Goal: Task Accomplishment & Management: Manage account settings

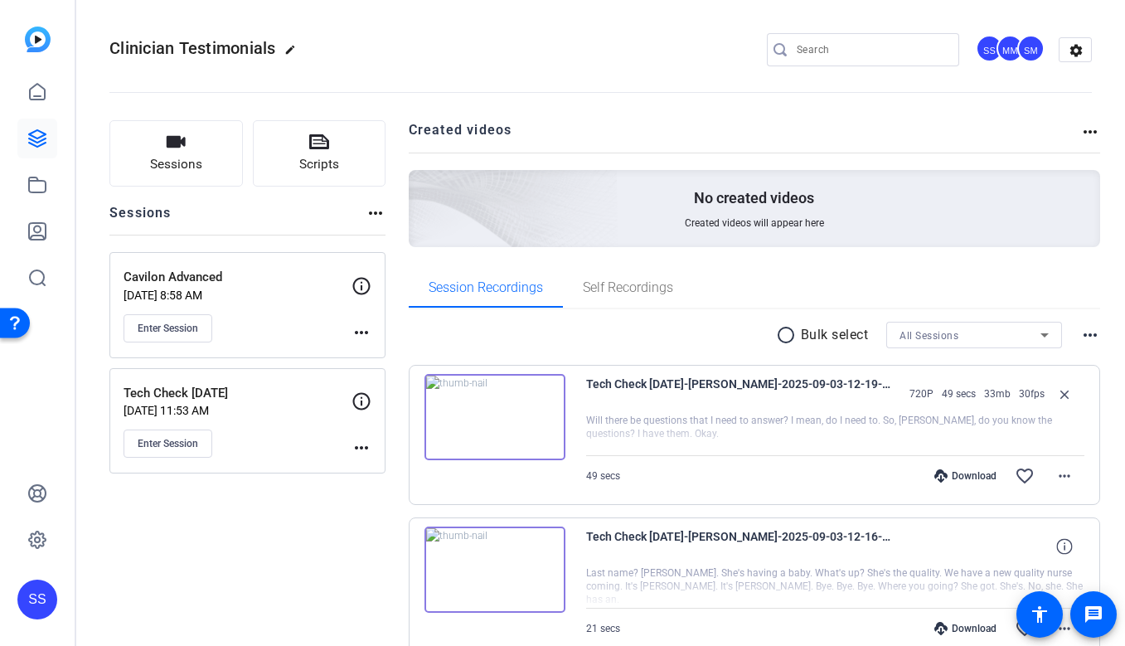
click at [39, 591] on div "SS" at bounding box center [37, 600] width 40 height 40
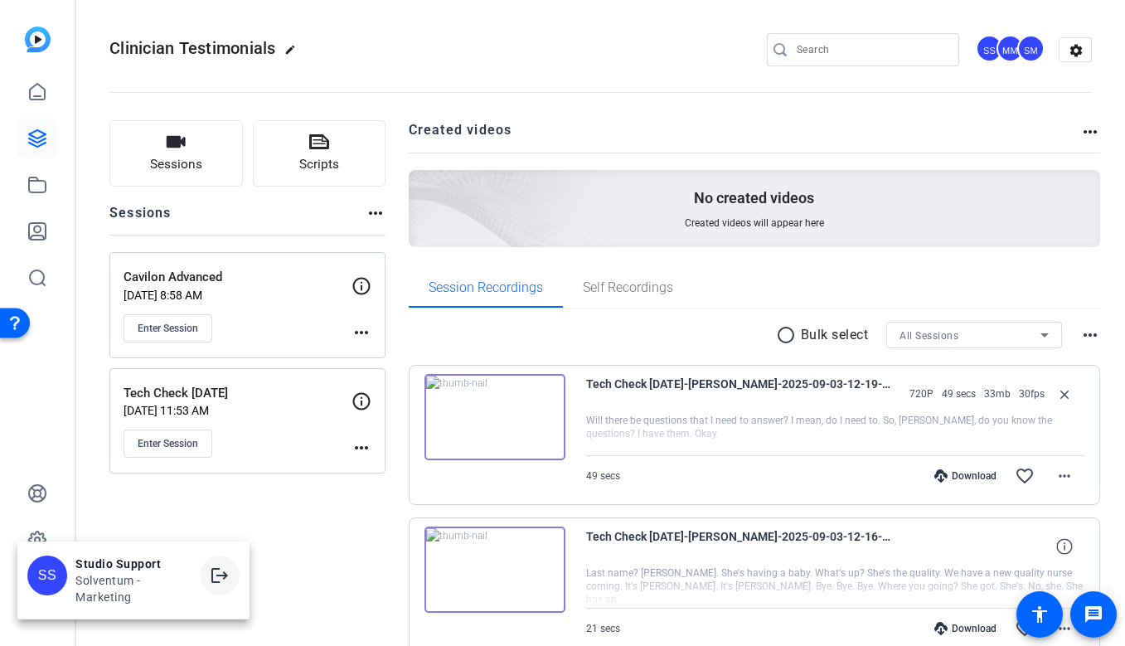
click at [221, 570] on mat-icon "logout" at bounding box center [220, 576] width 20 height 20
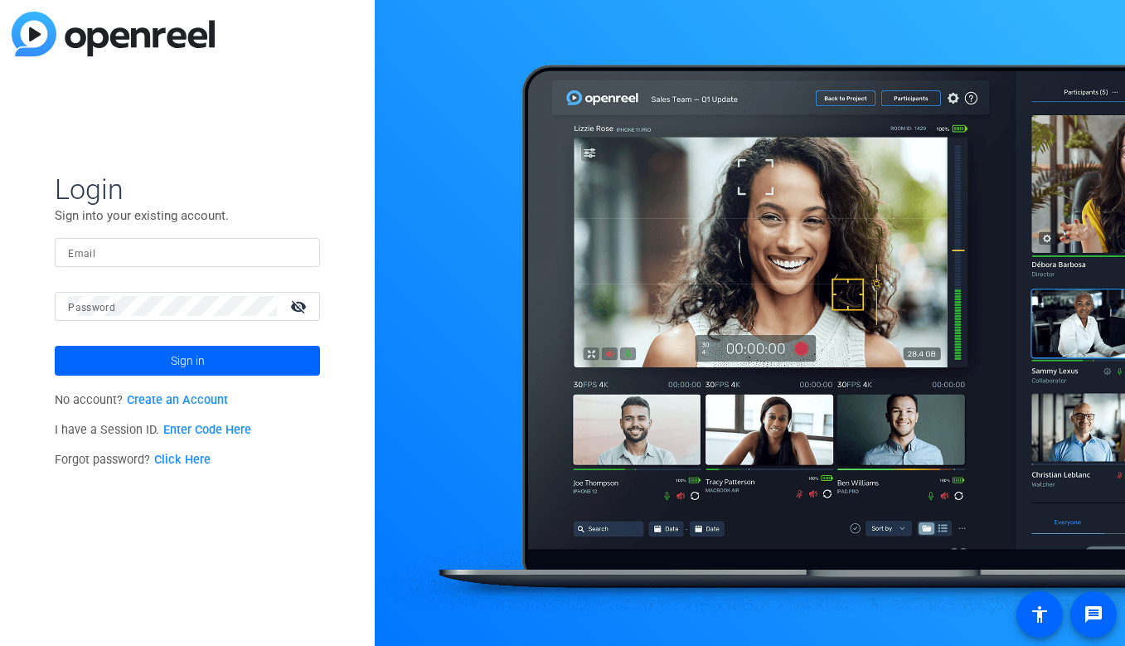
click at [145, 246] on input "Email" at bounding box center [187, 252] width 239 height 20
click at [290, 248] on img at bounding box center [293, 252] width 12 height 20
type input "studiosupport+3@openreel.com"
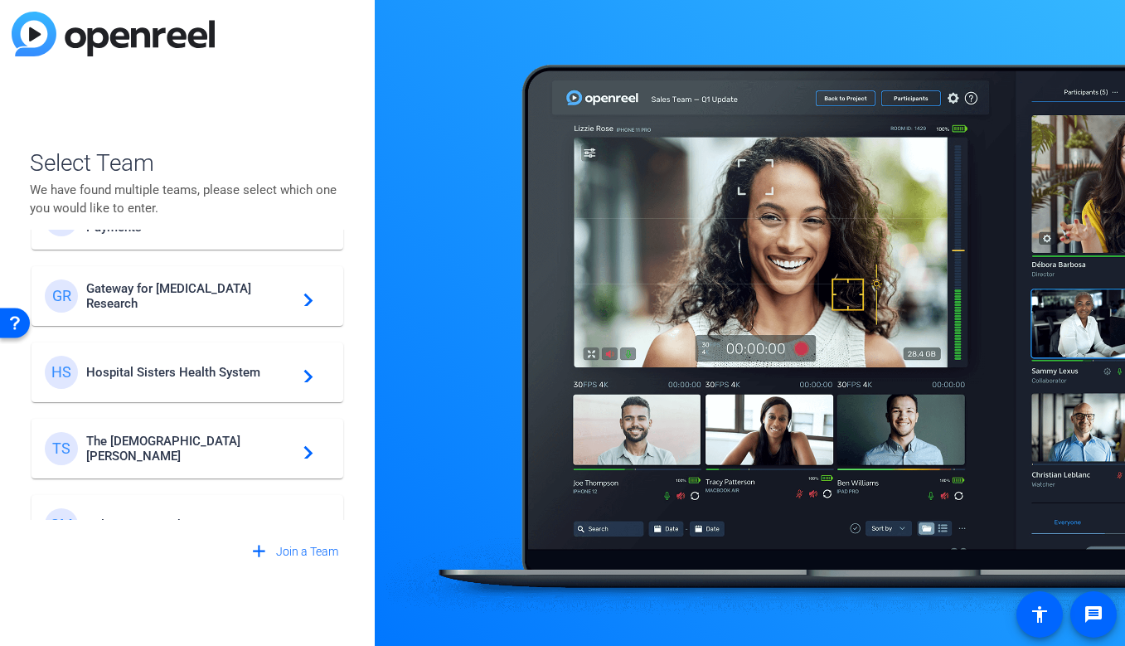
scroll to position [476, 0]
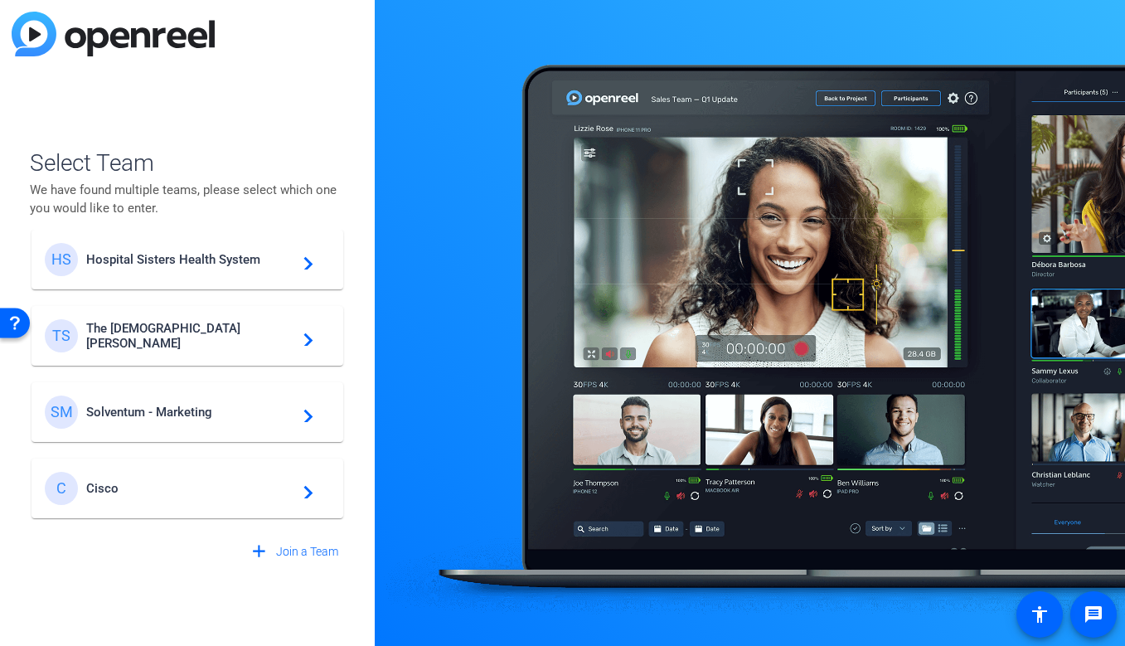
click at [188, 475] on div "C Cisco navigate_next" at bounding box center [187, 488] width 285 height 33
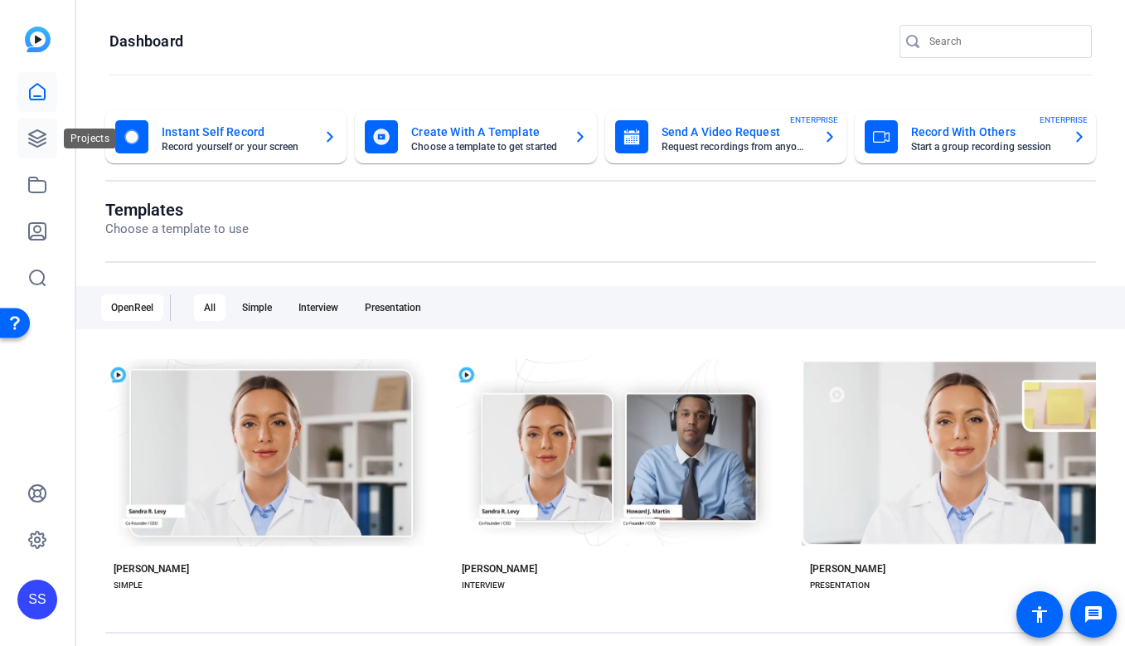
click at [40, 148] on link at bounding box center [37, 139] width 40 height 40
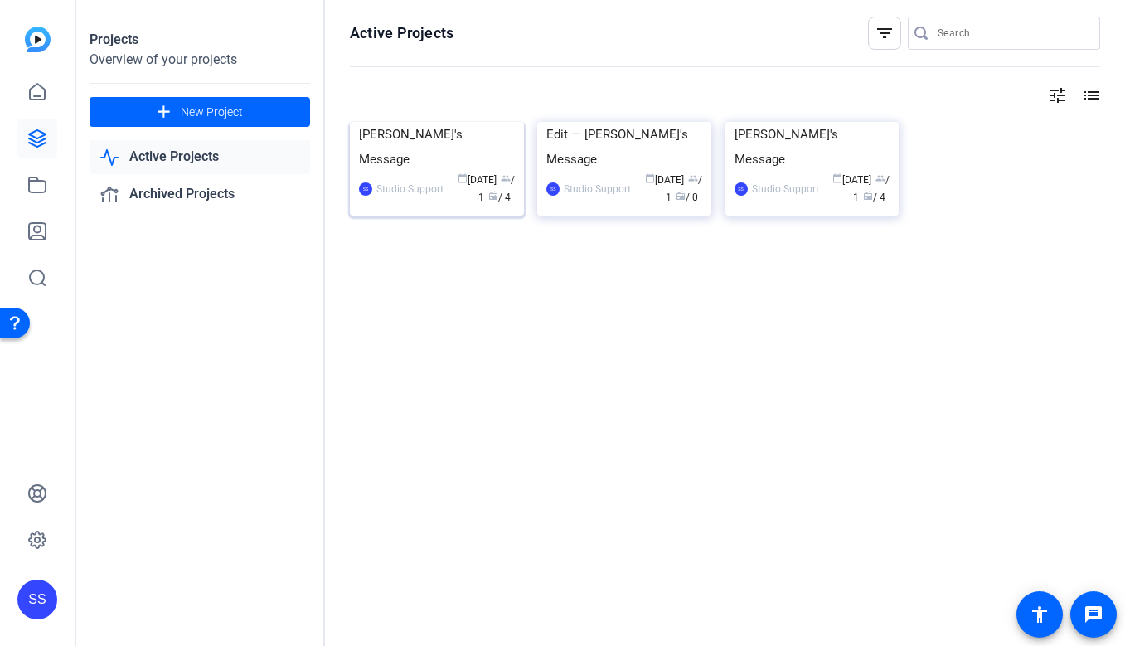
click at [382, 122] on img at bounding box center [437, 122] width 174 height 0
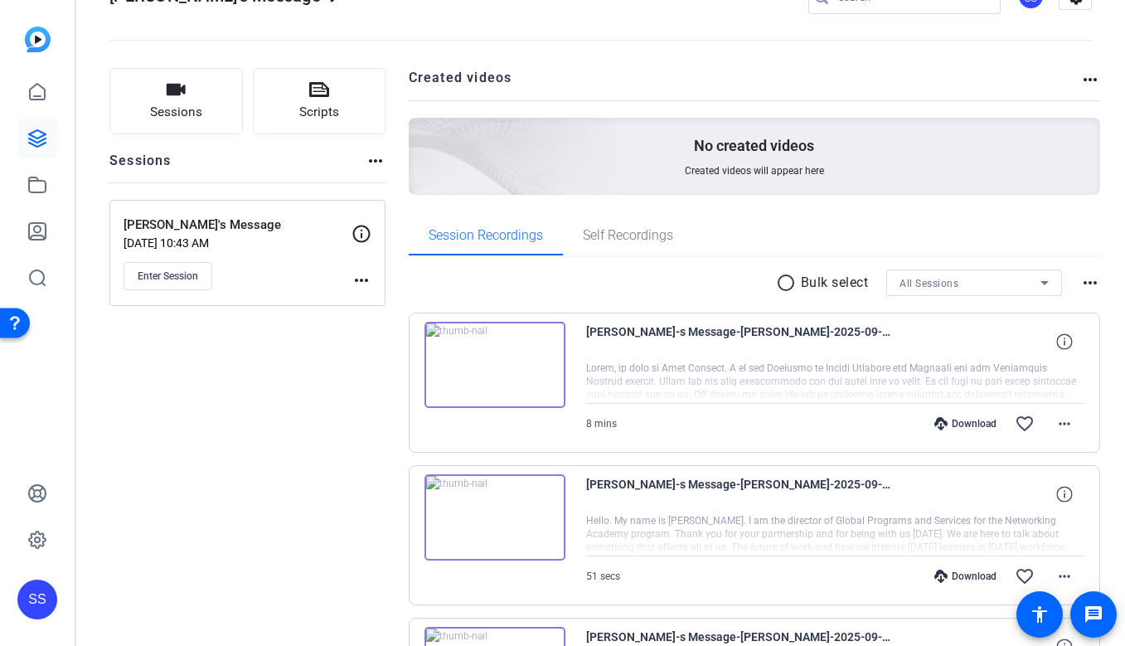
scroll to position [15, 0]
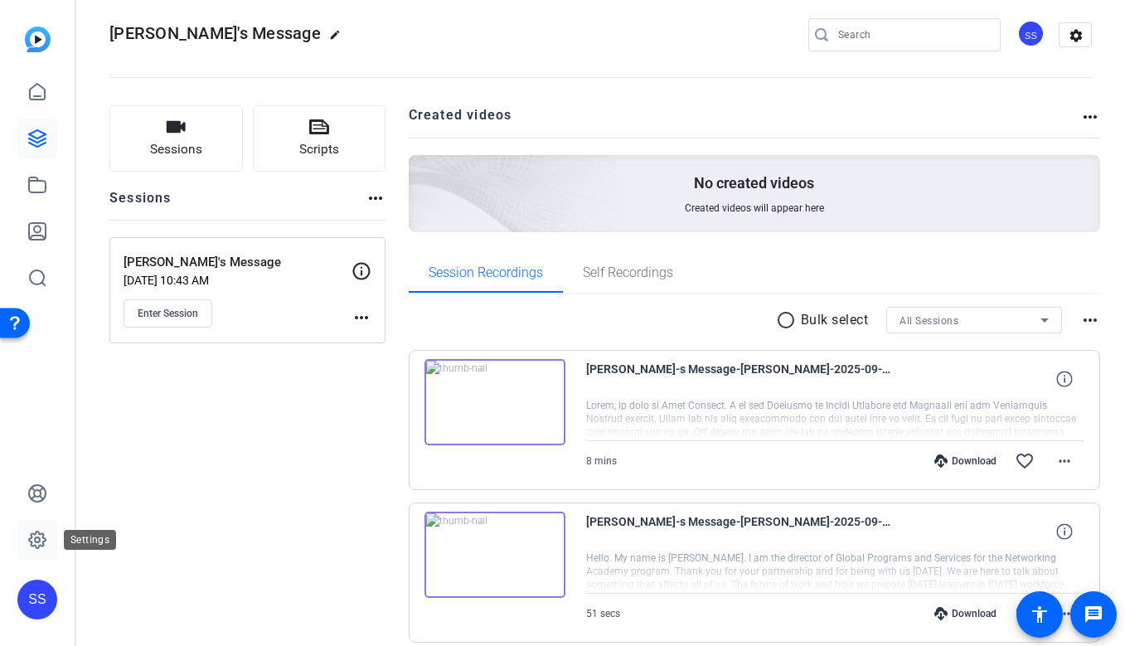
click at [33, 556] on link at bounding box center [37, 540] width 40 height 40
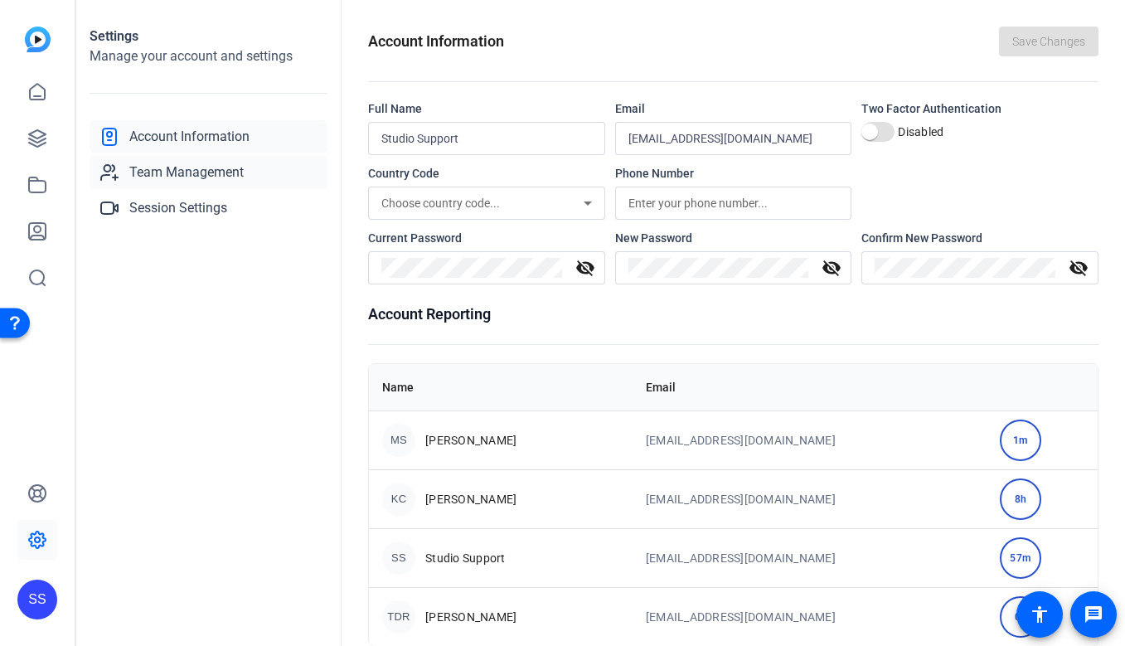
click at [180, 167] on span "Team Management" at bounding box center [186, 173] width 114 height 20
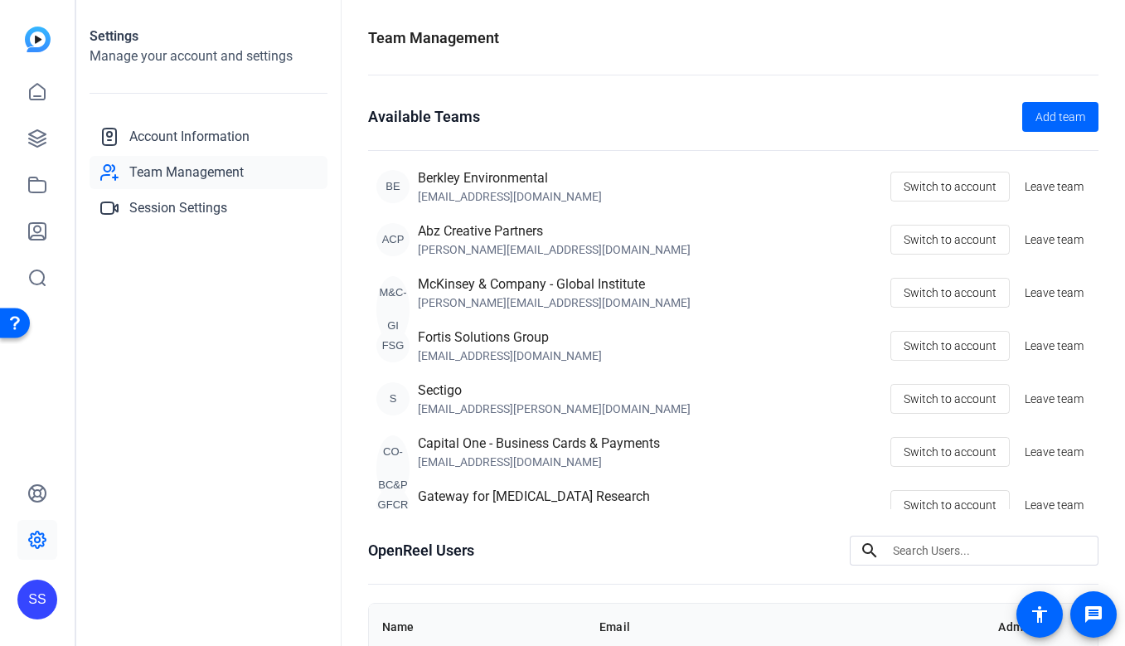
scroll to position [244, 0]
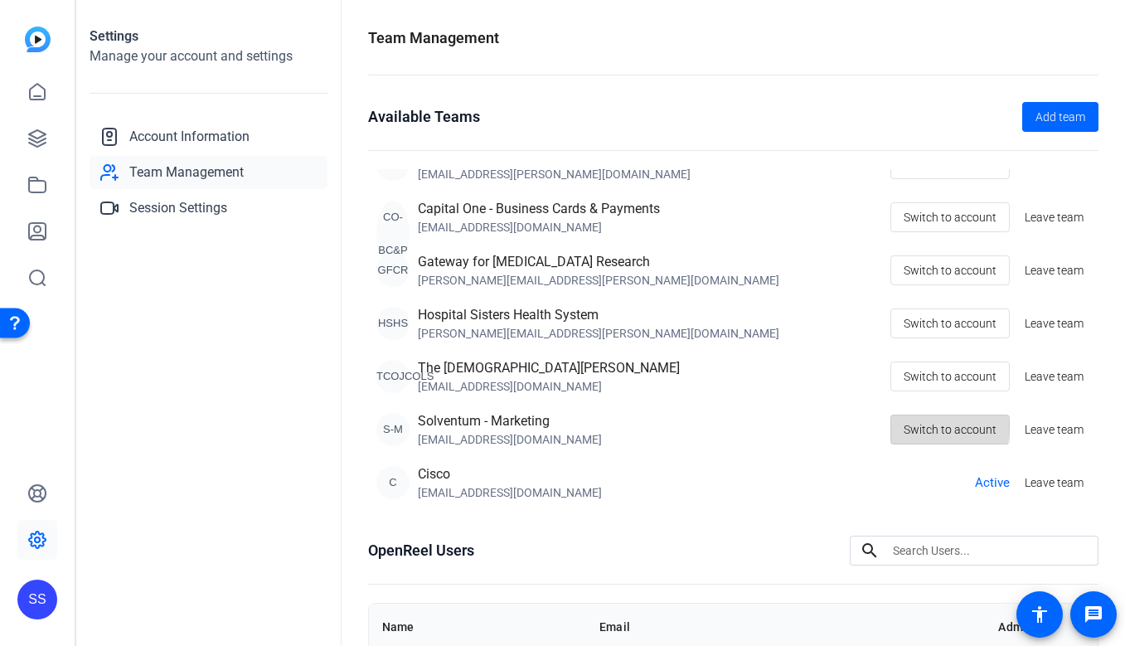
click at [905, 425] on span "Switch to account" at bounding box center [950, 430] width 93 height 32
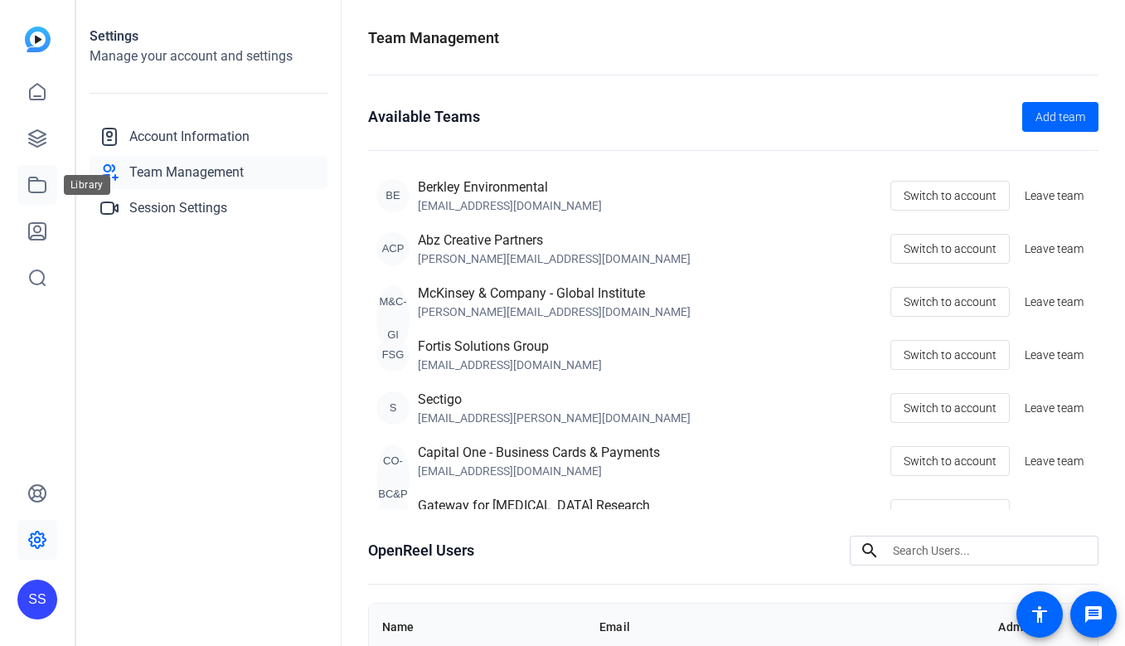
click at [19, 194] on link at bounding box center [37, 185] width 40 height 40
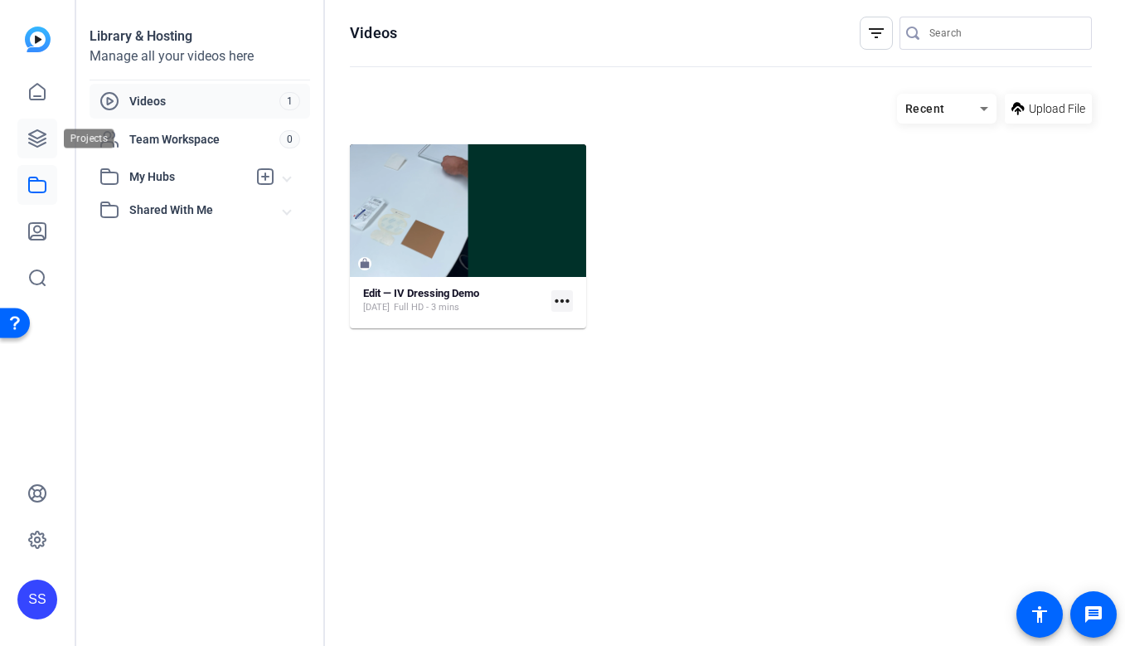
click at [41, 143] on icon at bounding box center [37, 138] width 17 height 17
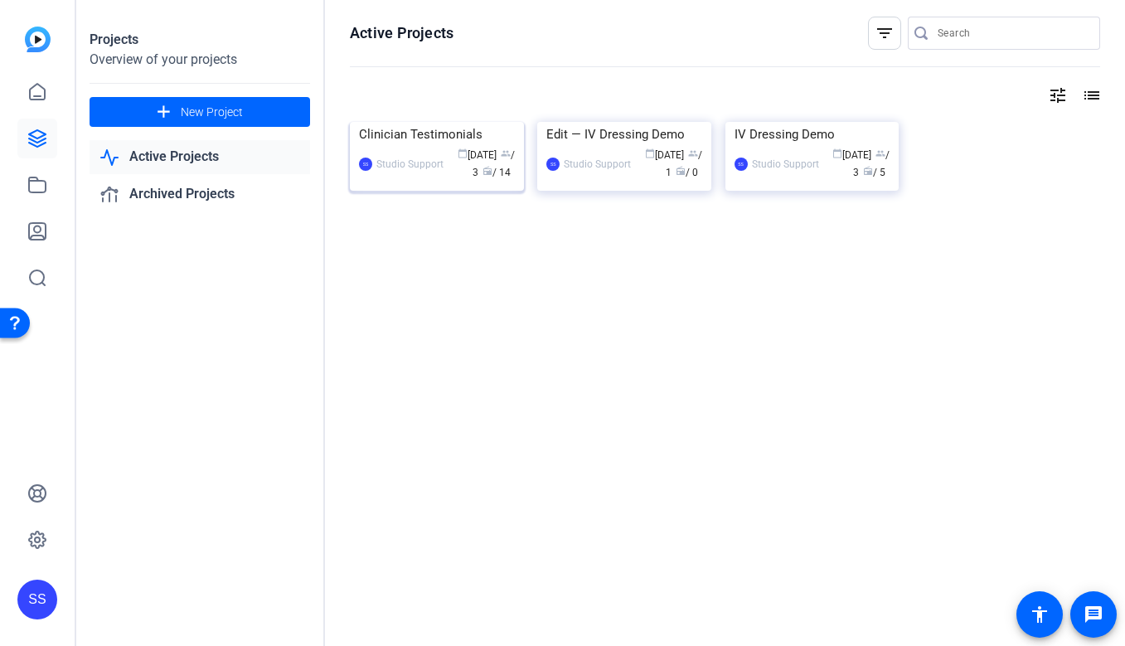
click at [425, 147] on div "Clinician Testimonials" at bounding box center [437, 134] width 156 height 25
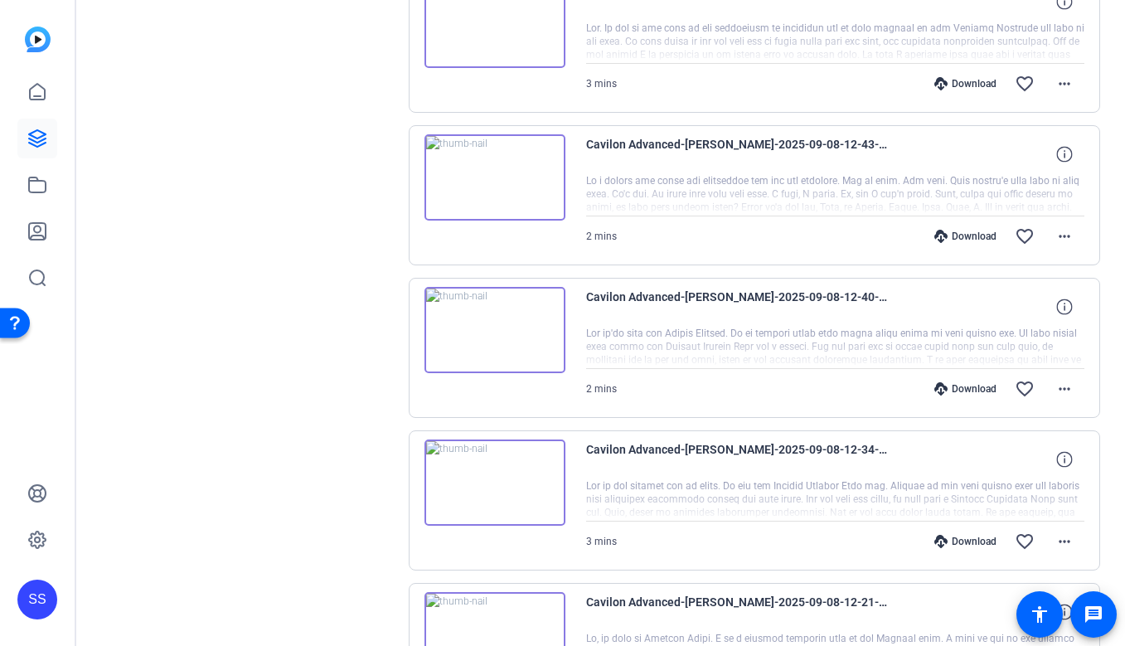
scroll to position [1336, 0]
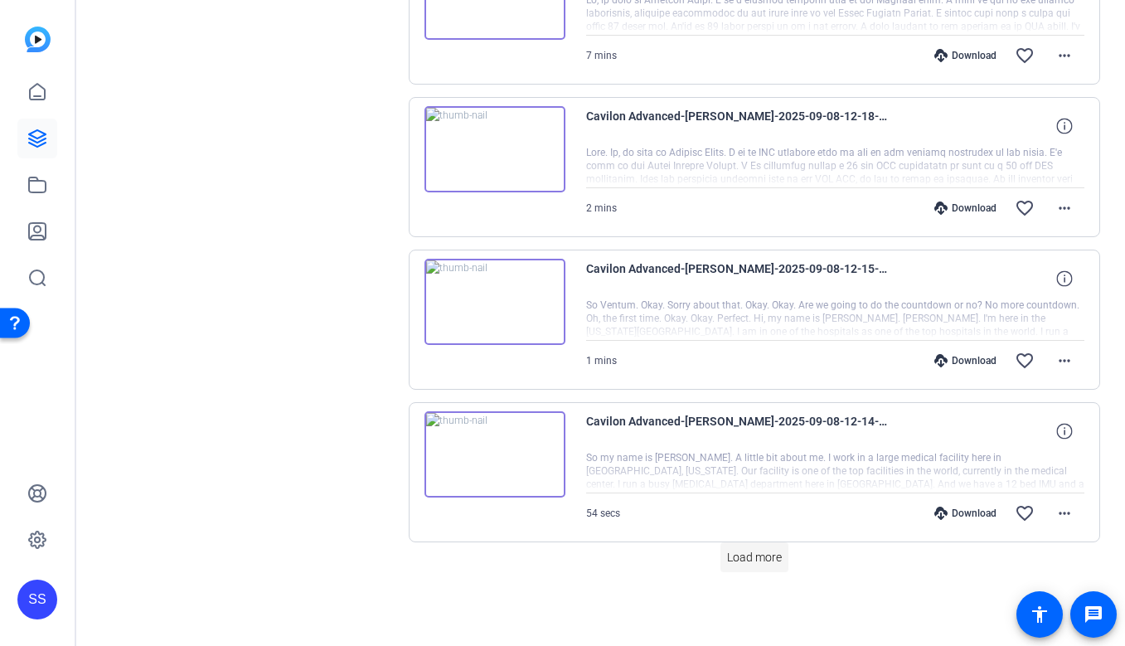
click at [742, 556] on span "Load more" at bounding box center [754, 557] width 55 height 17
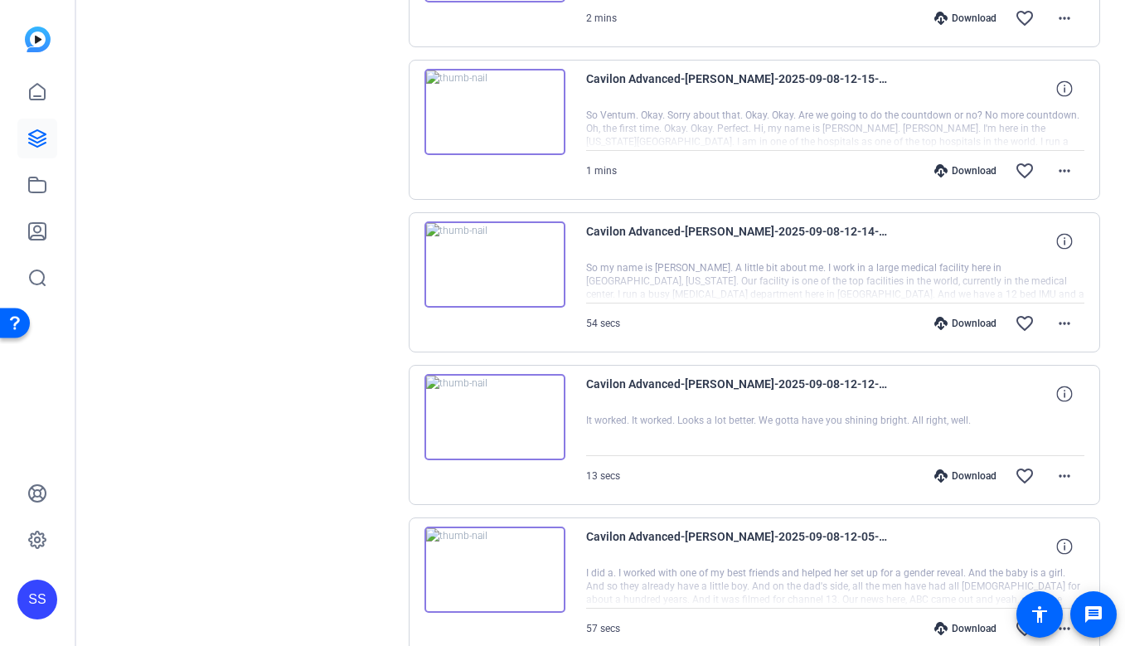
scroll to position [1519, 0]
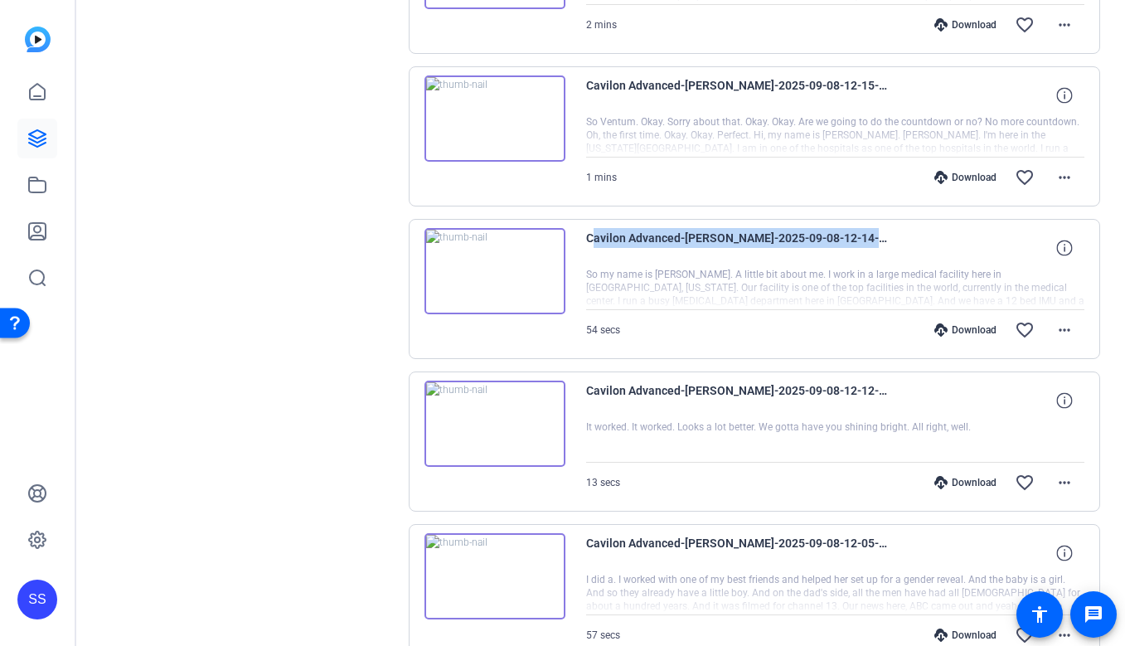
drag, startPoint x: 905, startPoint y: 240, endPoint x: 585, endPoint y: 243, distance: 320.1
click at [585, 243] on div "Cavilon Advanced-latonya-2025-09-08-12-14-52-708-0 So my name is Latonya Perry.…" at bounding box center [755, 289] width 692 height 140
copy span "Cavilon Advanced-latonya-2025-09-08-12-14-52-708-0"
click at [524, 247] on img at bounding box center [495, 271] width 141 height 86
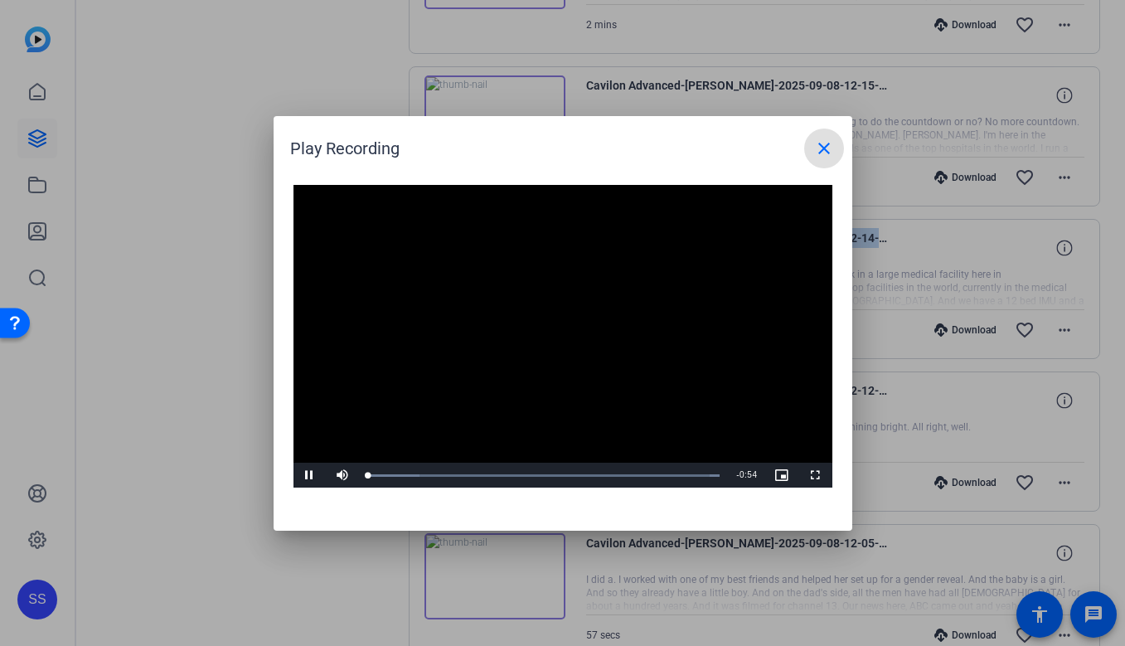
click at [532, 343] on video "Video Player" at bounding box center [563, 337] width 539 height 304
click at [825, 146] on mat-icon "close" at bounding box center [824, 148] width 20 height 20
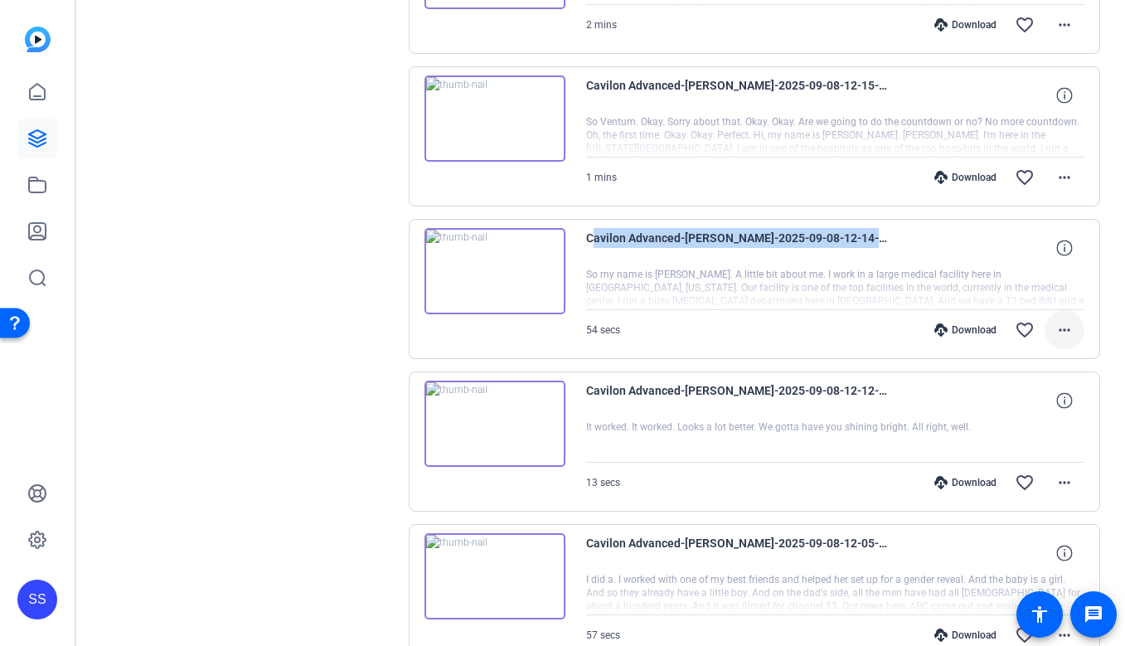
click at [1063, 336] on mat-icon "more_horiz" at bounding box center [1065, 330] width 20 height 20
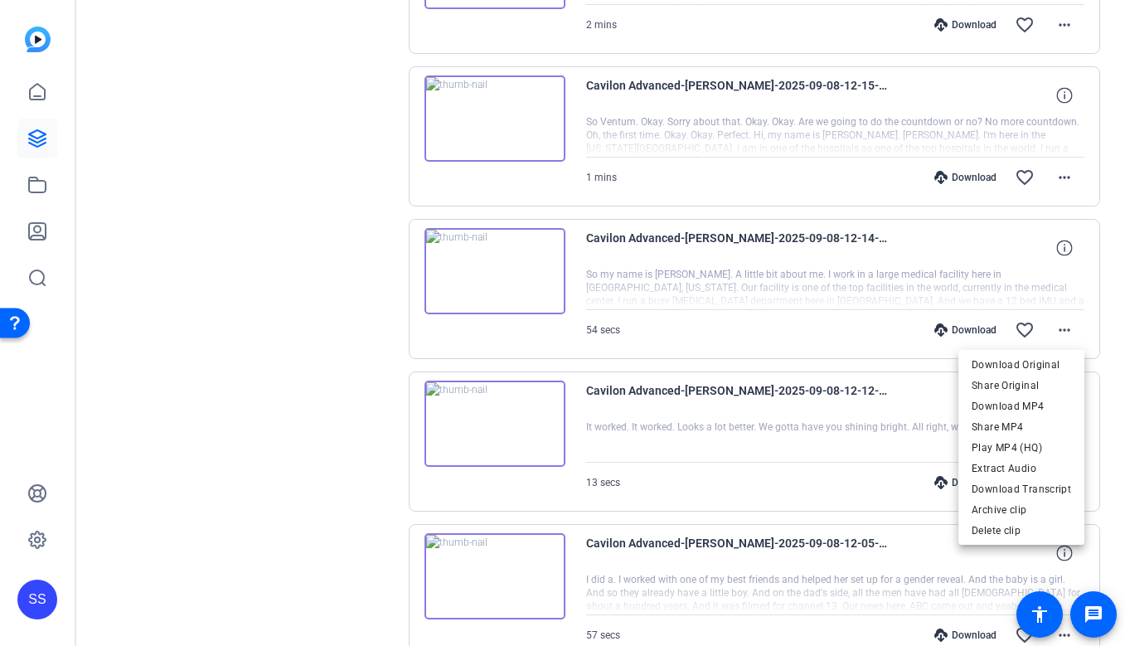
click at [912, 280] on div at bounding box center [562, 323] width 1125 height 646
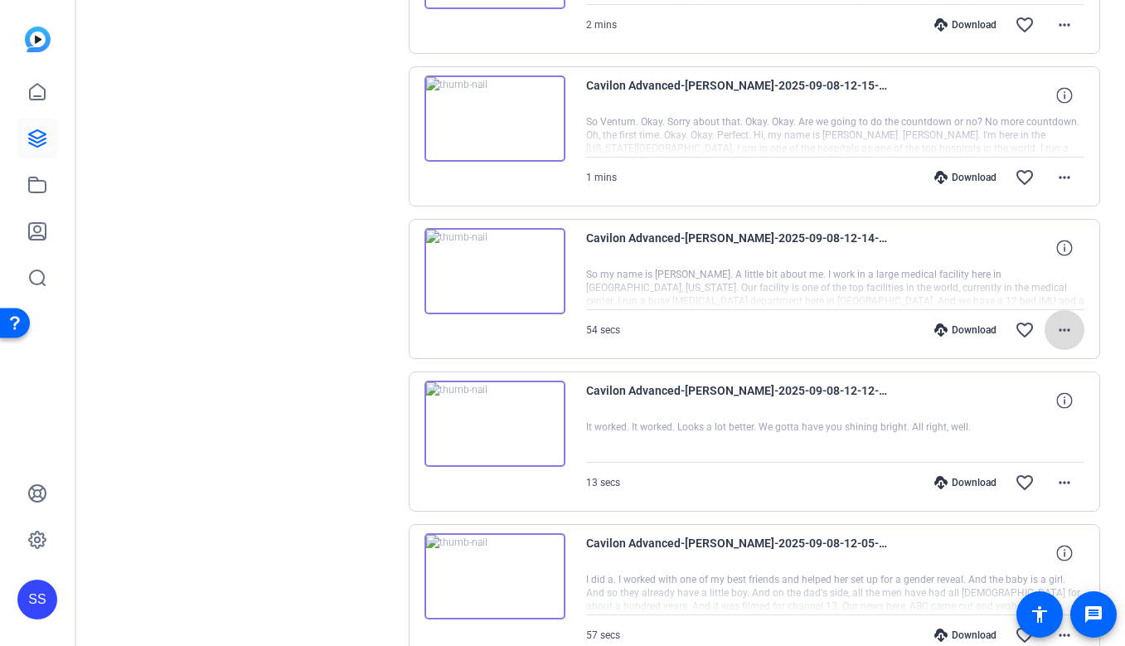
click at [1063, 323] on mat-icon "more_horiz" at bounding box center [1065, 330] width 20 height 20
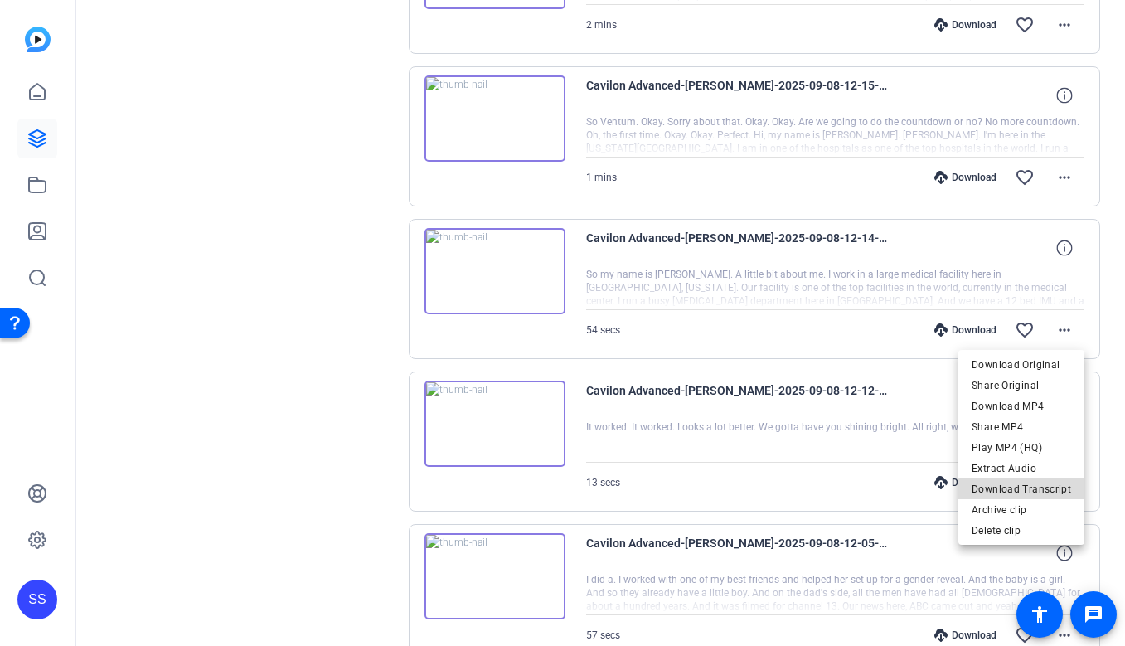
click at [1050, 492] on span "Download Transcript" at bounding box center [1022, 489] width 100 height 20
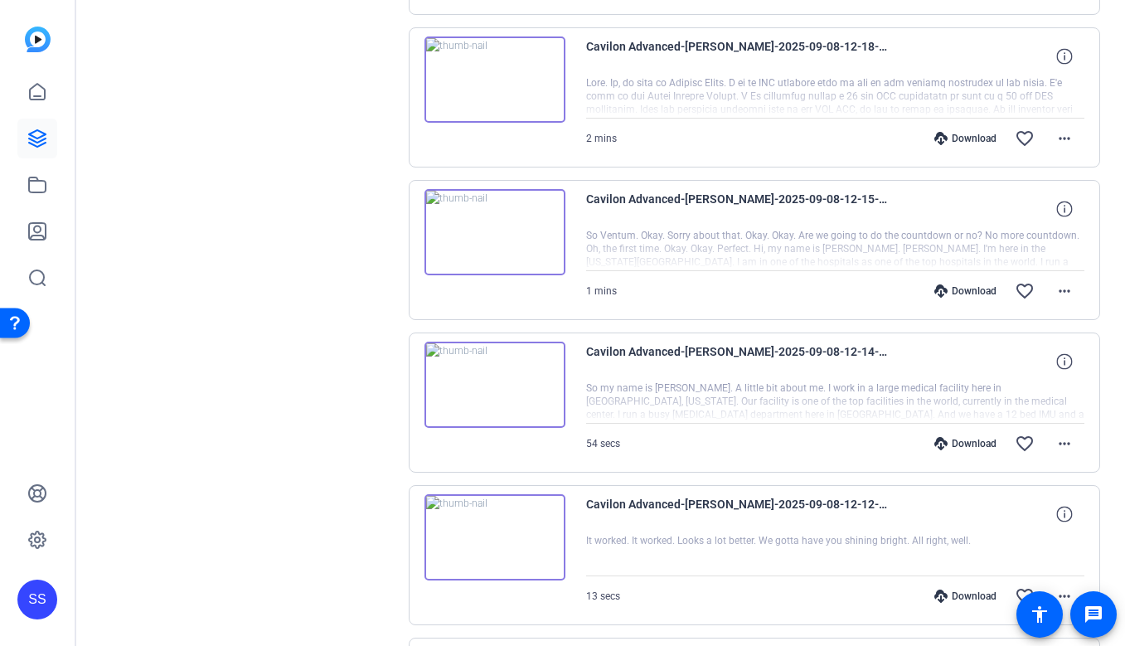
scroll to position [1385, 0]
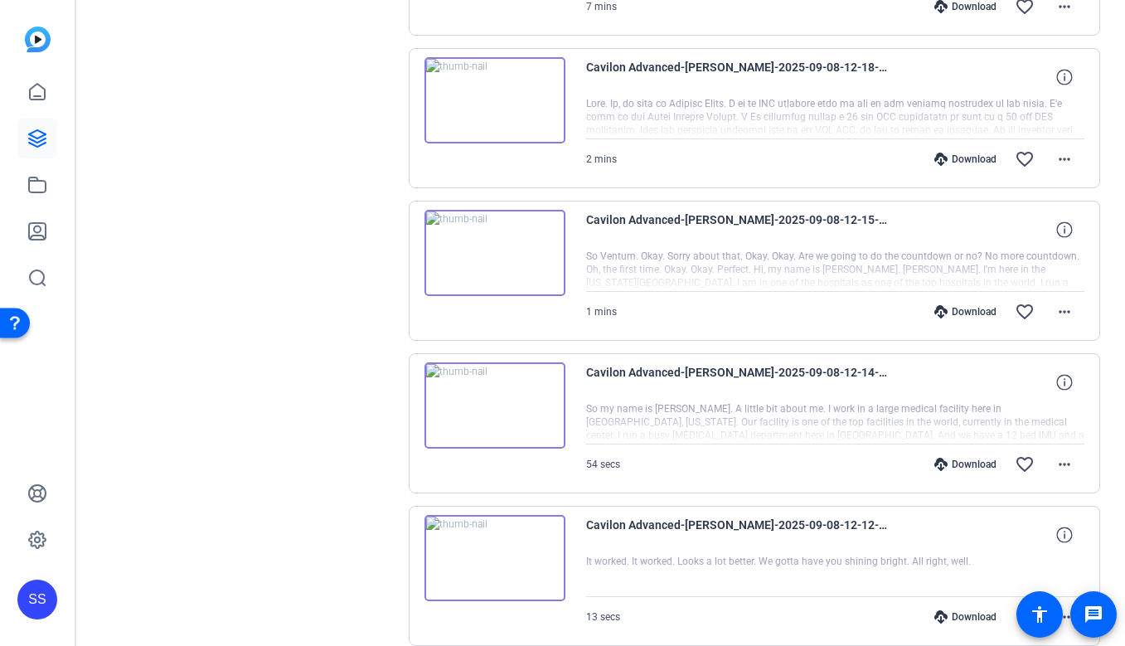
click at [493, 255] on img at bounding box center [495, 253] width 141 height 86
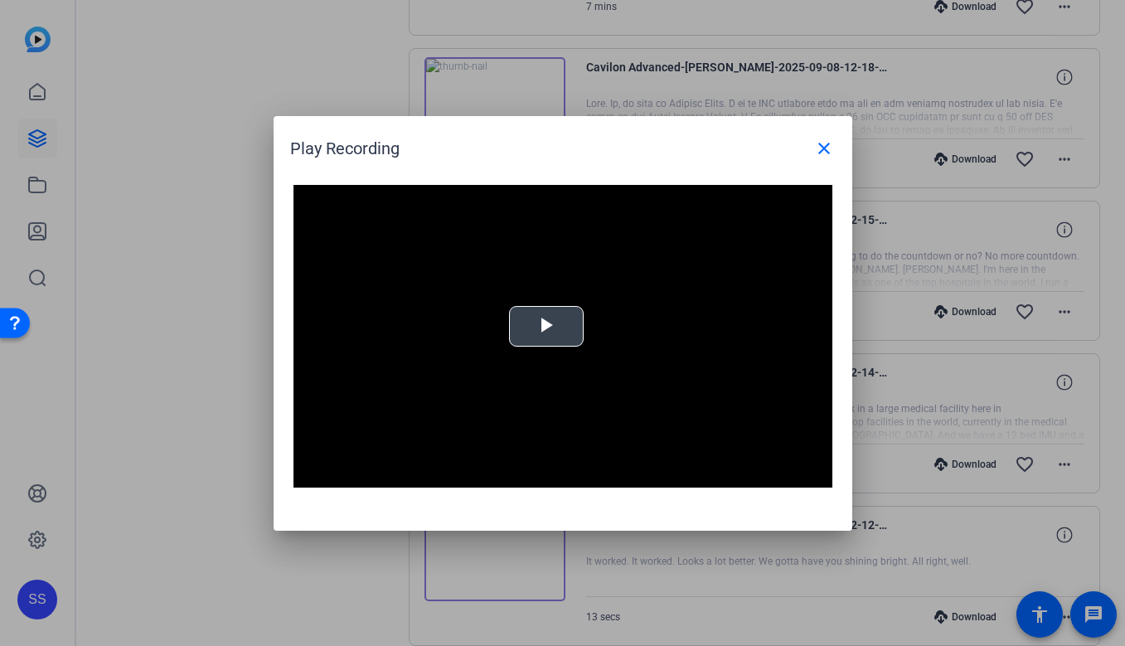
click at [507, 289] on video "Video Player" at bounding box center [563, 337] width 539 height 304
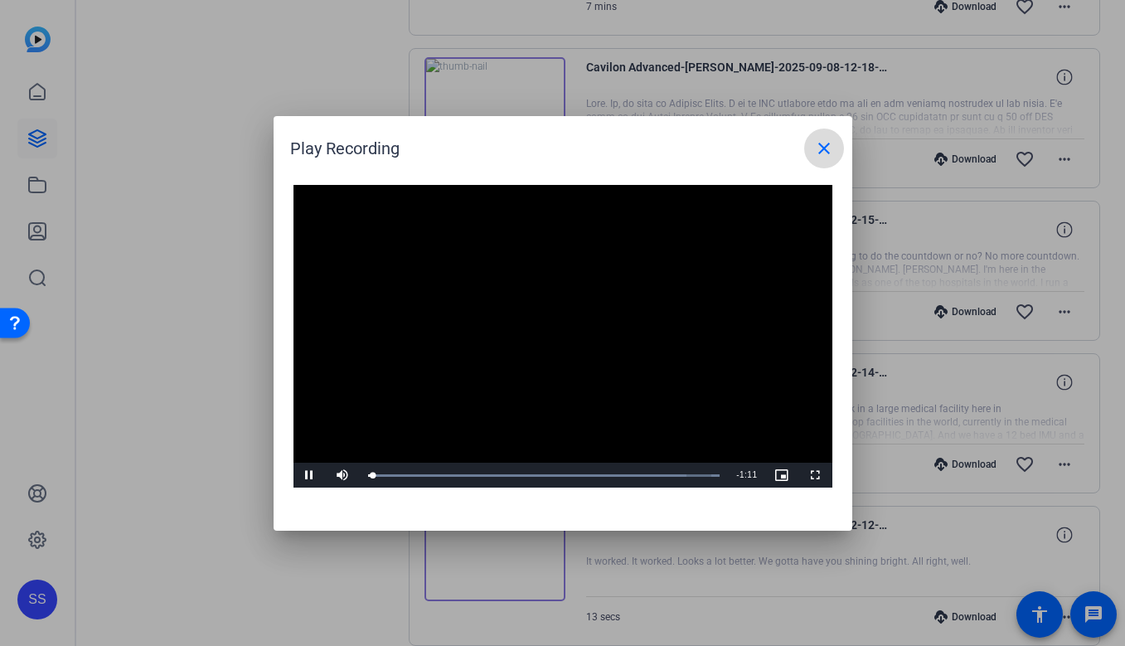
click at [835, 148] on span at bounding box center [824, 149] width 40 height 40
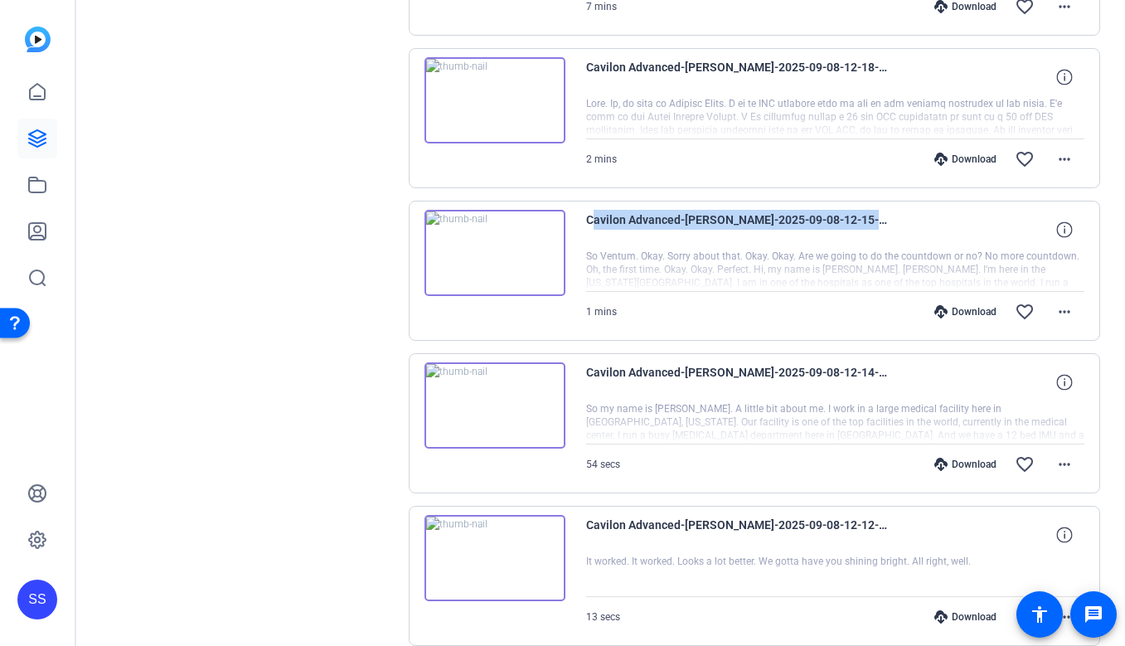
drag, startPoint x: 899, startPoint y: 217, endPoint x: 583, endPoint y: 221, distance: 316.0
click at [583, 221] on div "Cavilon Advanced-latonya-2025-09-08-12-15-54-155-0 So Ventum. Okay. Sorry about…" at bounding box center [755, 271] width 692 height 140
copy span "Cavilon Advanced-latonya-2025-09-08-12-15-54-155-0"
click at [510, 231] on img at bounding box center [495, 253] width 141 height 86
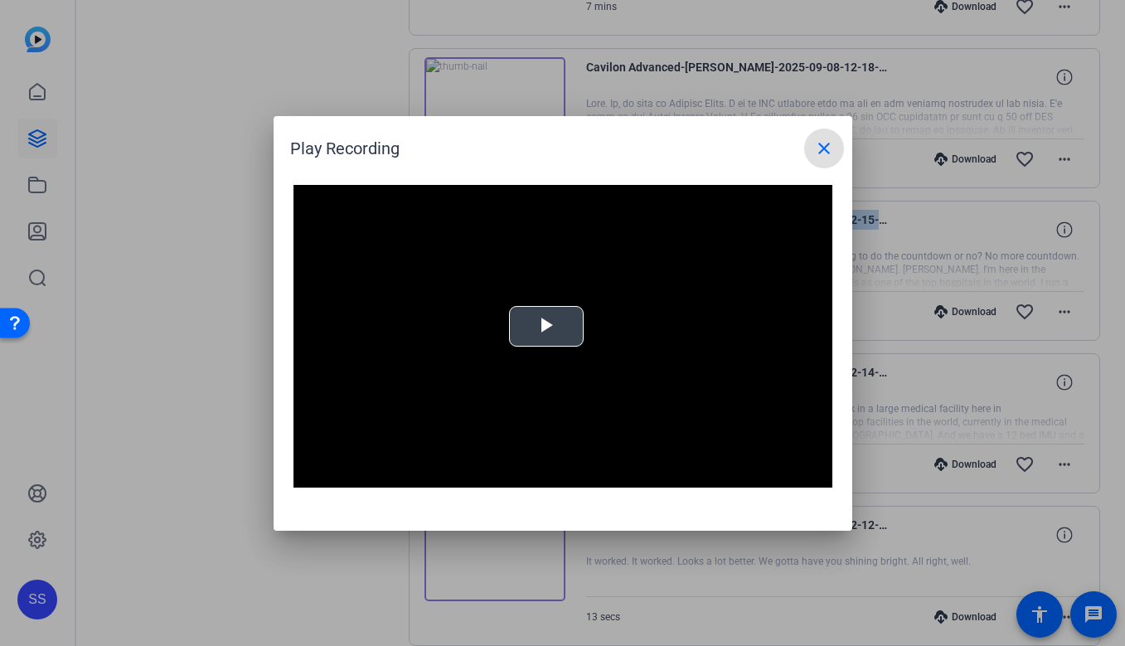
click at [546, 335] on div "Video Player is loading. Play Video Play Mute Current Time 0:00 / Duration -:- …" at bounding box center [563, 337] width 539 height 304
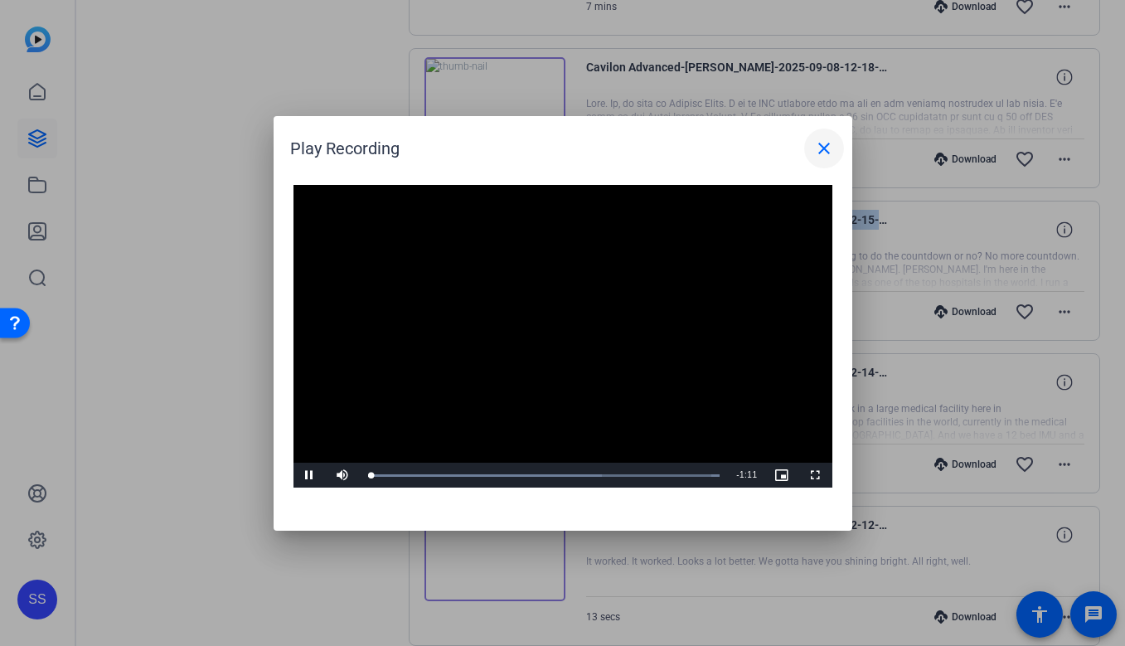
click at [818, 151] on mat-icon "close" at bounding box center [824, 148] width 20 height 20
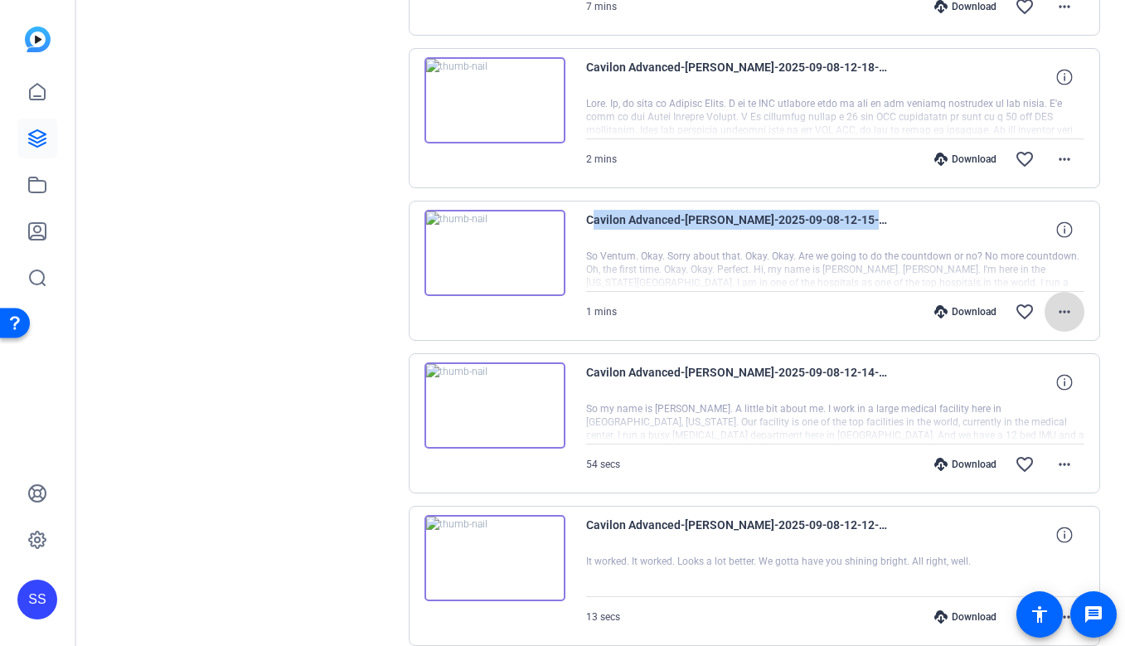
click at [1065, 316] on mat-icon "more_horiz" at bounding box center [1065, 312] width 20 height 20
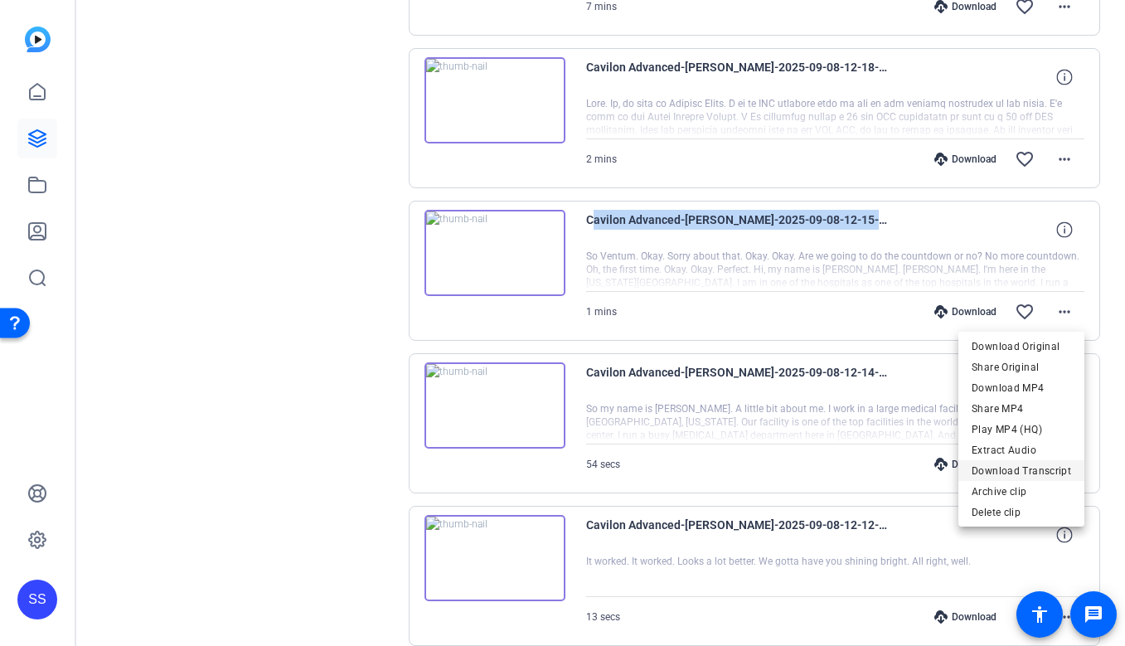
click at [1024, 478] on span "Download Transcript" at bounding box center [1022, 471] width 100 height 20
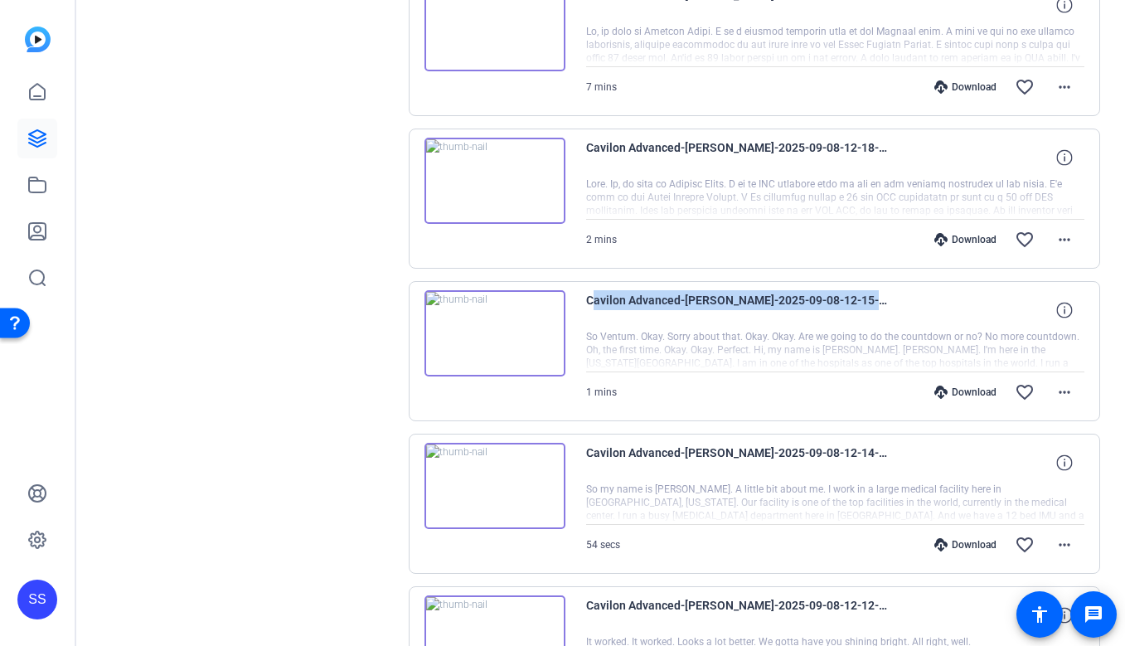
scroll to position [1250, 0]
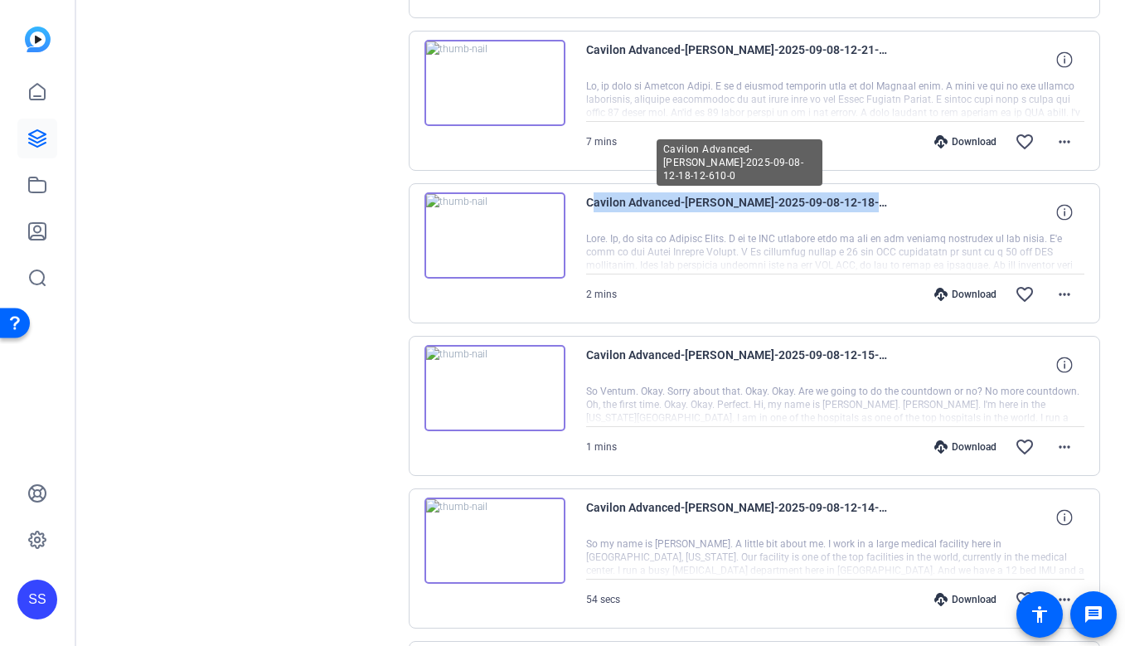
drag, startPoint x: 901, startPoint y: 197, endPoint x: 585, endPoint y: 206, distance: 315.3
click at [586, 206] on div "Cavilon Advanced-latonya-2025-09-08-12-18-12-610-0" at bounding box center [835, 212] width 499 height 40
copy span "Cavilon Advanced-latonya-2025-09-08-12-18-12-610-0"
click at [499, 197] on img at bounding box center [495, 235] width 141 height 86
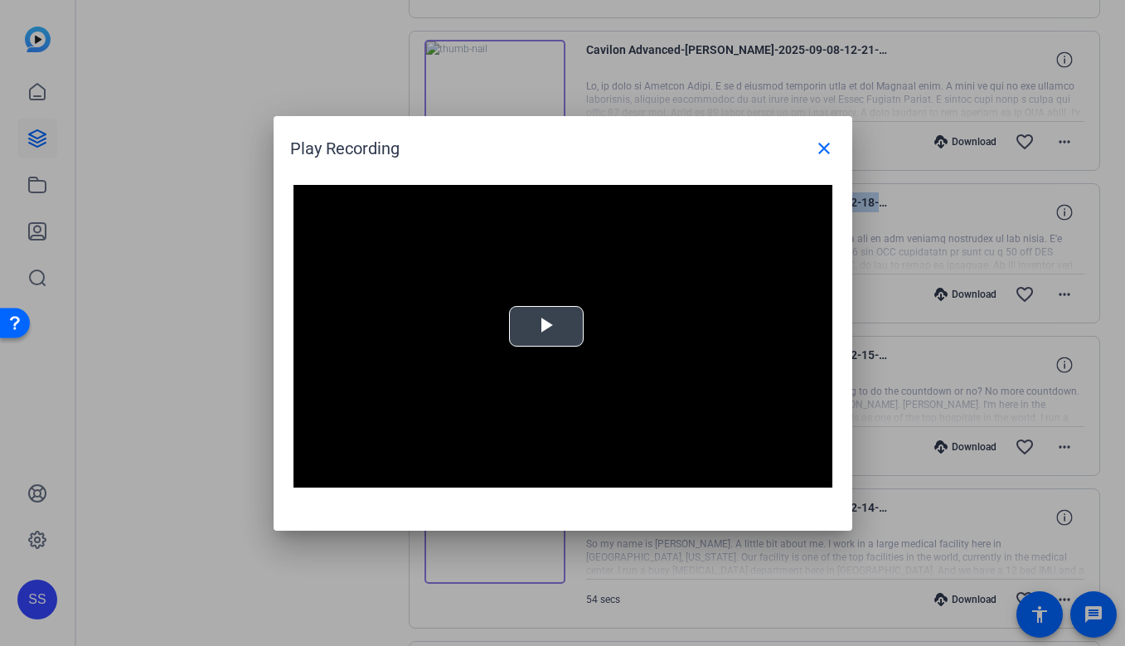
click at [527, 288] on video "Video Player" at bounding box center [563, 337] width 539 height 304
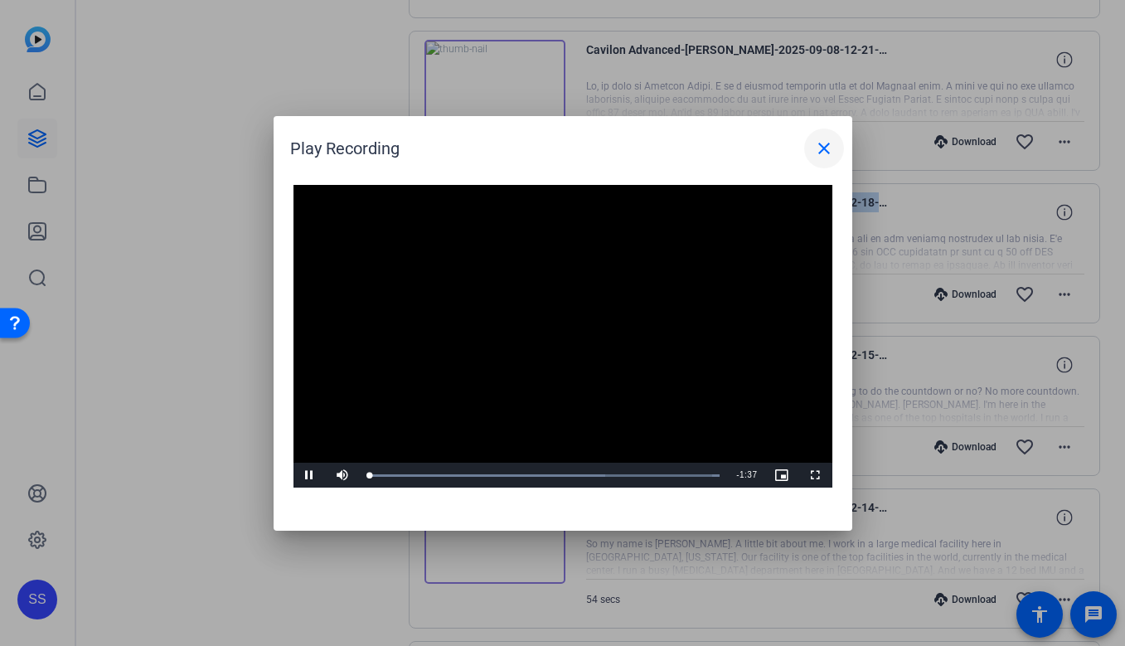
click at [820, 155] on mat-icon "close" at bounding box center [824, 148] width 20 height 20
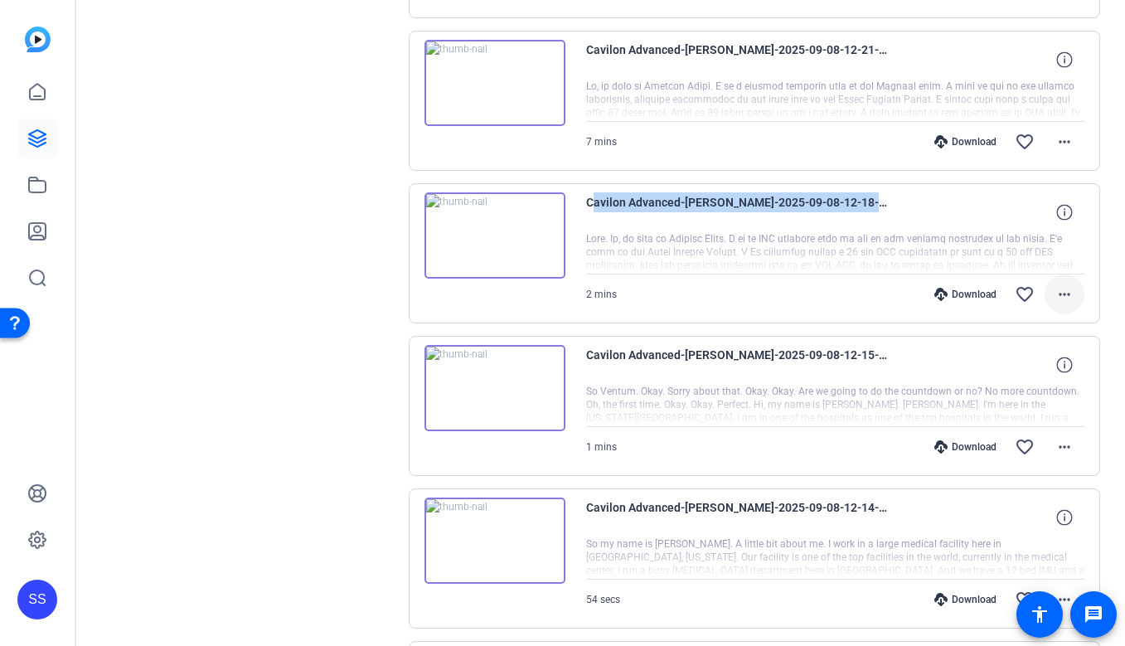
click at [1066, 289] on mat-icon "more_horiz" at bounding box center [1065, 294] width 20 height 20
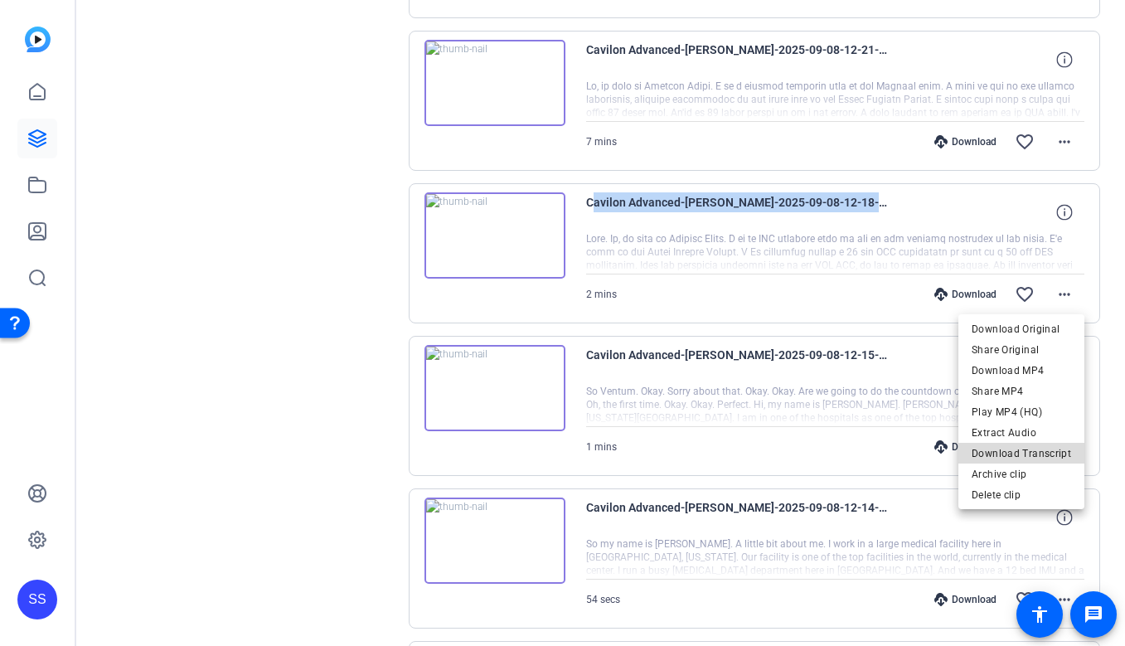
click at [1031, 462] on span "Download Transcript" at bounding box center [1022, 454] width 100 height 20
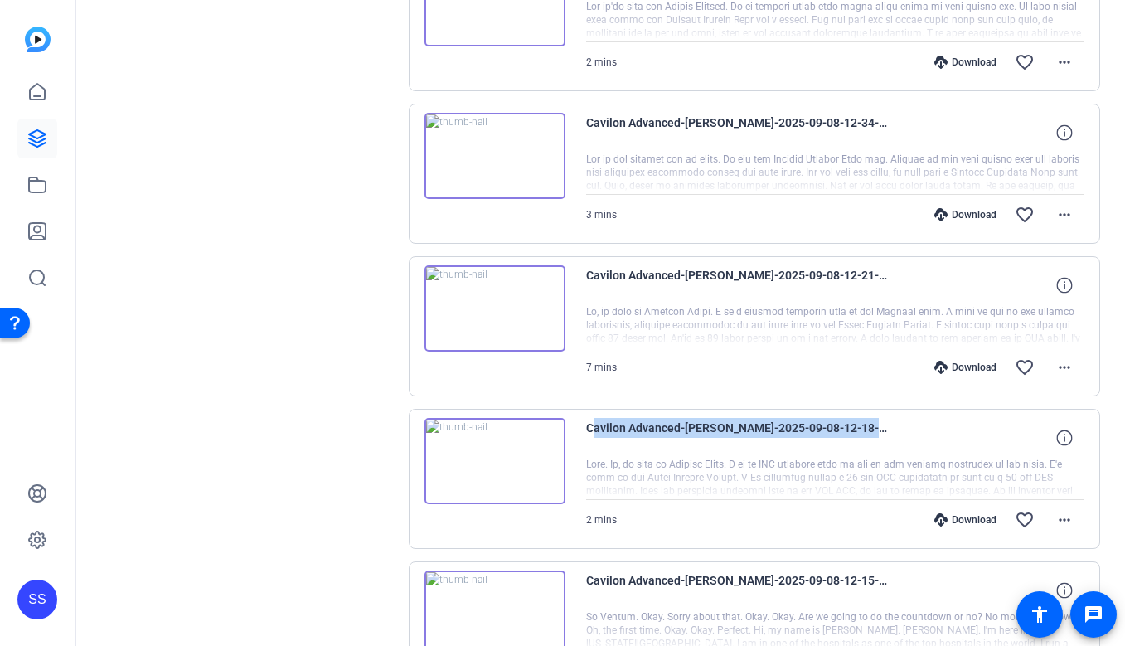
scroll to position [1001, 0]
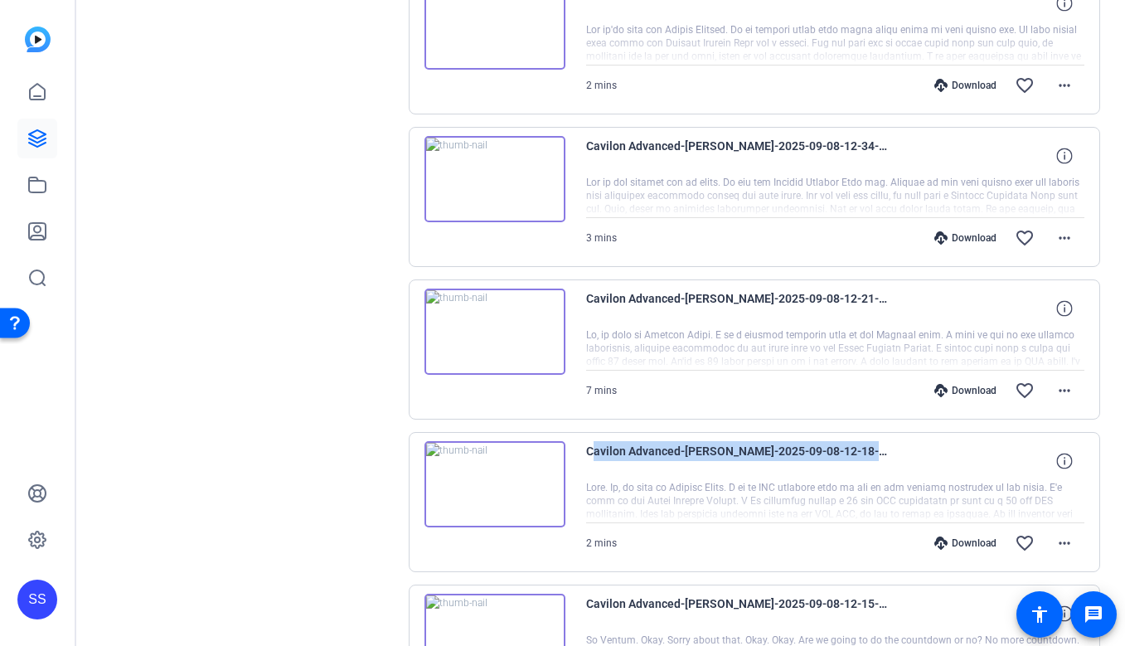
click at [537, 329] on img at bounding box center [495, 332] width 141 height 86
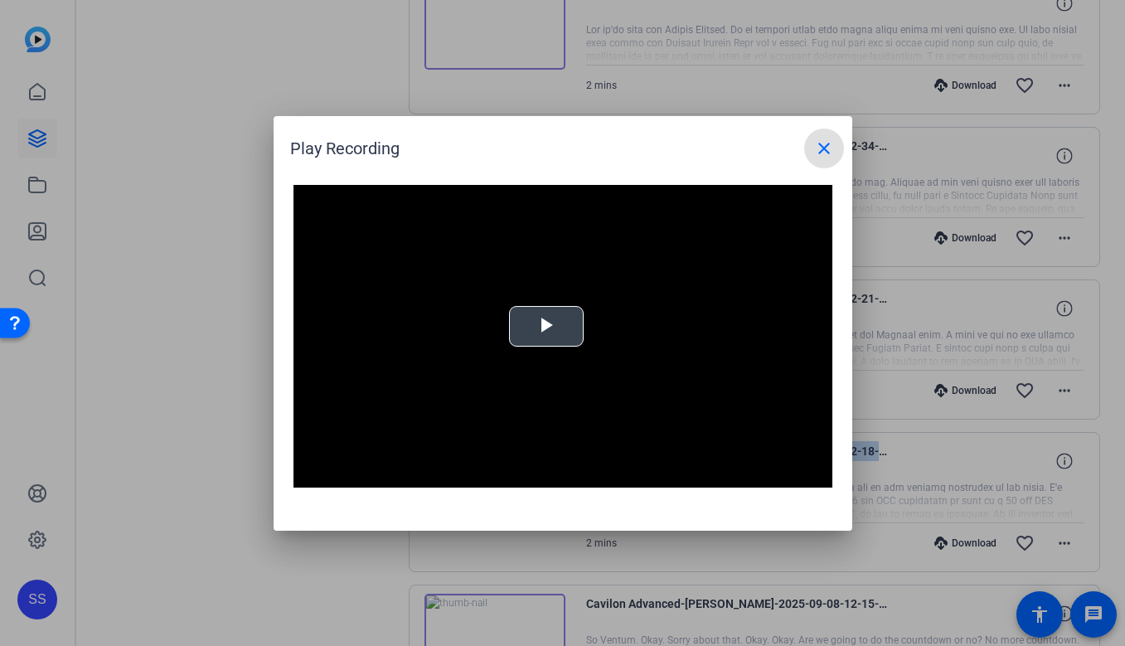
click at [584, 299] on video "Video Player" at bounding box center [563, 337] width 539 height 304
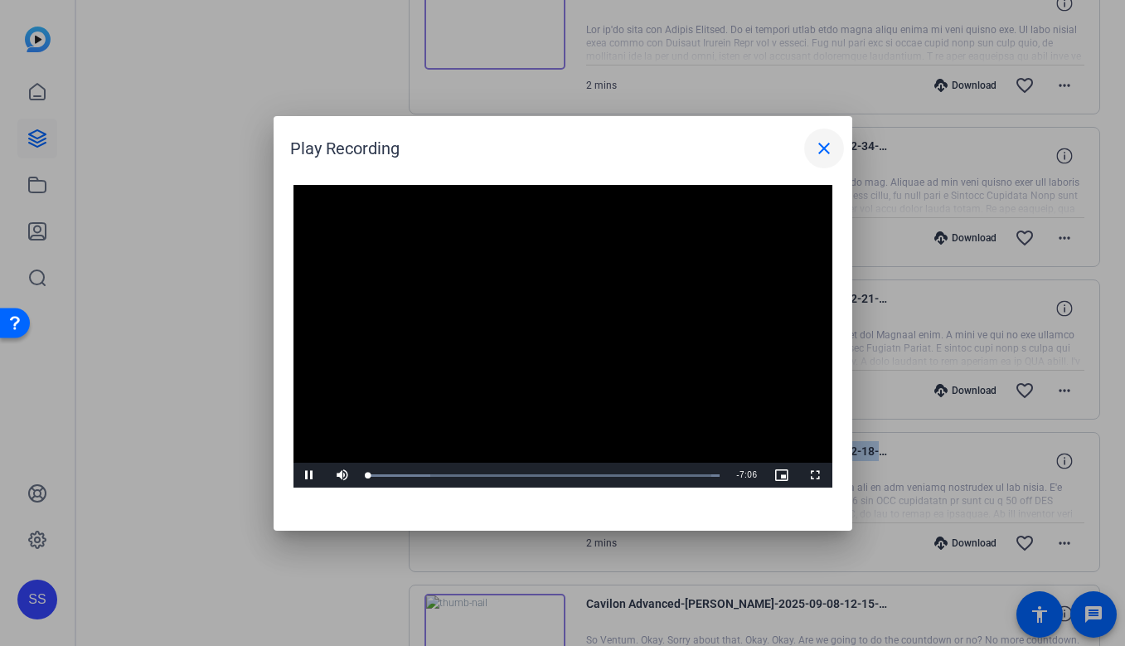
click at [828, 146] on mat-icon "close" at bounding box center [824, 148] width 20 height 20
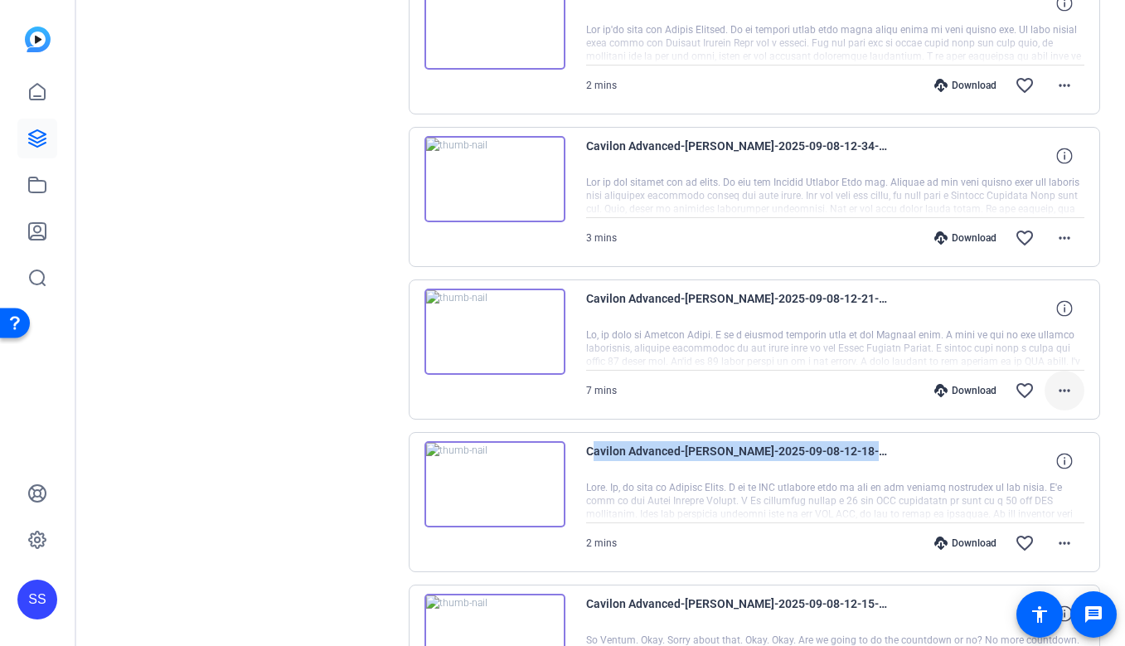
click at [1064, 387] on mat-icon "more_horiz" at bounding box center [1065, 391] width 20 height 20
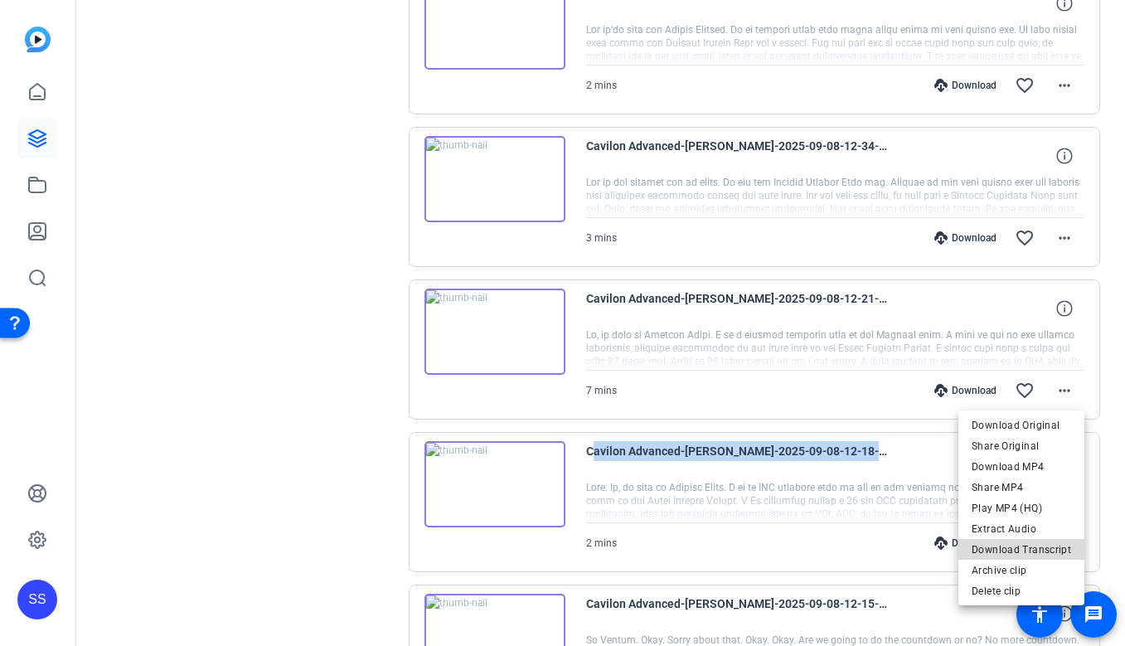
click at [1034, 549] on span "Download Transcript" at bounding box center [1022, 550] width 100 height 20
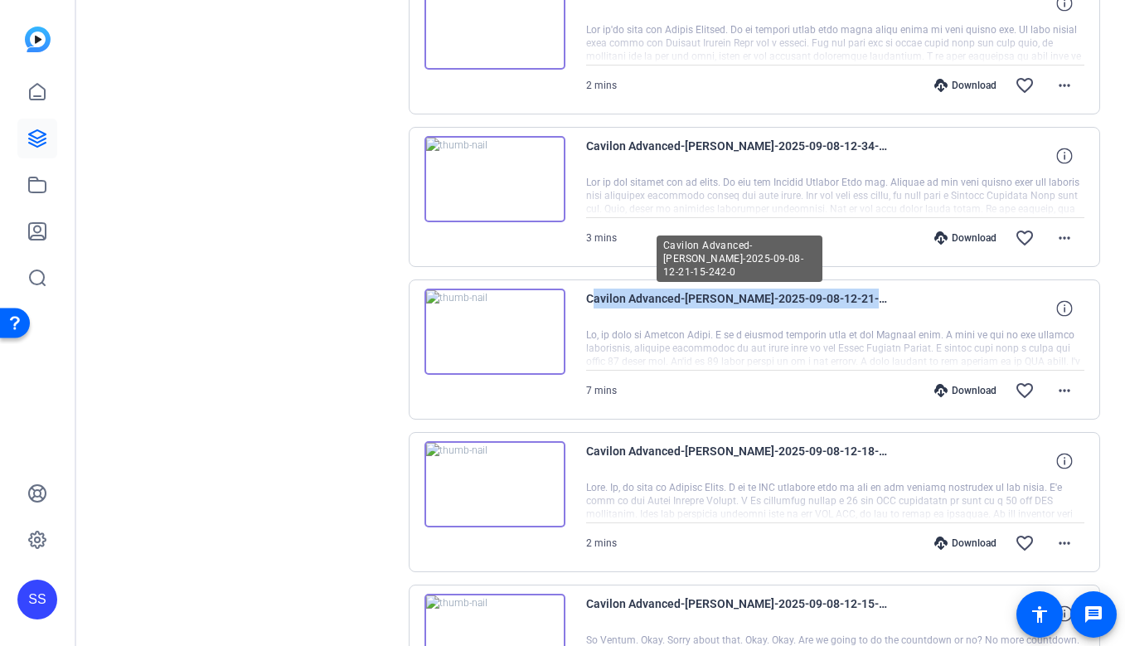
drag, startPoint x: 901, startPoint y: 295, endPoint x: 586, endPoint y: 297, distance: 314.3
click at [586, 297] on div "Cavilon Advanced-latonya-2025-09-08-12-21-15-242-0" at bounding box center [835, 309] width 499 height 40
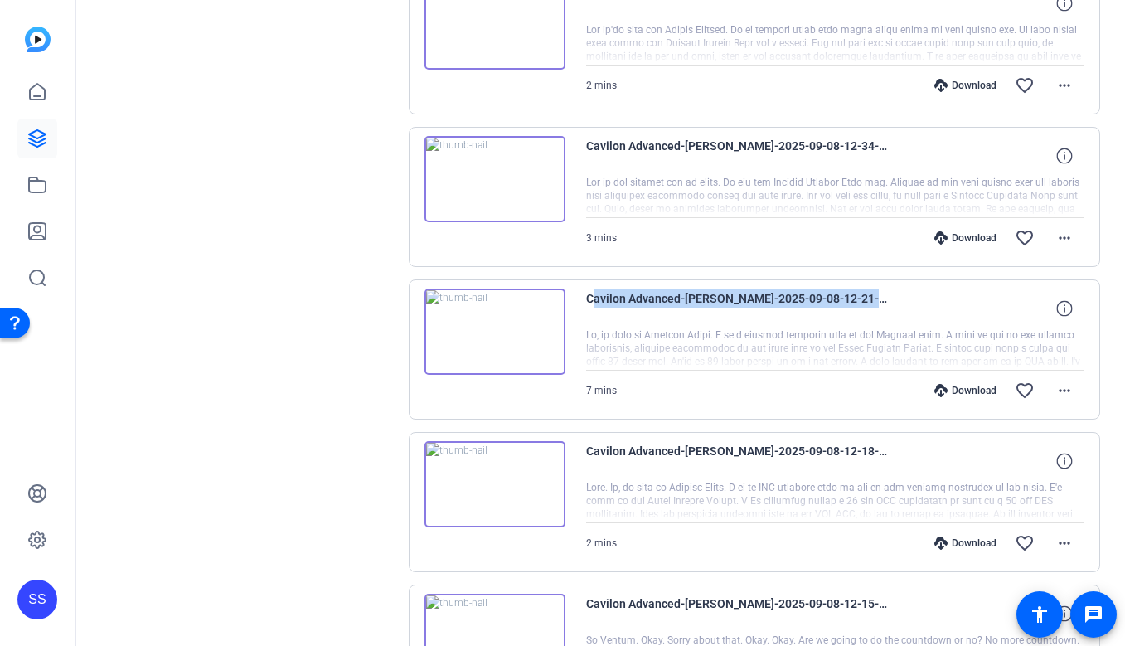
copy span "Cavilon Advanced-latonya-2025-09-08-12-21-15-242-0"
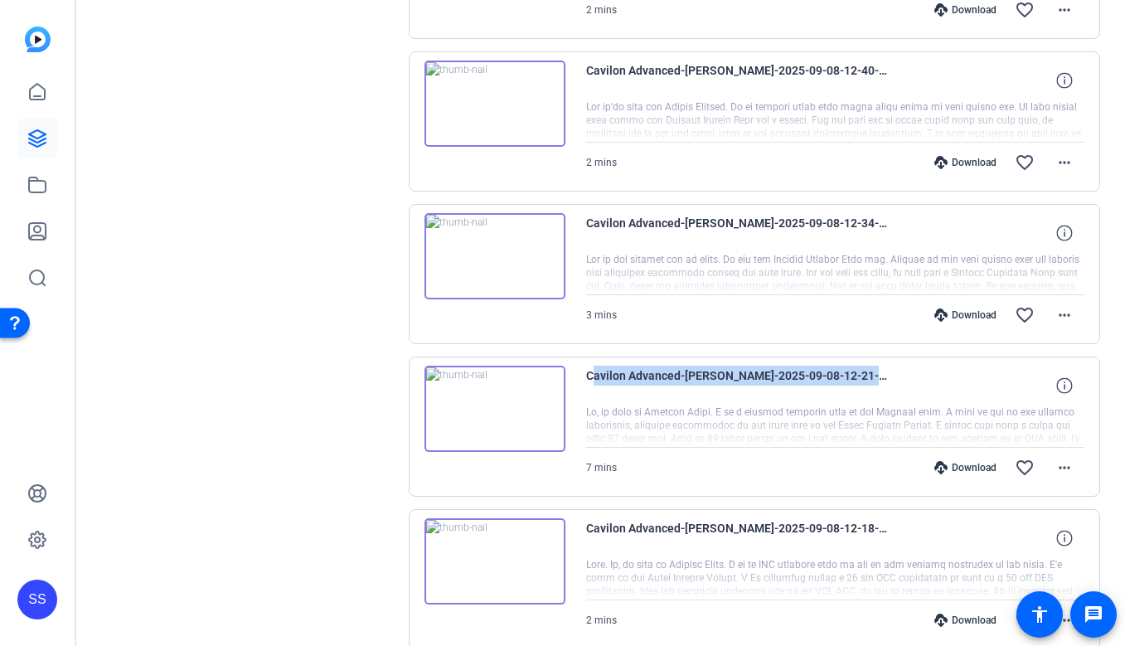
scroll to position [910, 0]
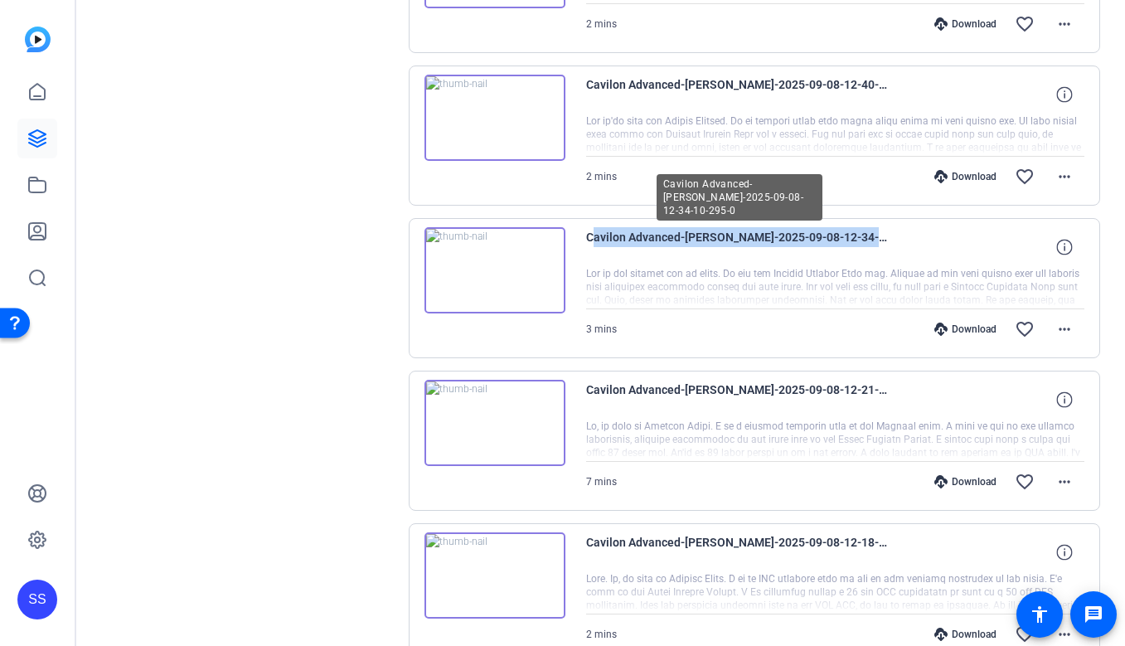
drag, startPoint x: 883, startPoint y: 237, endPoint x: 586, endPoint y: 241, distance: 296.9
click at [586, 241] on span "Cavilon Advanced-latonya-2025-09-08-12-34-10-295-0" at bounding box center [739, 247] width 307 height 40
copy span "Cavilon Advanced-latonya-2025-09-08-12-34-10-295-0"
click at [506, 251] on img at bounding box center [495, 270] width 141 height 86
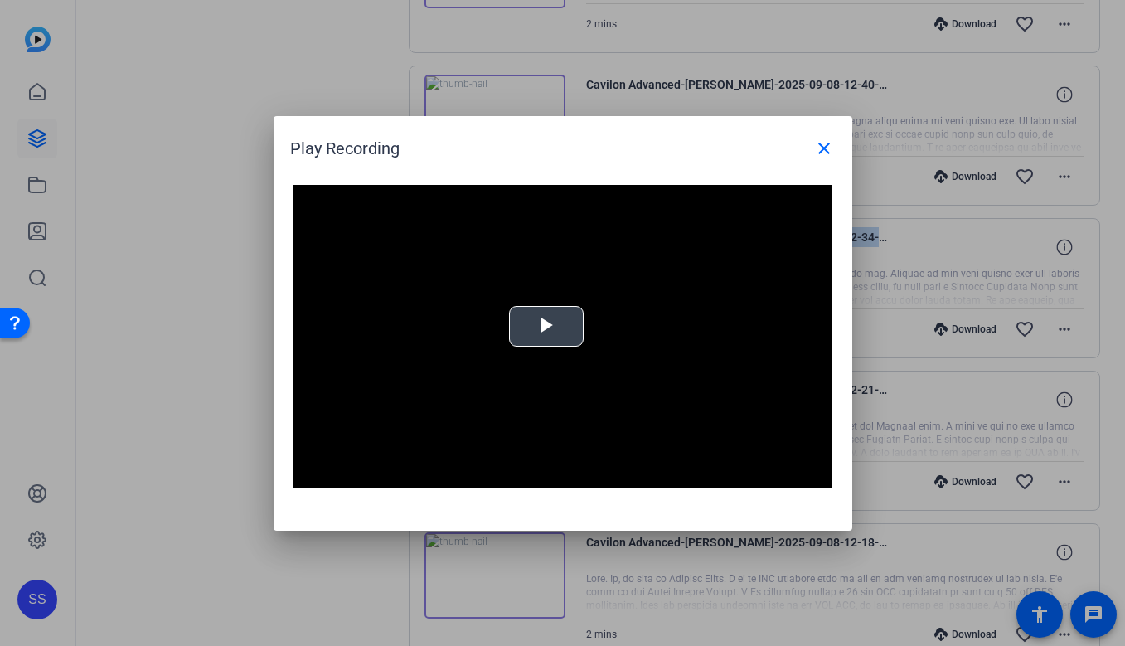
click at [546, 326] on span "Video Player" at bounding box center [546, 326] width 0 height 0
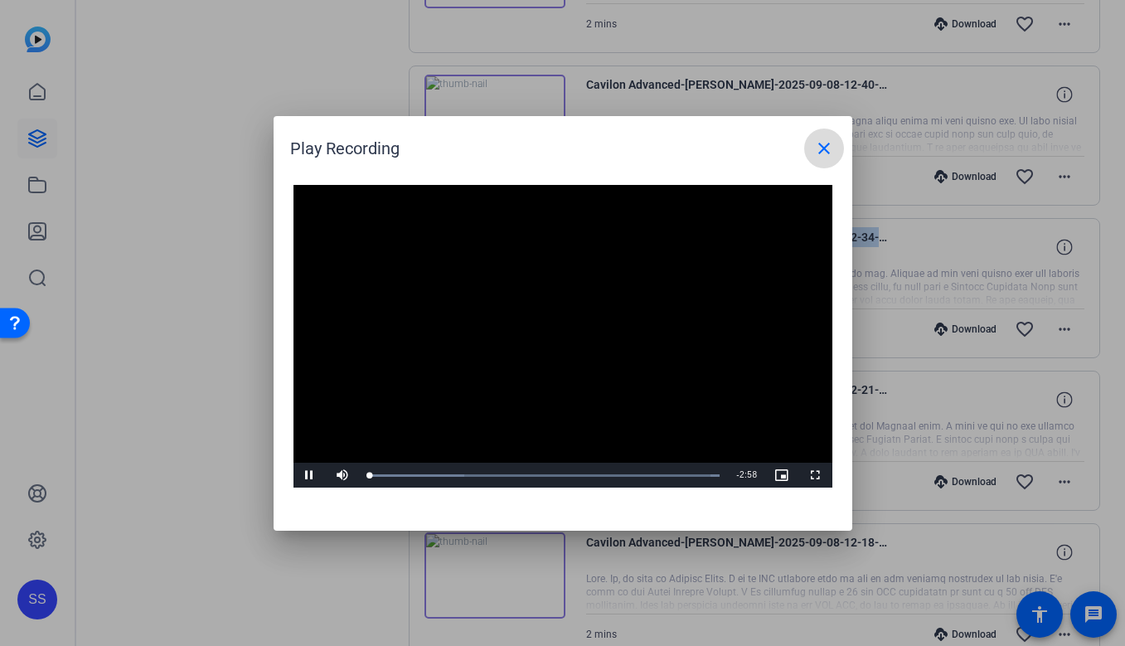
click at [824, 152] on mat-icon "close" at bounding box center [824, 148] width 20 height 20
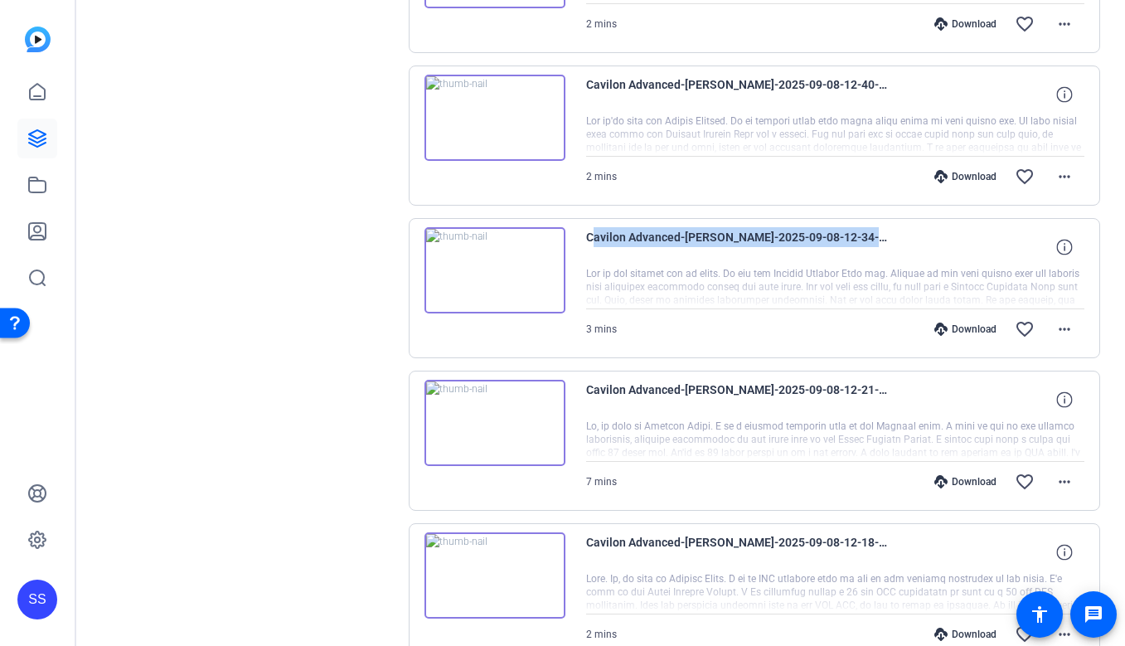
click at [478, 252] on img at bounding box center [495, 270] width 141 height 86
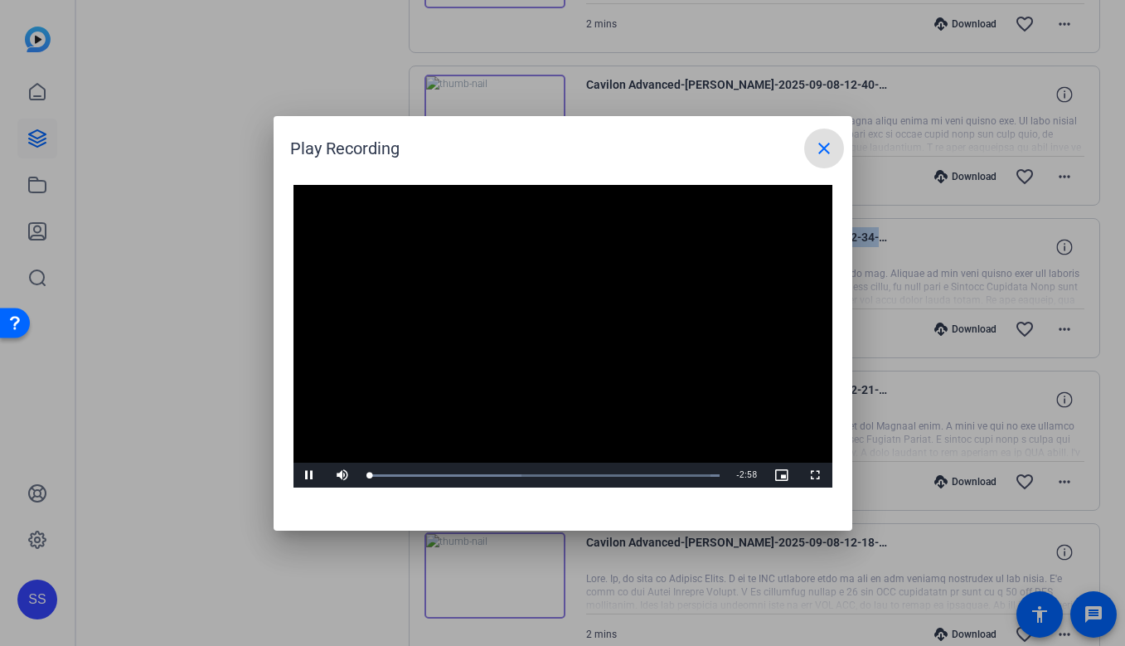
click at [818, 151] on mat-icon "close" at bounding box center [824, 148] width 20 height 20
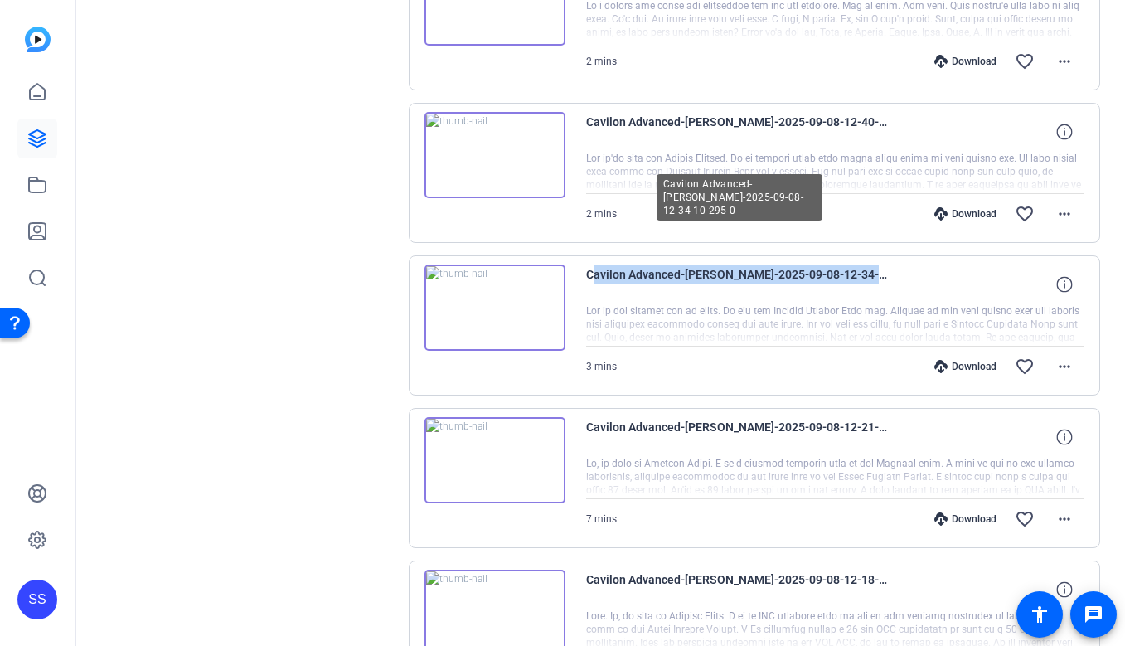
scroll to position [872, 0]
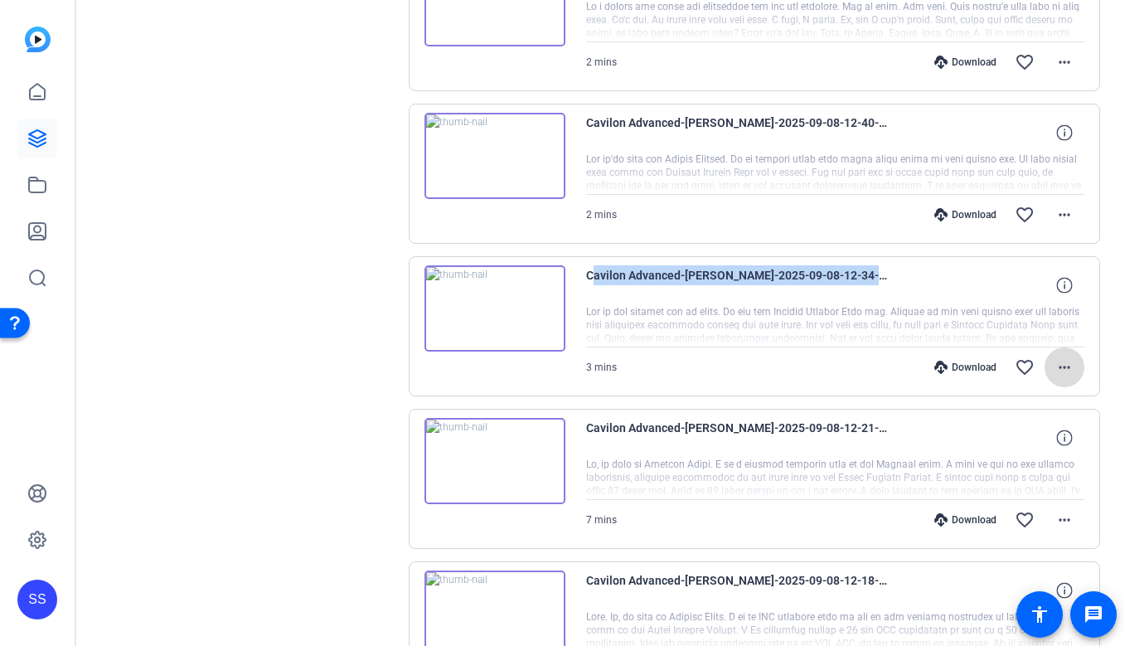
click at [1064, 369] on mat-icon "more_horiz" at bounding box center [1065, 367] width 20 height 20
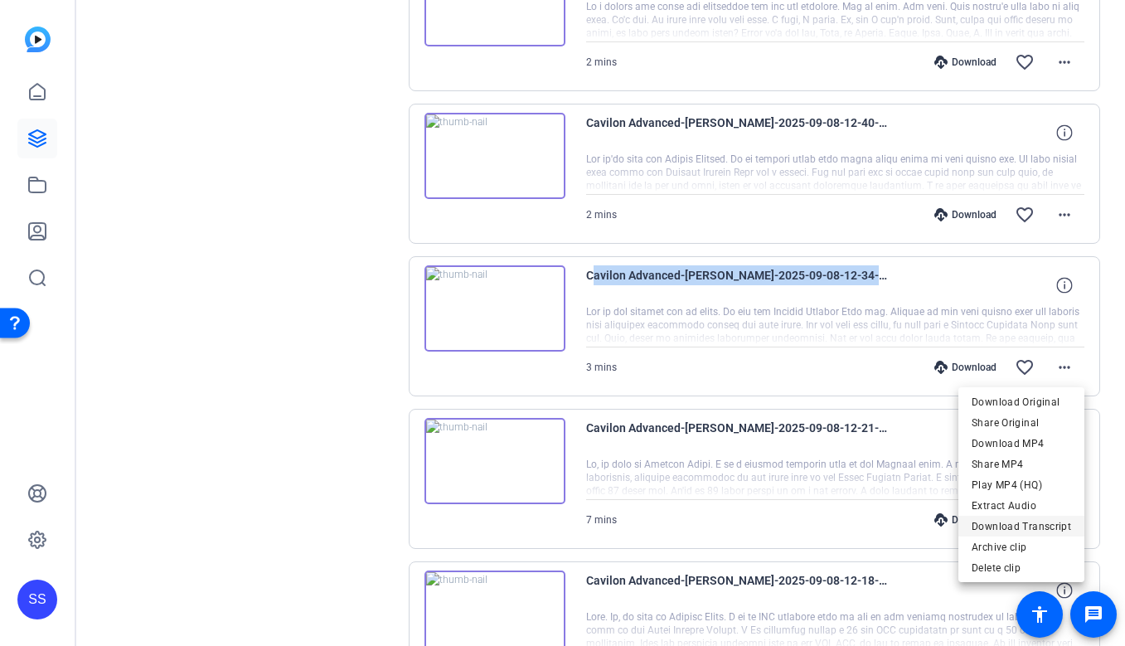
click at [1037, 519] on span "Download Transcript" at bounding box center [1022, 527] width 100 height 20
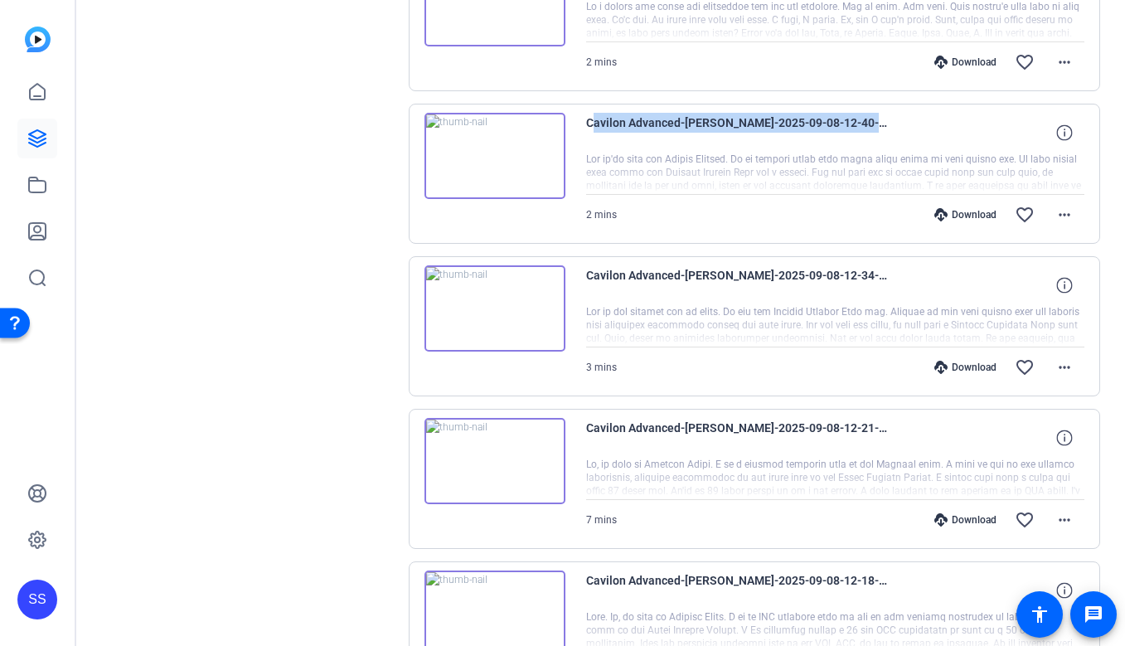
drag, startPoint x: 894, startPoint y: 120, endPoint x: 584, endPoint y: 114, distance: 310.2
click at [584, 114] on div "Cavilon Advanced-latonya-2025-09-08-12-40-43-448-0 2 mins Download favorite_bor…" at bounding box center [755, 174] width 692 height 140
copy span "Cavilon Advanced-latonya-2025-09-08-12-40-43-448-0"
click at [481, 169] on img at bounding box center [495, 156] width 141 height 86
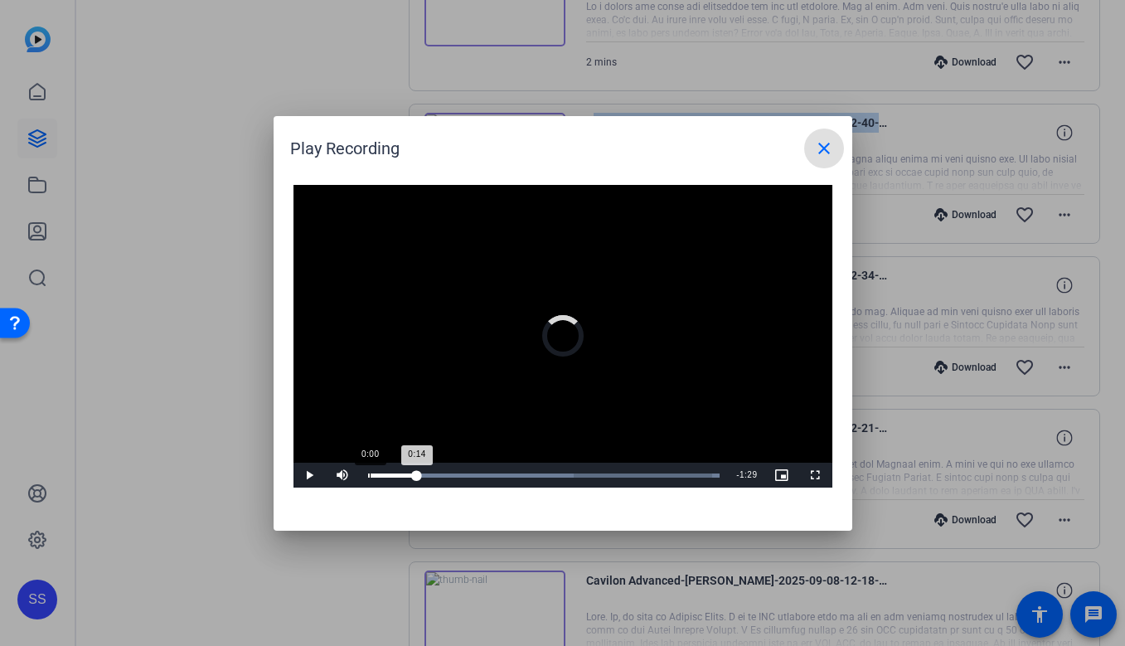
click at [369, 474] on div "Loaded : 100.00% 0:00 0:14" at bounding box center [544, 476] width 352 height 4
click at [307, 475] on span "Video Player" at bounding box center [310, 475] width 33 height 0
click at [824, 141] on mat-icon "close" at bounding box center [824, 148] width 20 height 20
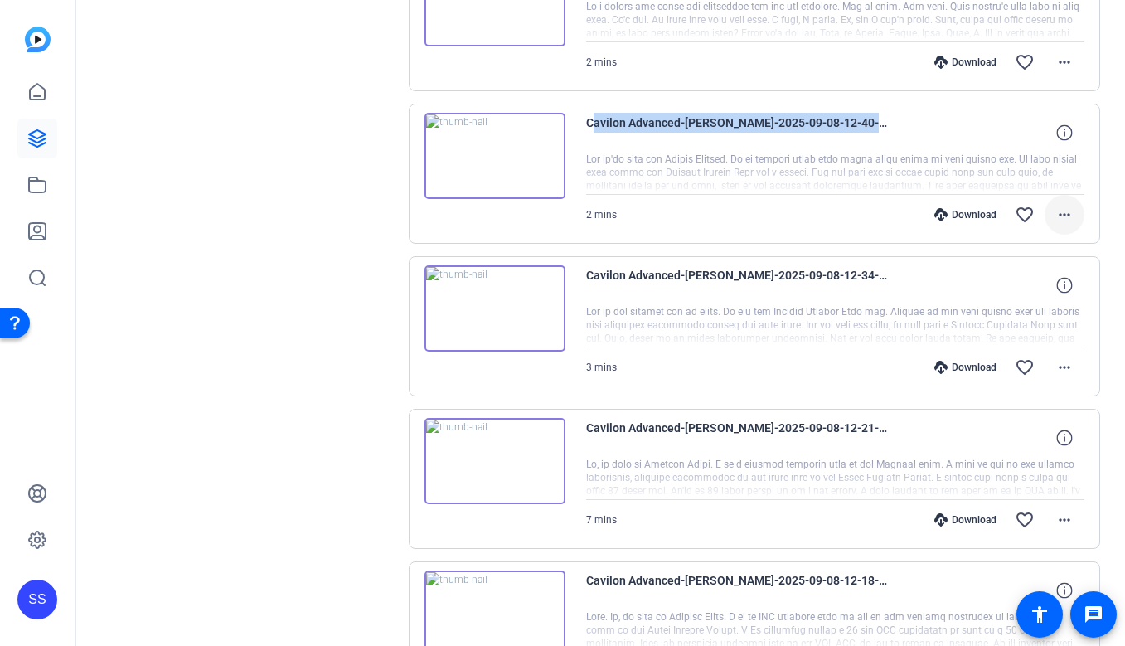
click at [1064, 219] on mat-icon "more_horiz" at bounding box center [1065, 215] width 20 height 20
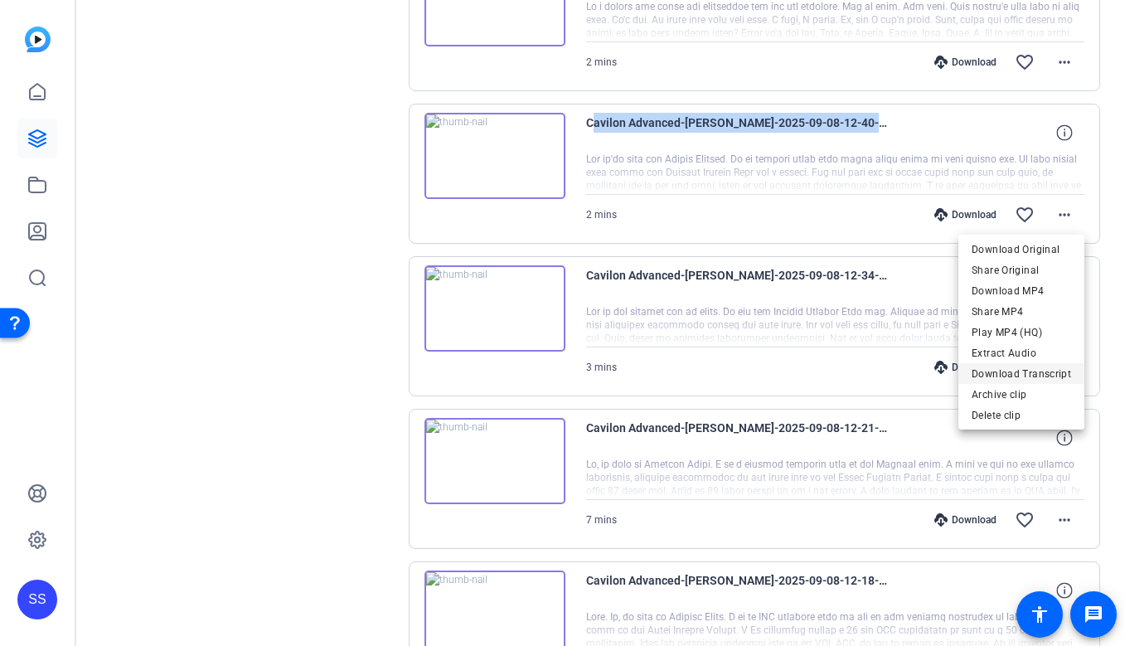
click at [1018, 374] on span "Download Transcript" at bounding box center [1022, 374] width 100 height 20
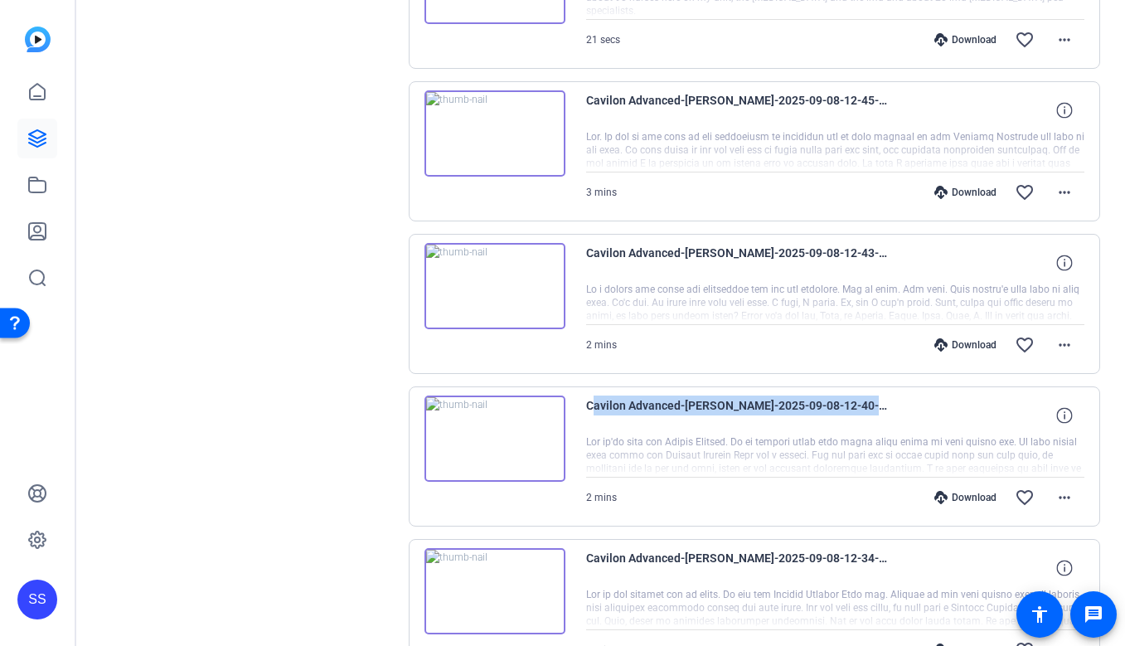
scroll to position [587, 0]
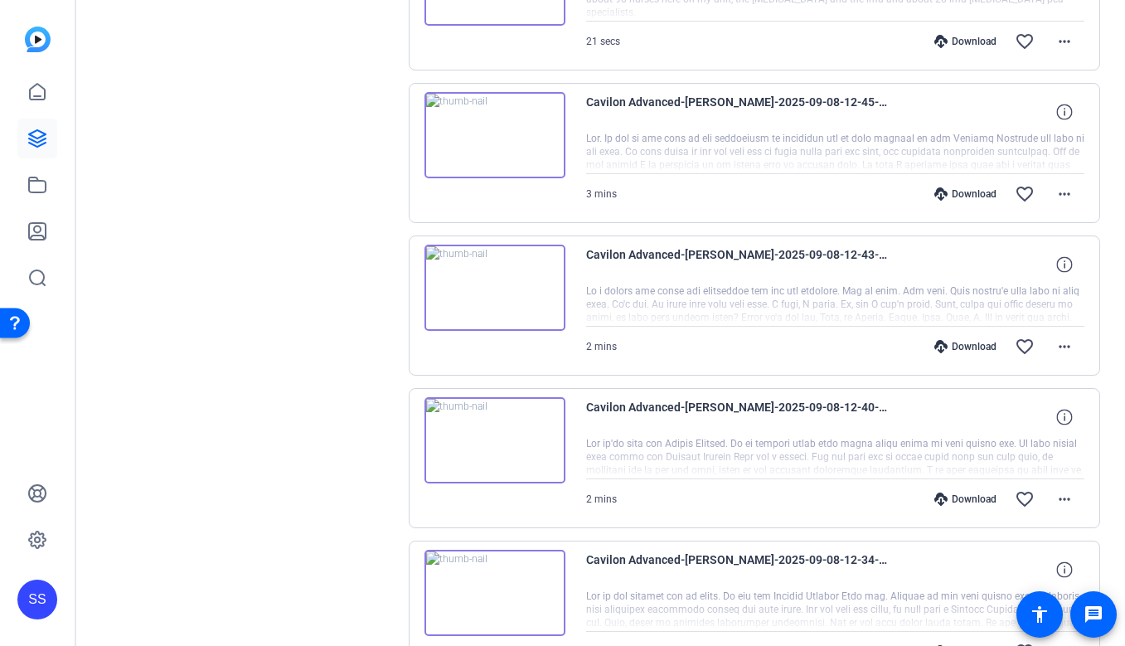
click at [896, 252] on div "Cavilon Advanced-latonya-2025-09-08-12-43-11-733-0" at bounding box center [835, 265] width 499 height 40
drag, startPoint x: 896, startPoint y: 252, endPoint x: 581, endPoint y: 258, distance: 315.2
click at [581, 258] on div "Cavilon Advanced-latonya-2025-09-08-12-43-11-733-0 2 mins Download favorite_bor…" at bounding box center [755, 306] width 692 height 140
copy span "Cavilon Advanced-latonya-2025-09-08-12-43-11-733-0"
click at [507, 312] on img at bounding box center [495, 288] width 141 height 86
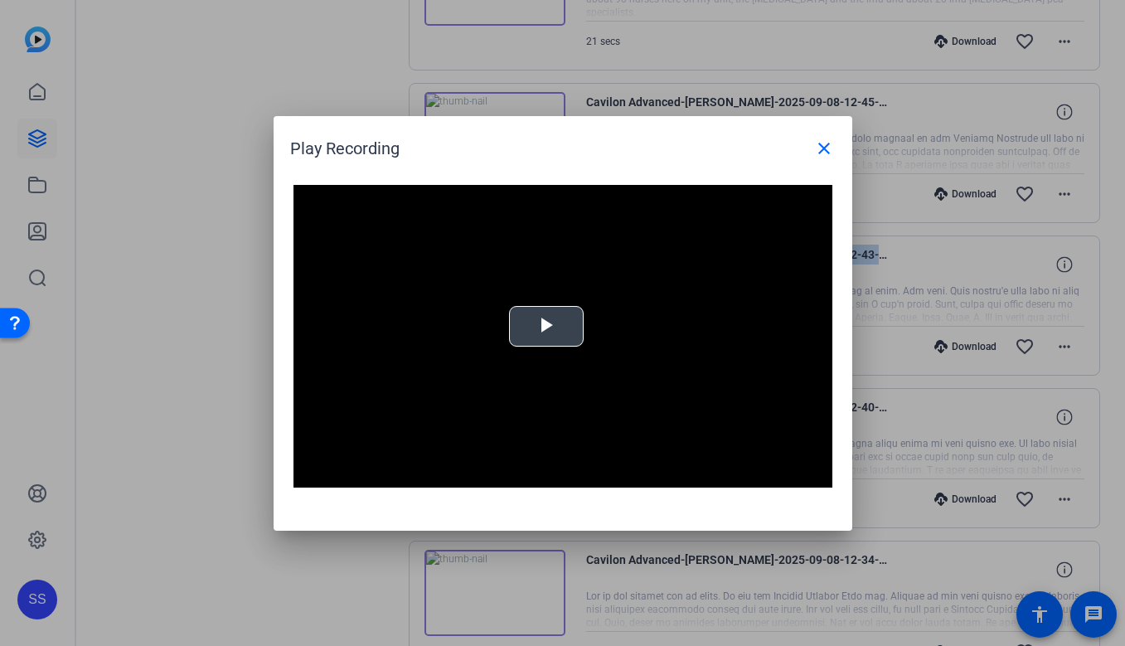
click at [582, 318] on button "Play Video" at bounding box center [546, 326] width 75 height 41
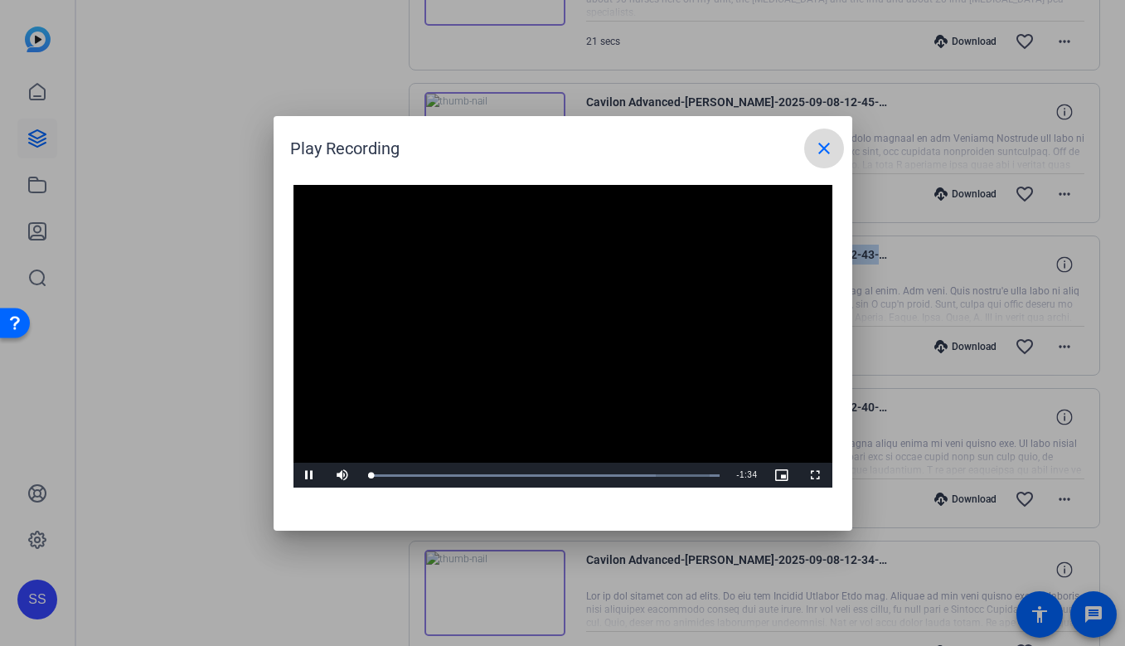
click at [829, 155] on mat-icon "close" at bounding box center [824, 148] width 20 height 20
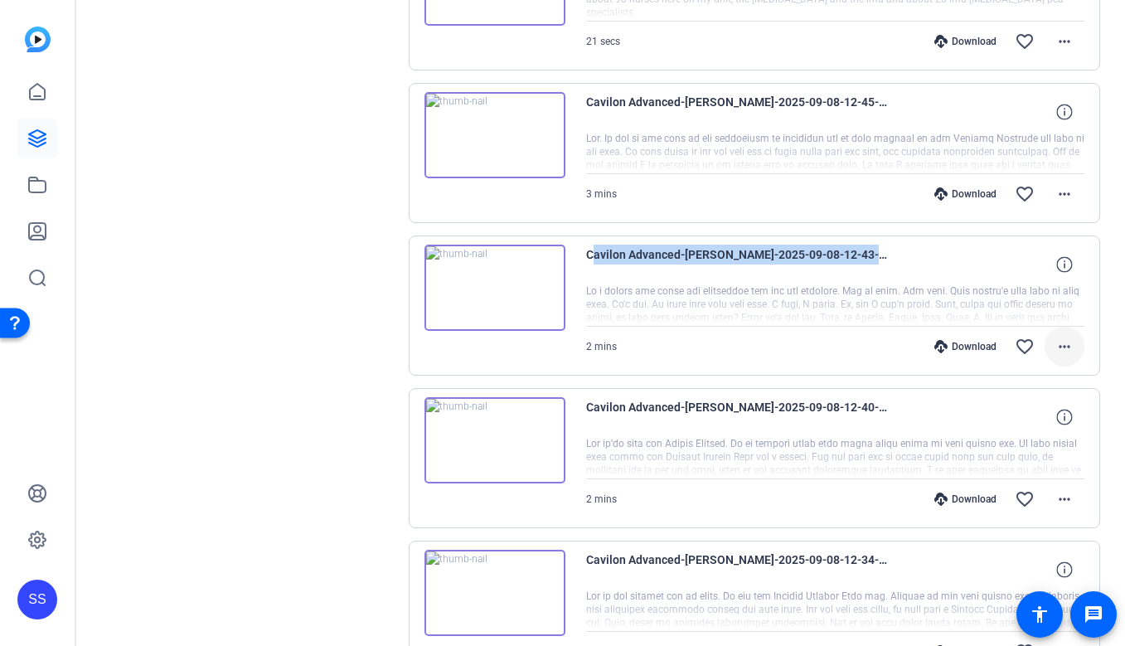
click at [1074, 354] on mat-icon "more_horiz" at bounding box center [1065, 347] width 20 height 20
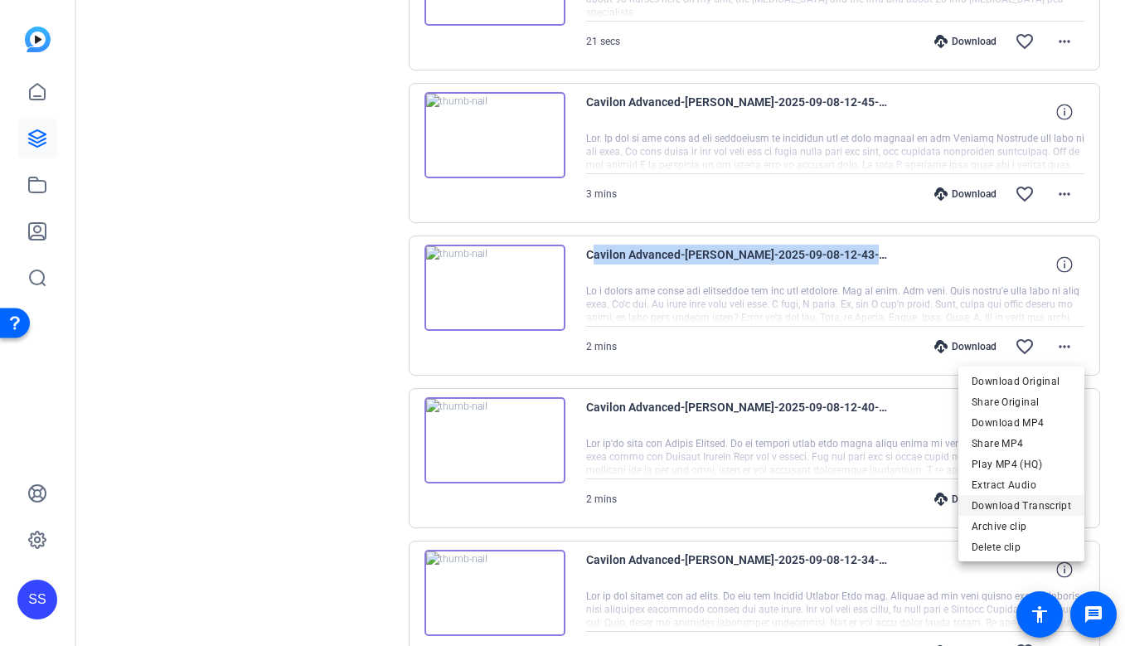
click at [1041, 503] on span "Download Transcript" at bounding box center [1022, 506] width 100 height 20
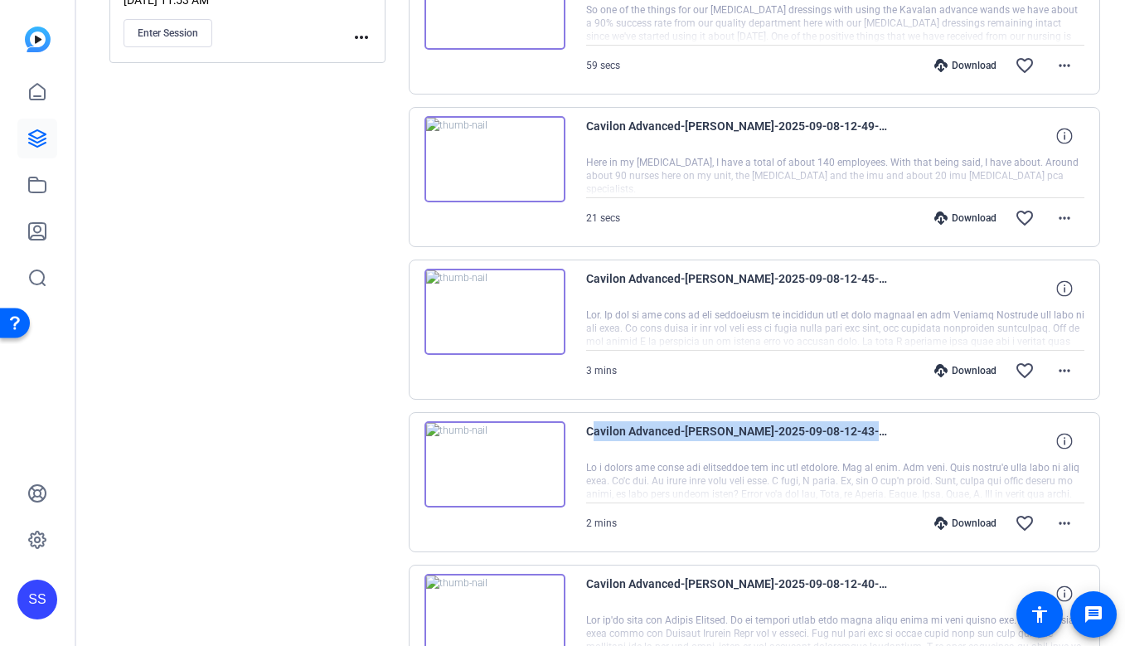
scroll to position [380, 0]
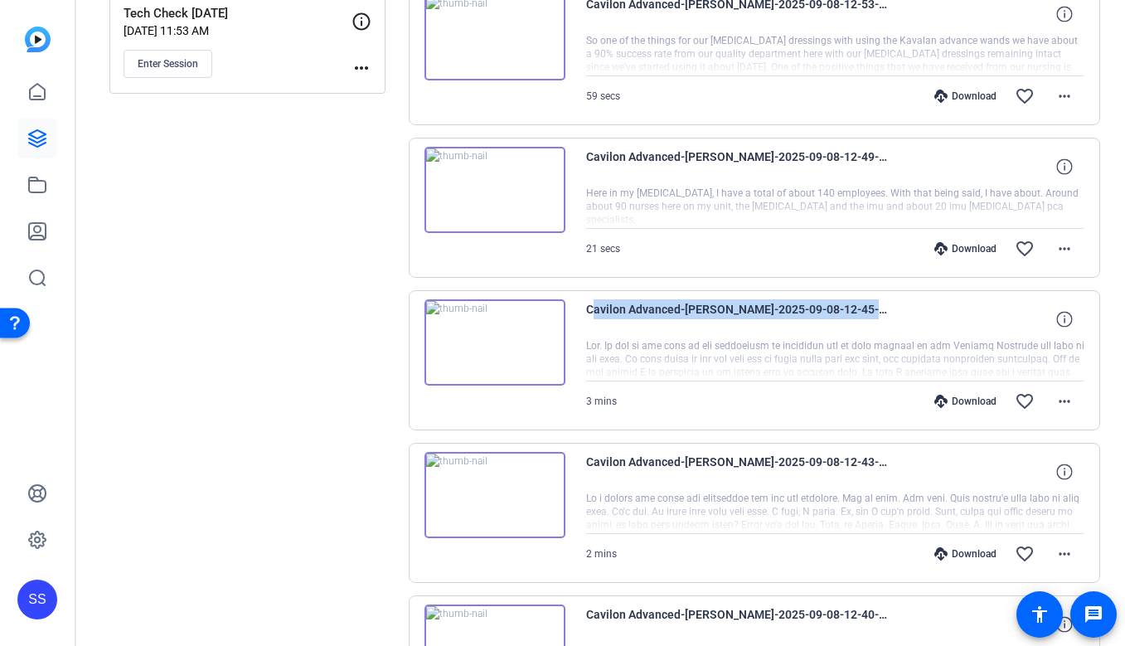
drag, startPoint x: 904, startPoint y: 304, endPoint x: 580, endPoint y: 303, distance: 324.2
click at [580, 303] on div "Cavilon Advanced-latonya-2025-09-08-12-45-09-884-0 3 mins Download favorite_bor…" at bounding box center [755, 360] width 692 height 140
copy span "Cavilon Advanced-latonya-2025-09-08-12-45-09-884-0"
click at [506, 351] on img at bounding box center [495, 342] width 141 height 86
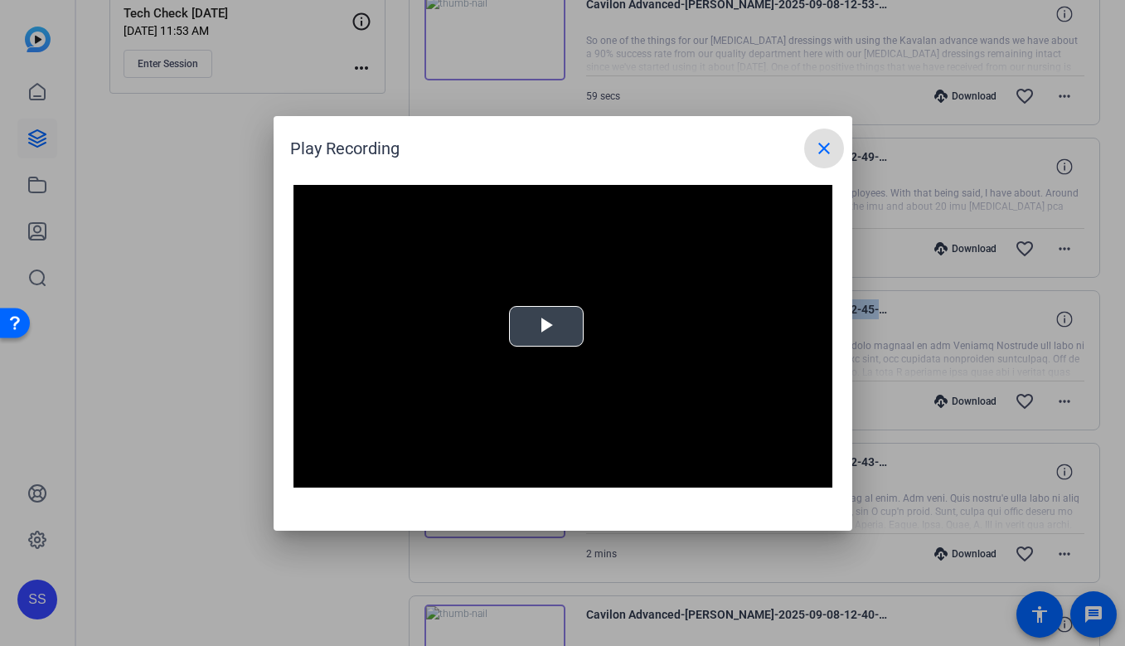
click at [546, 326] on span "Video Player" at bounding box center [546, 326] width 0 height 0
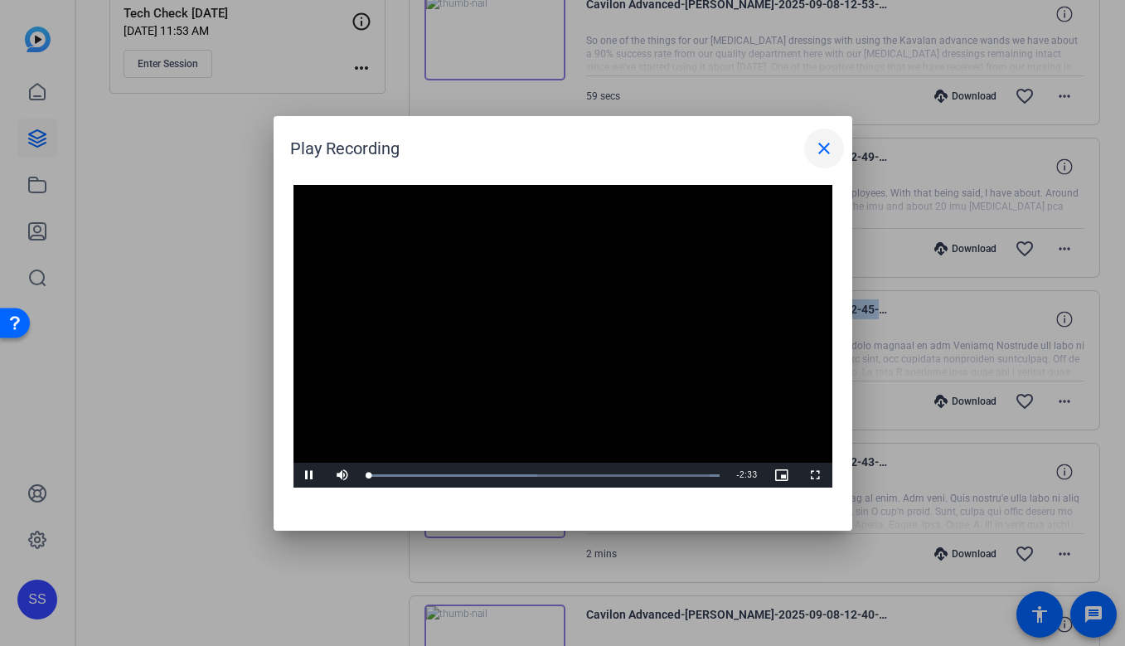
click at [822, 158] on span at bounding box center [824, 149] width 40 height 40
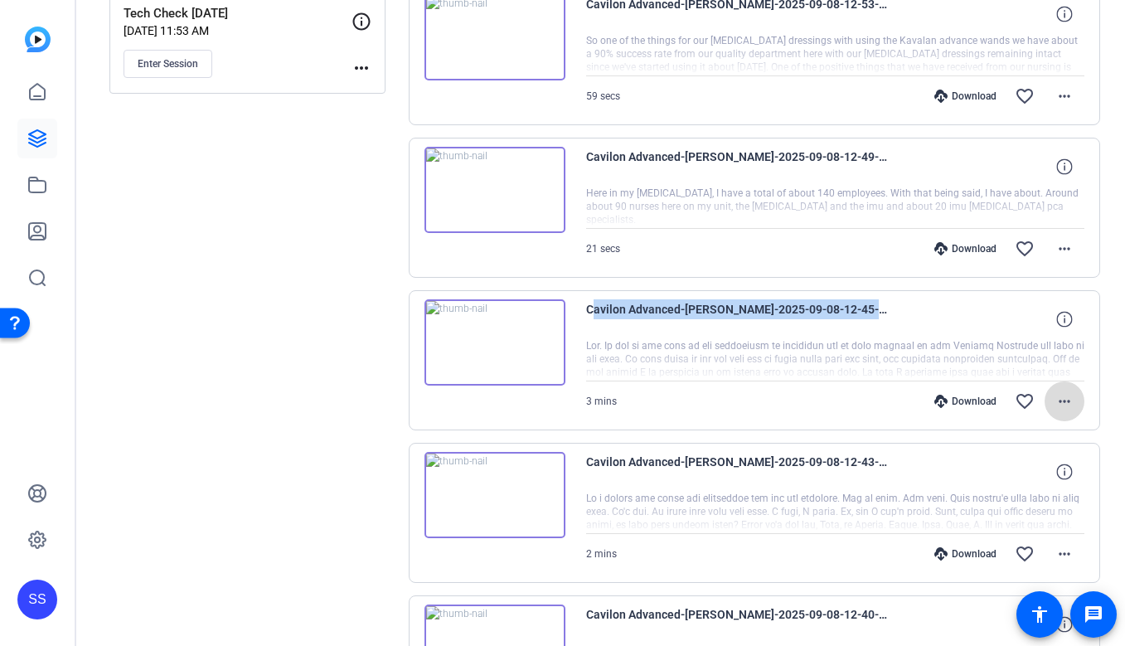
click at [1064, 397] on mat-icon "more_horiz" at bounding box center [1065, 401] width 20 height 20
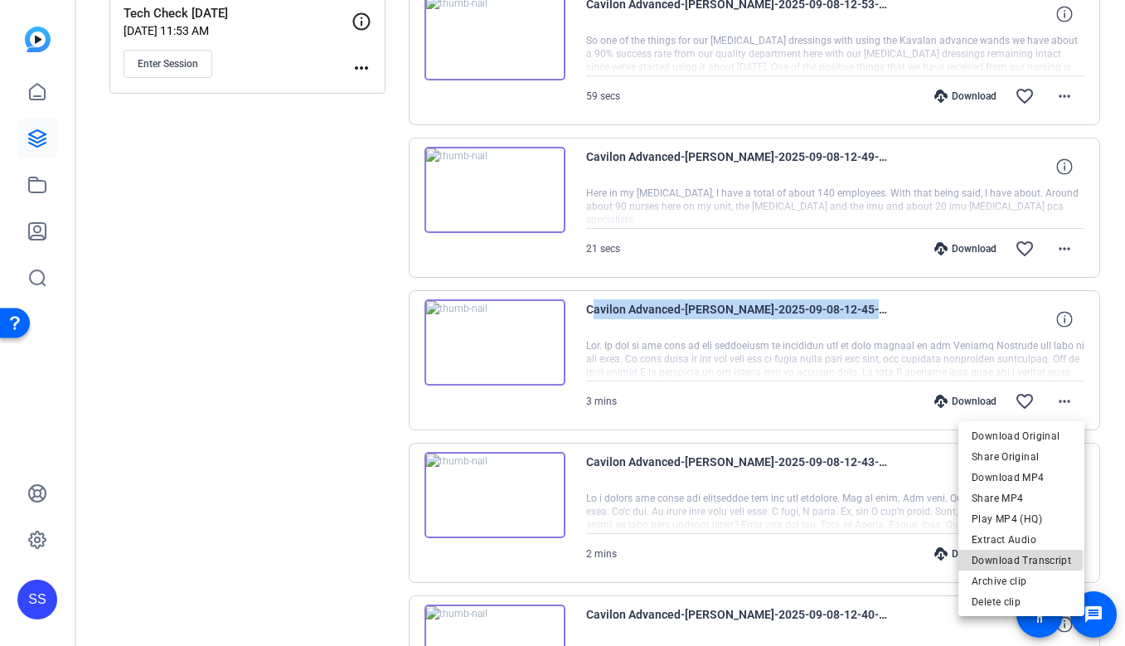
click at [1021, 561] on span "Download Transcript" at bounding box center [1022, 561] width 100 height 20
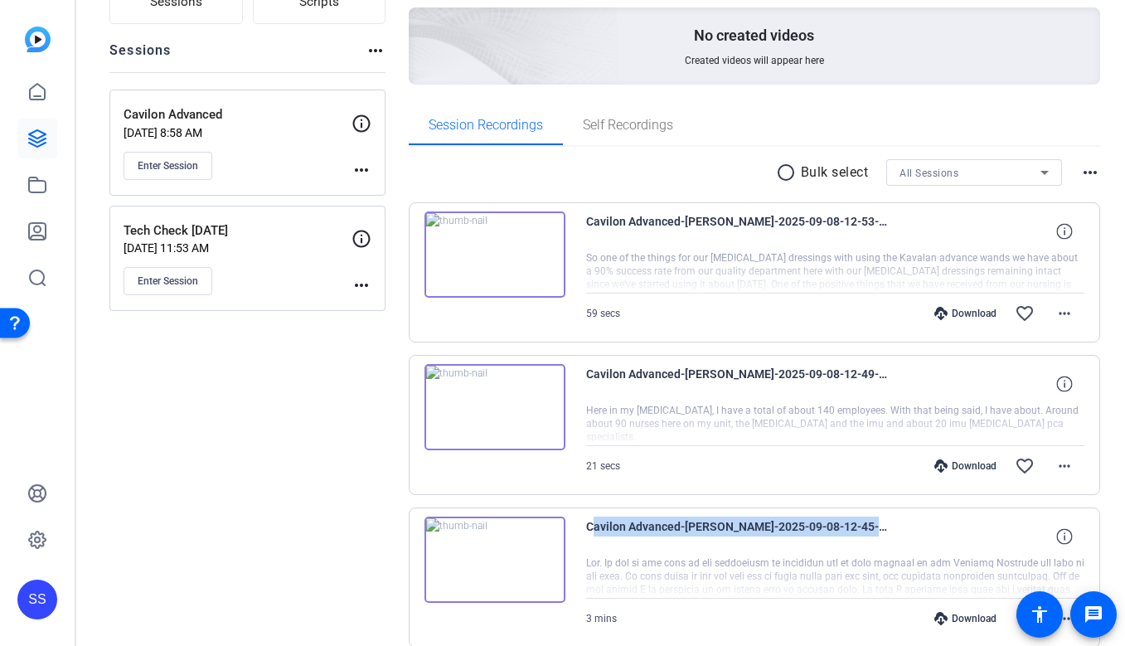
scroll to position [152, 0]
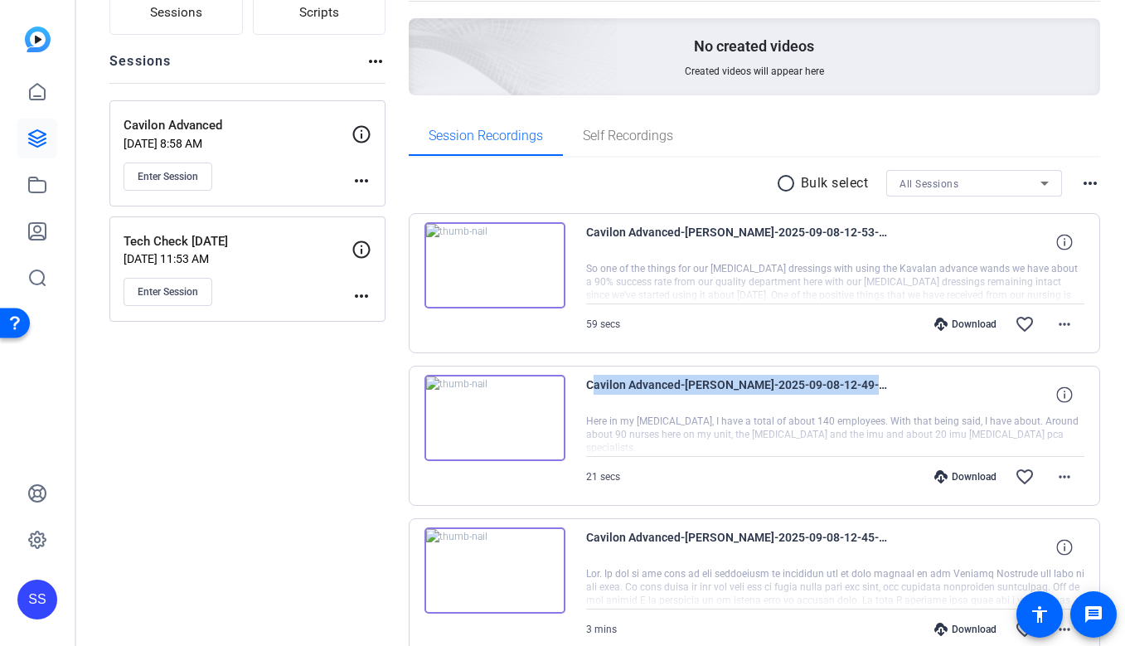
drag, startPoint x: 896, startPoint y: 376, endPoint x: 578, endPoint y: 371, distance: 318.5
click at [578, 371] on div "Cavilon Advanced-latonya-2025-09-08-12-49-43-186-0 Here in my icu, I have a tot…" at bounding box center [755, 436] width 692 height 140
copy span "Cavilon Advanced-latonya-2025-09-08-12-49-43-186-0"
click at [517, 436] on img at bounding box center [495, 418] width 141 height 86
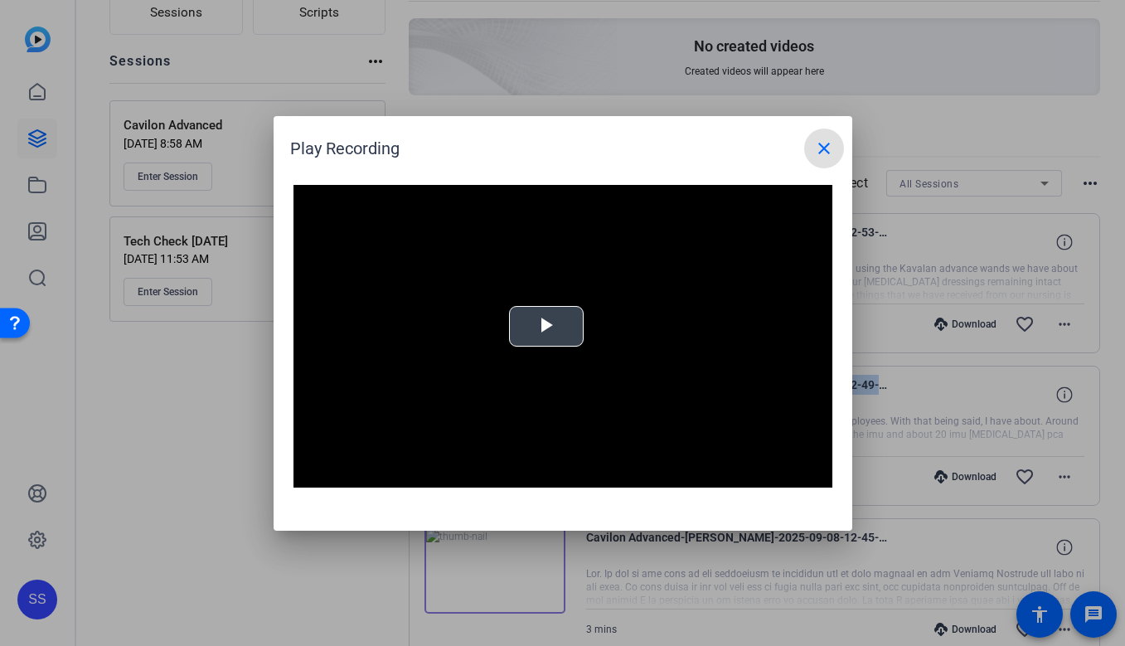
click at [546, 326] on span "Video Player" at bounding box center [546, 326] width 0 height 0
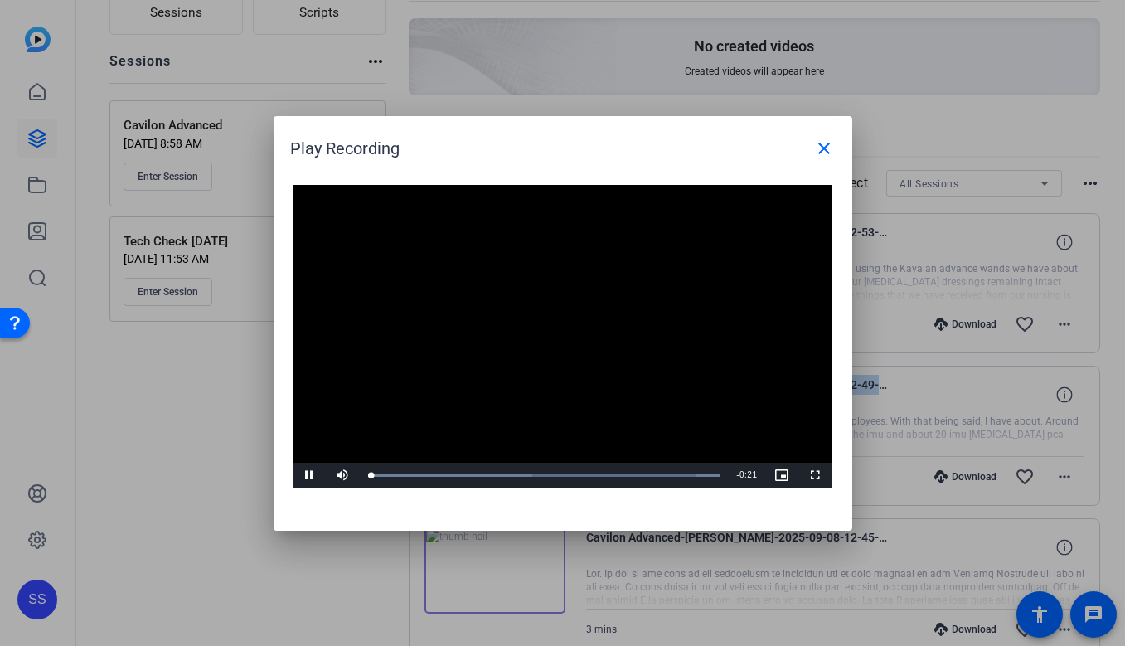
click at [558, 321] on video "Video Player" at bounding box center [563, 337] width 539 height 304
click at [818, 146] on mat-icon "close" at bounding box center [824, 148] width 20 height 20
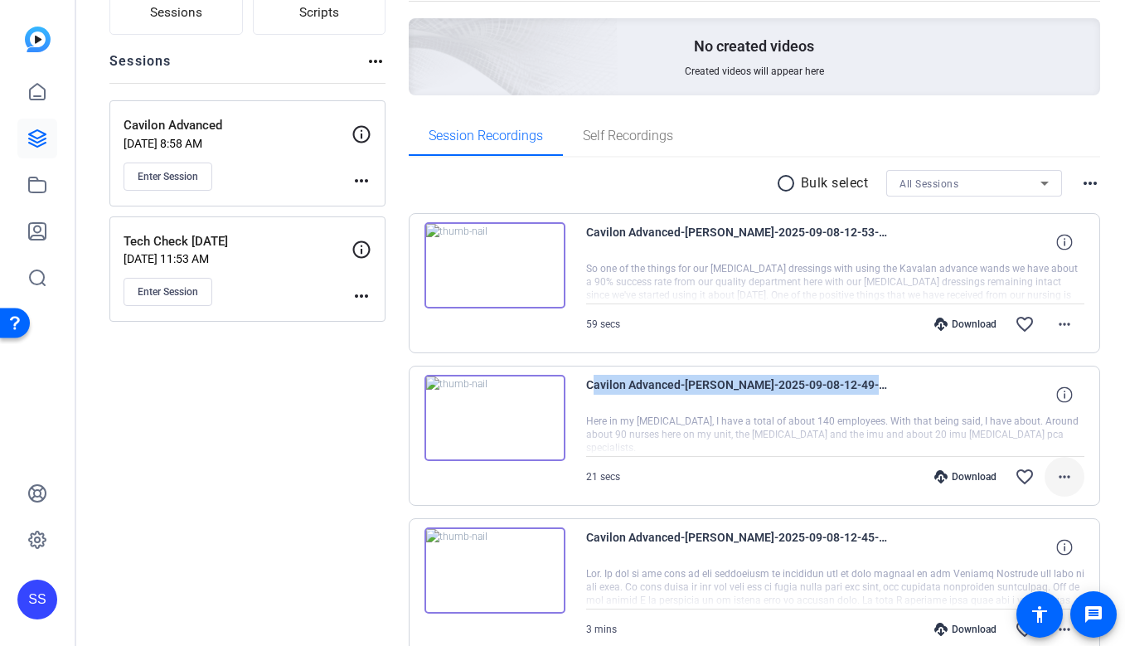
click at [1049, 473] on span at bounding box center [1065, 477] width 40 height 40
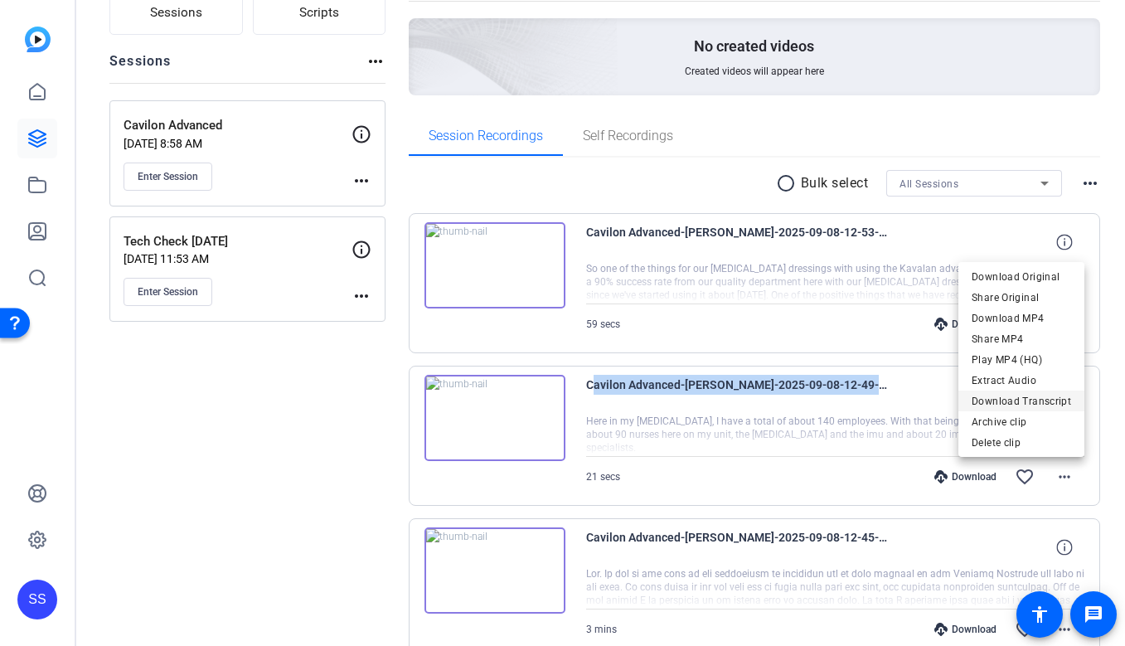
click at [1032, 391] on span "Download Transcript" at bounding box center [1022, 401] width 100 height 20
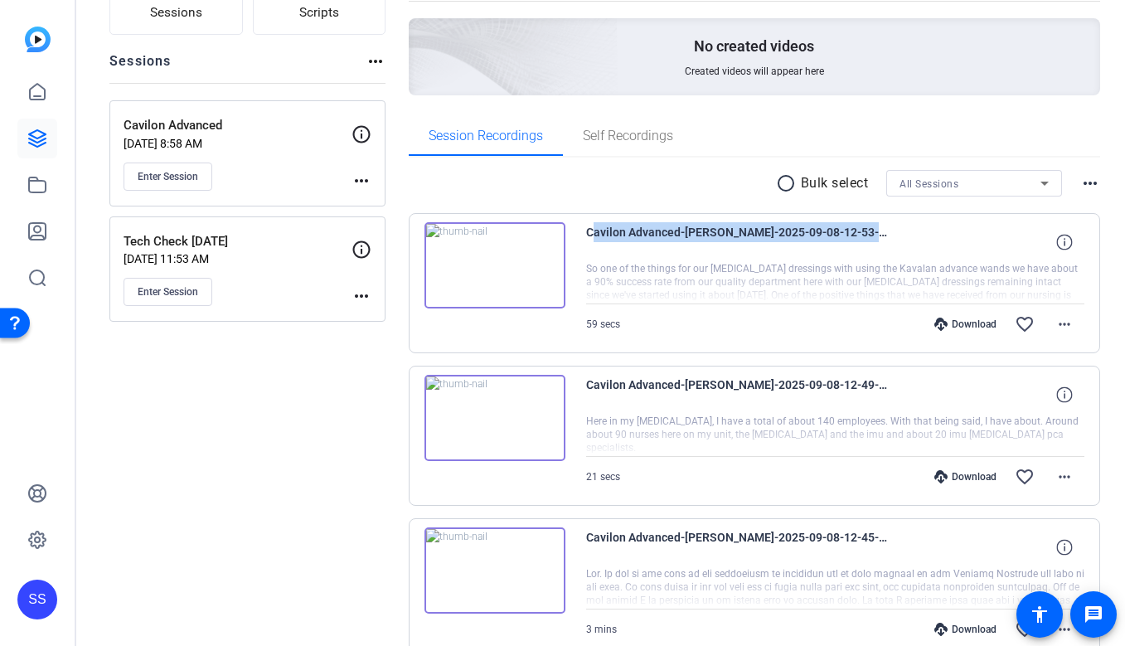
drag, startPoint x: 893, startPoint y: 229, endPoint x: 583, endPoint y: 231, distance: 310.2
click at [583, 231] on div "Cavilon Advanced-latonya-2025-09-08-12-53-54-553-0 59 secs Download favorite_bo…" at bounding box center [755, 283] width 692 height 140
copy span "Cavilon Advanced-latonya-2025-09-08-12-53-54-553-0"
click at [534, 220] on div "Cavilon Advanced-latonya-2025-09-08-12-53-54-553-0 59 secs Download favorite_bo…" at bounding box center [755, 283] width 692 height 140
click at [1067, 318] on mat-icon "more_horiz" at bounding box center [1065, 324] width 20 height 20
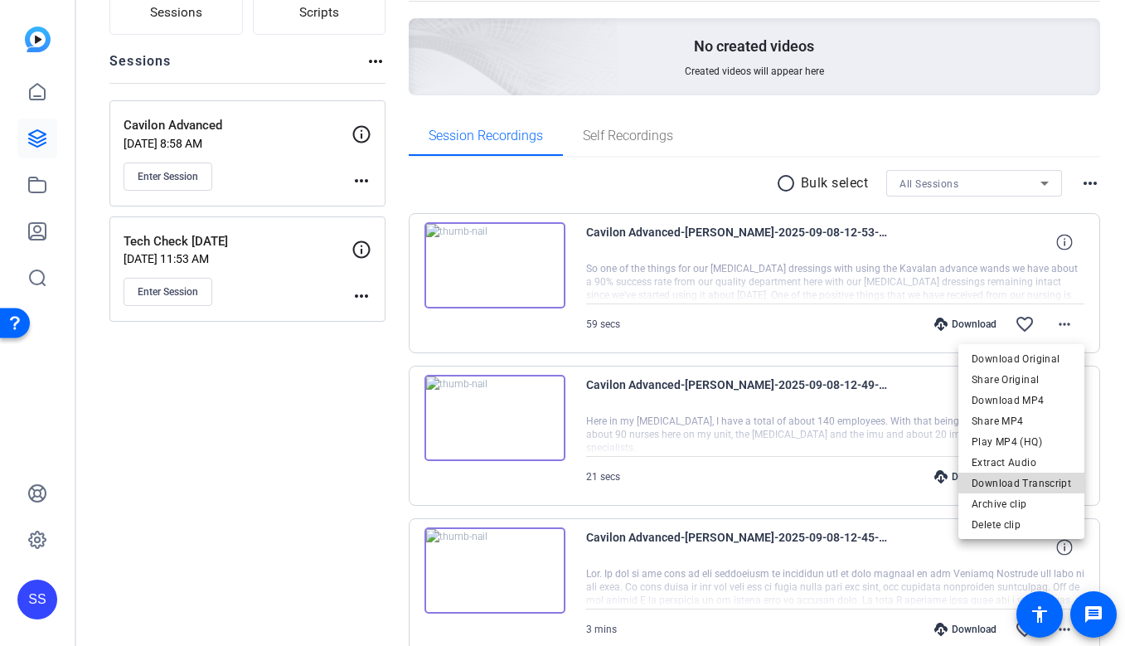
click at [1056, 478] on span "Download Transcript" at bounding box center [1022, 484] width 100 height 20
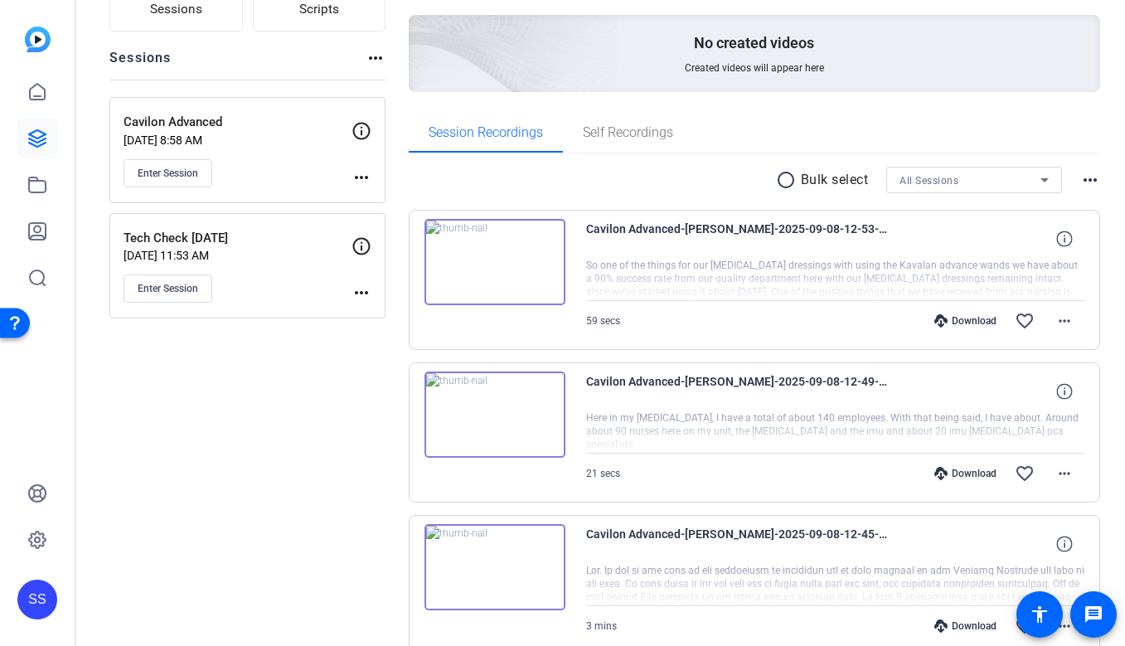
scroll to position [0, 0]
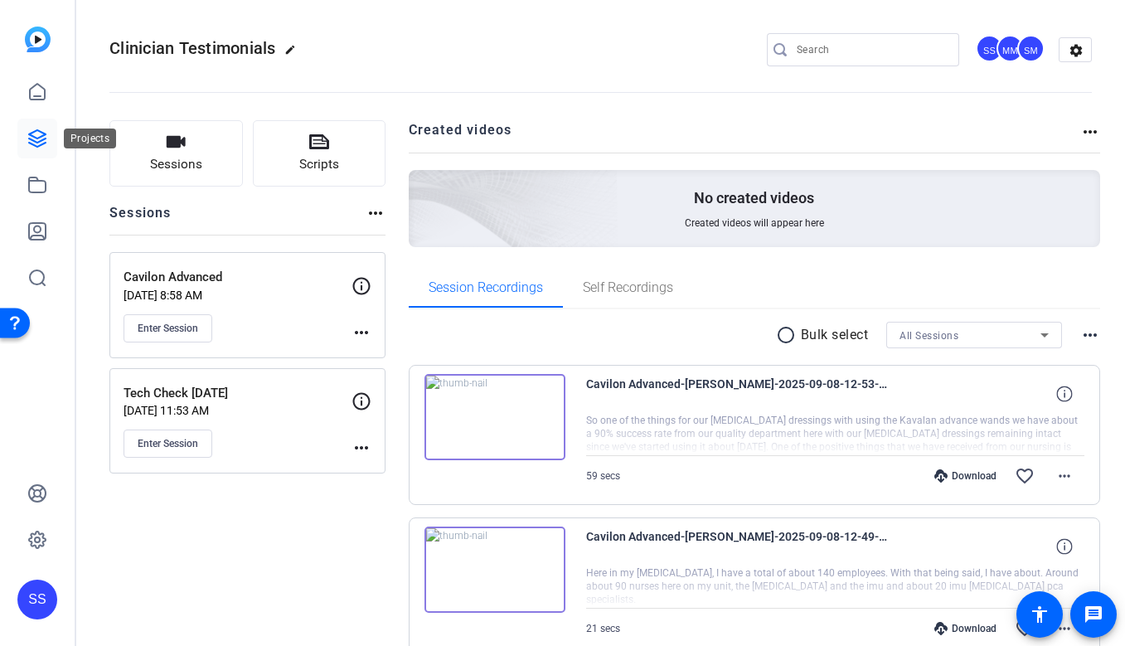
click at [47, 134] on link at bounding box center [37, 139] width 40 height 40
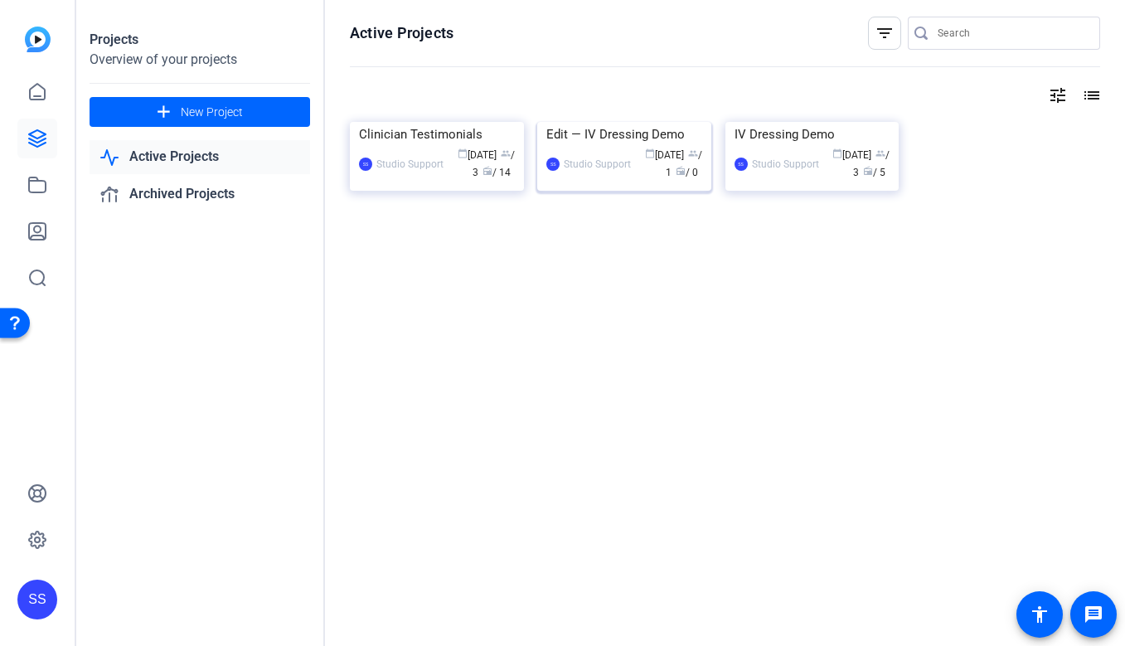
click at [591, 147] on div "Edit — IV Dressing Demo" at bounding box center [624, 134] width 156 height 25
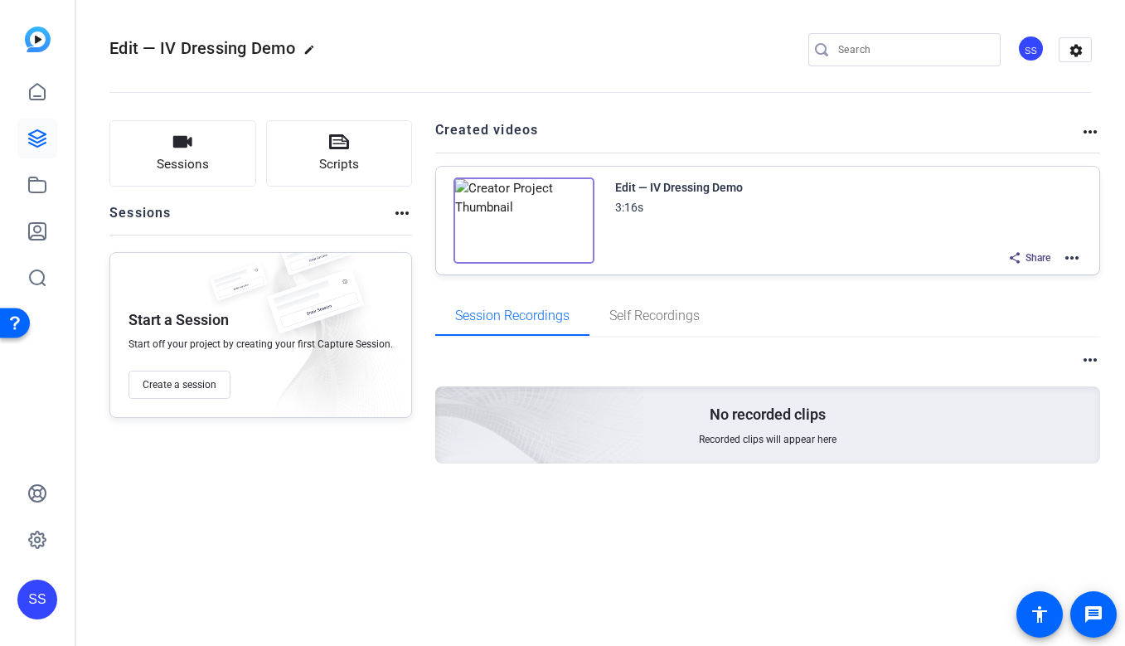
click at [1085, 264] on div "Edit — IV Dressing Demo 3:16s Share more_horiz" at bounding box center [768, 221] width 664 height 108
click at [1077, 262] on mat-icon "more_horiz" at bounding box center [1072, 258] width 20 height 20
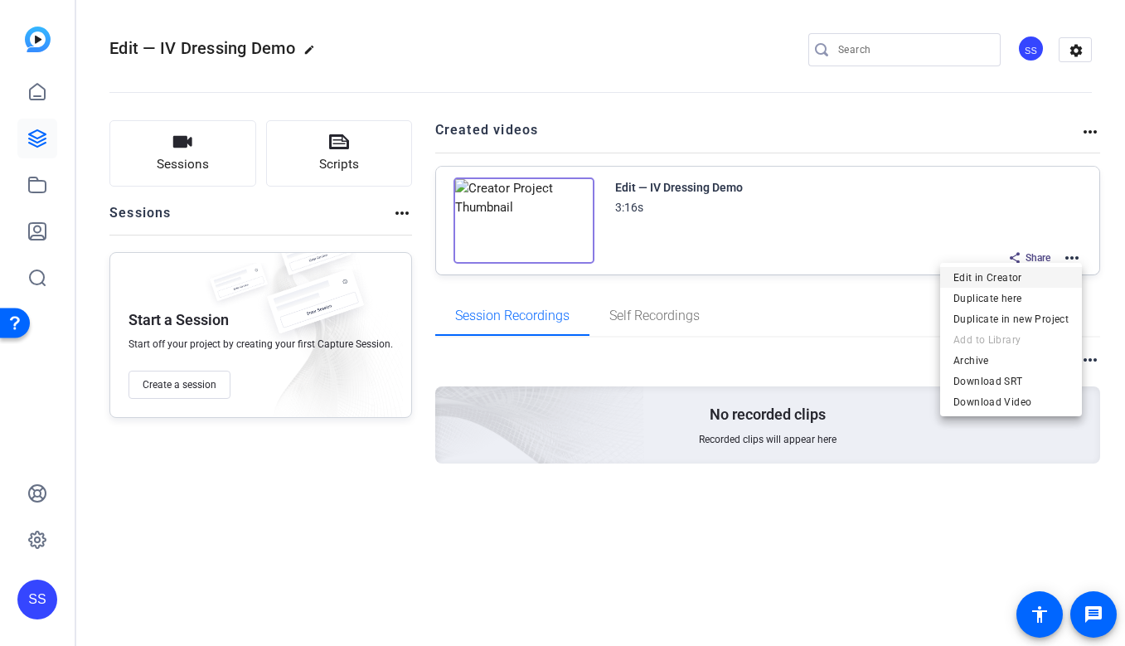
click at [1025, 270] on span "Edit in Creator" at bounding box center [1011, 278] width 115 height 20
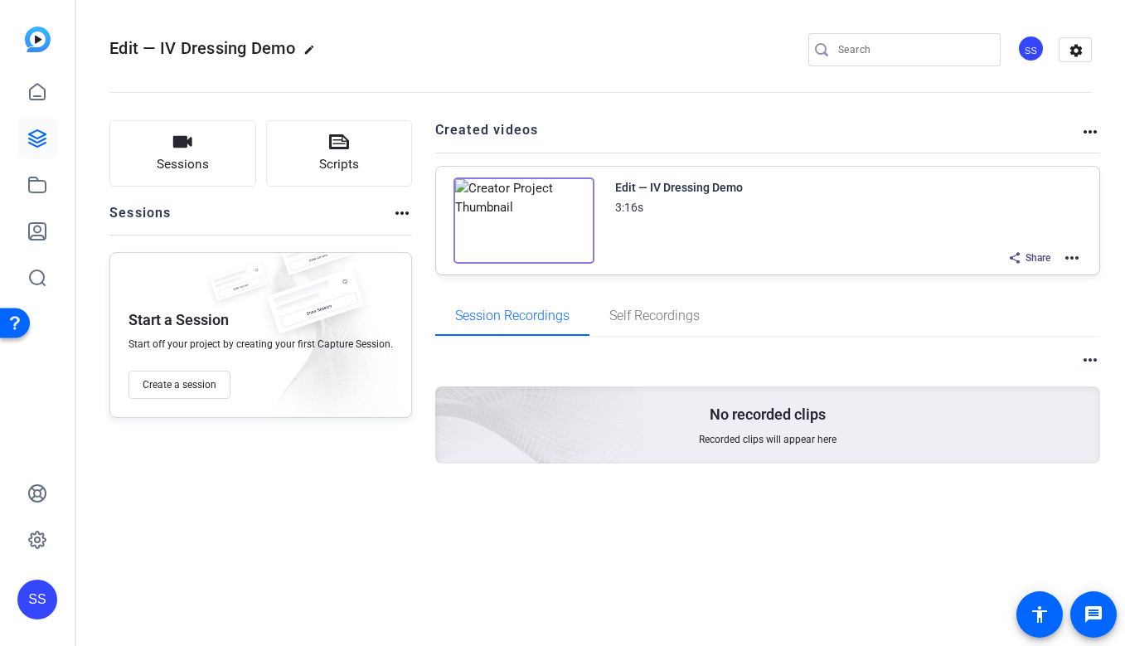
click at [36, 592] on div "SS" at bounding box center [37, 600] width 40 height 40
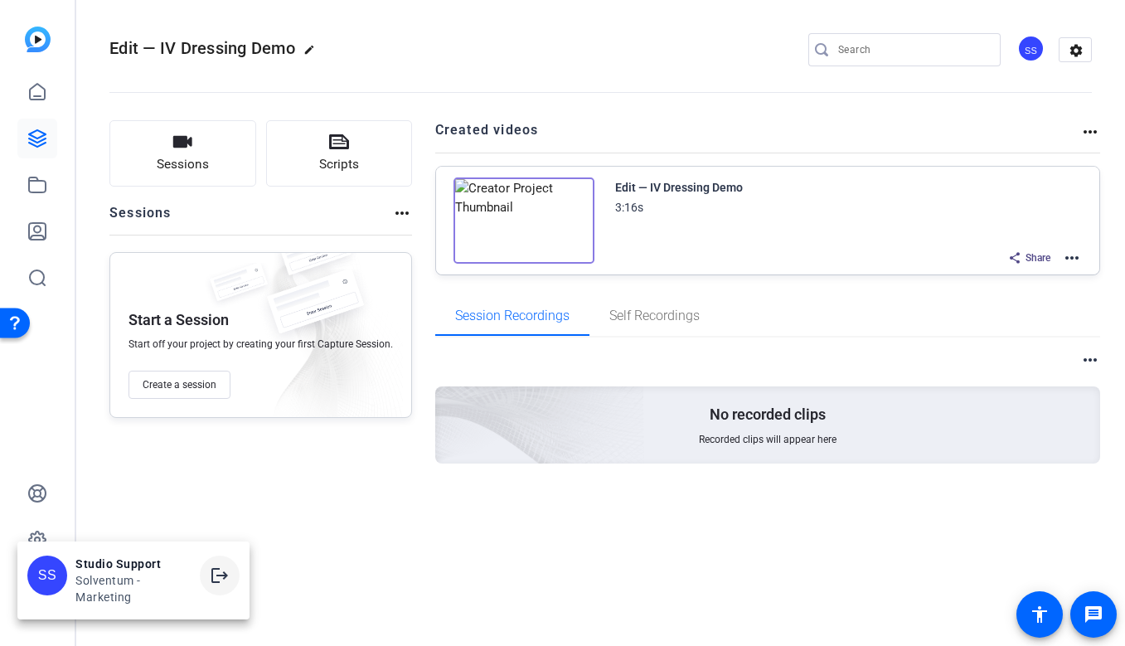
click at [211, 584] on mat-icon "logout" at bounding box center [220, 576] width 20 height 20
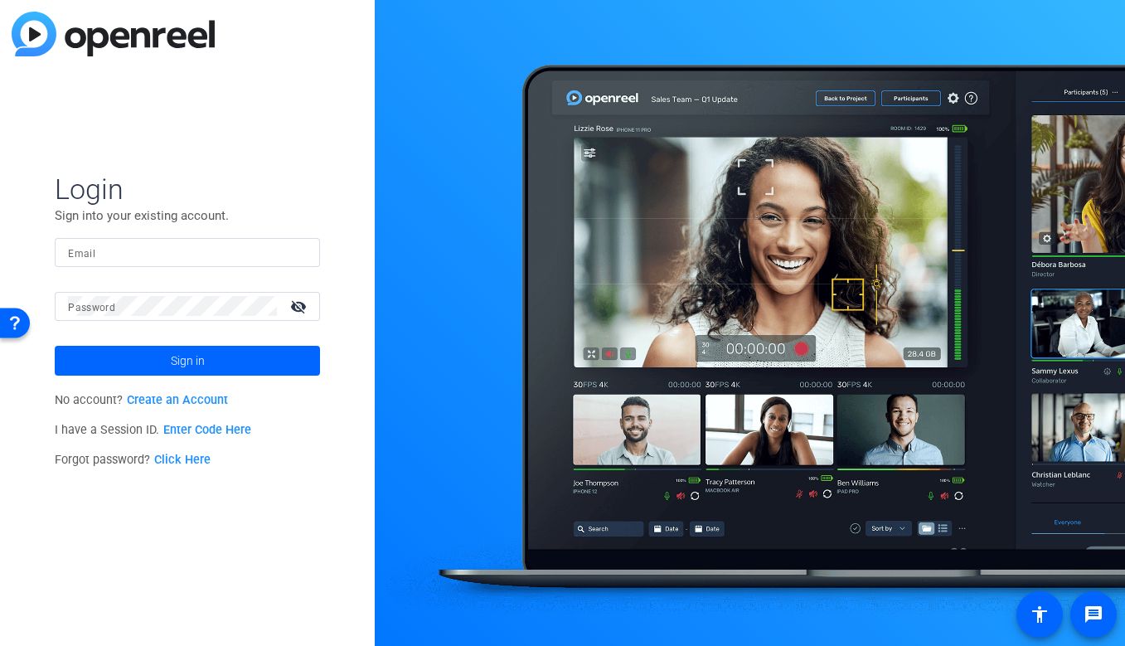
click at [279, 240] on div at bounding box center [187, 252] width 239 height 29
click at [295, 247] on img at bounding box center [293, 252] width 12 height 20
type input "studiosupport+1@openreel.com"
click at [162, 252] on input "Email" at bounding box center [187, 252] width 239 height 20
click at [299, 256] on div at bounding box center [187, 252] width 239 height 29
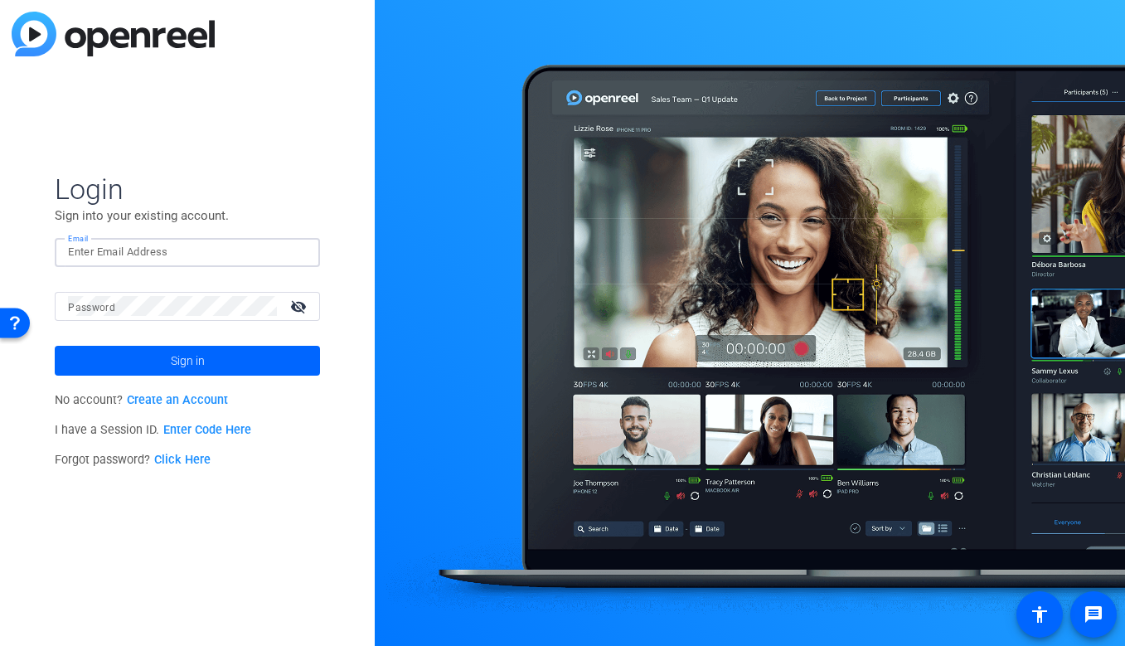
type input "studiosupport@openreel.com"
click at [120, 252] on input "Email" at bounding box center [187, 252] width 239 height 20
click at [250, 257] on input "Email" at bounding box center [187, 252] width 239 height 20
click at [284, 250] on input "Email" at bounding box center [187, 252] width 239 height 20
click at [299, 250] on div at bounding box center [297, 252] width 20 height 20
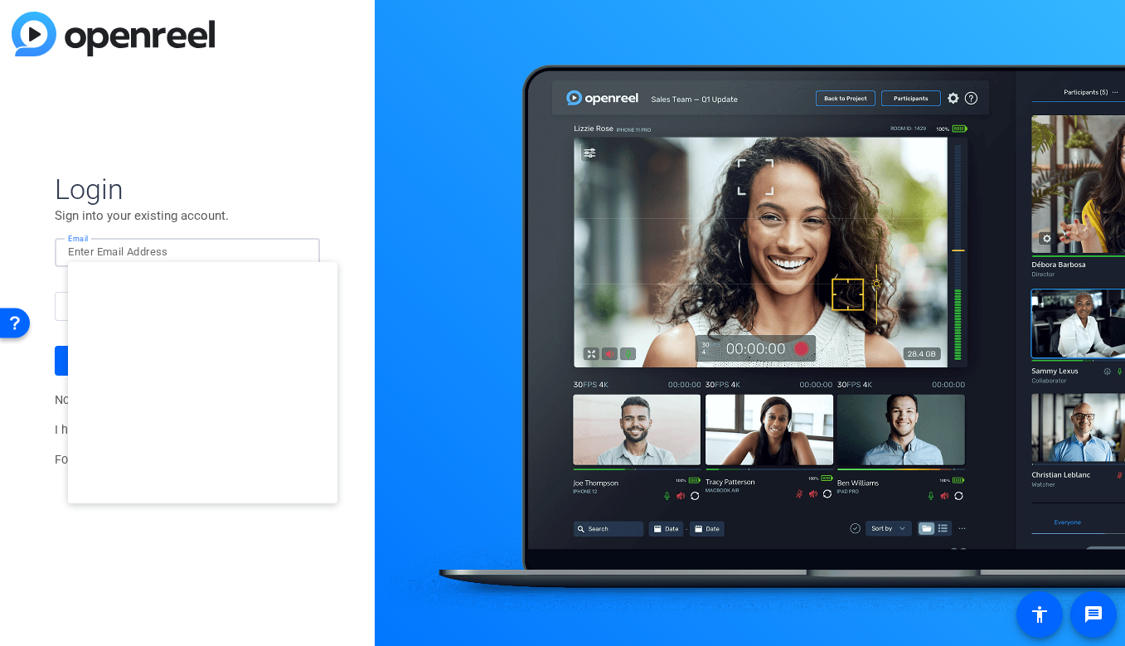
type input "[EMAIL_ADDRESS][DOMAIN_NAME]"
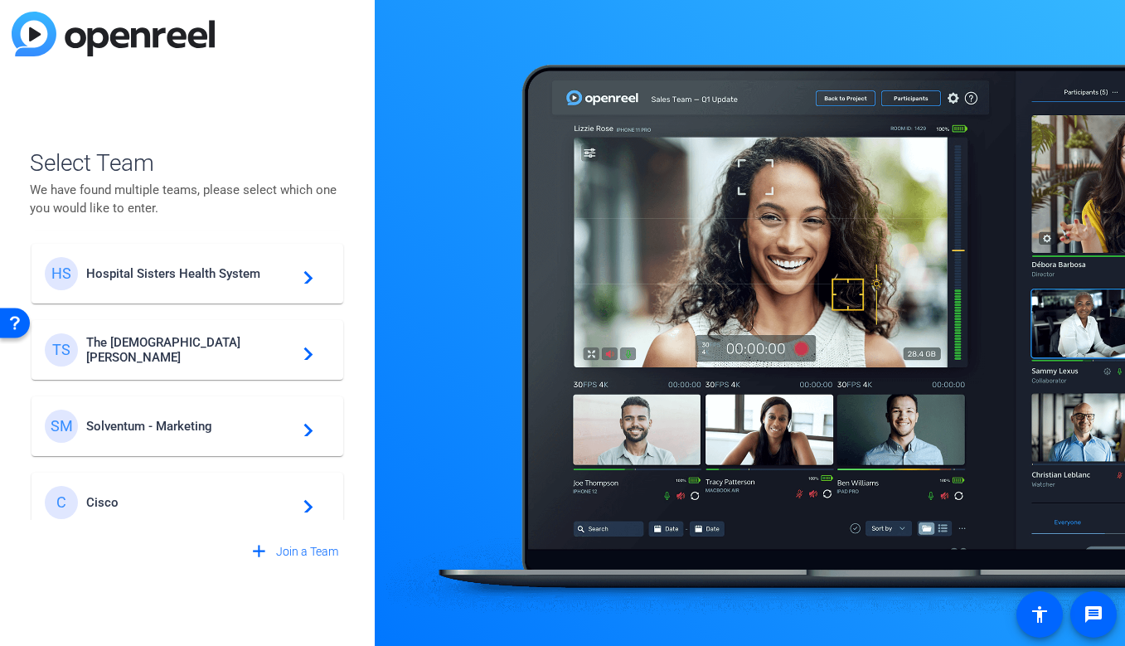
scroll to position [476, 0]
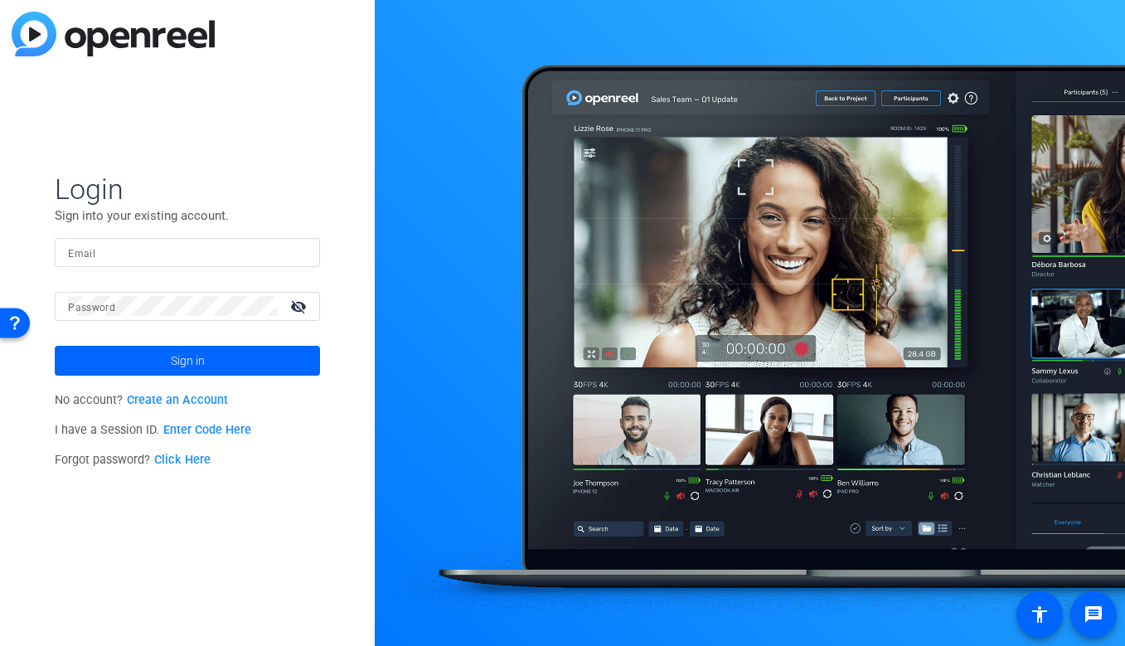
click at [164, 263] on div at bounding box center [187, 252] width 239 height 29
click at [172, 256] on input "Email" at bounding box center [187, 252] width 239 height 20
click at [252, 239] on div at bounding box center [187, 252] width 239 height 29
click at [298, 251] on img at bounding box center [293, 252] width 12 height 20
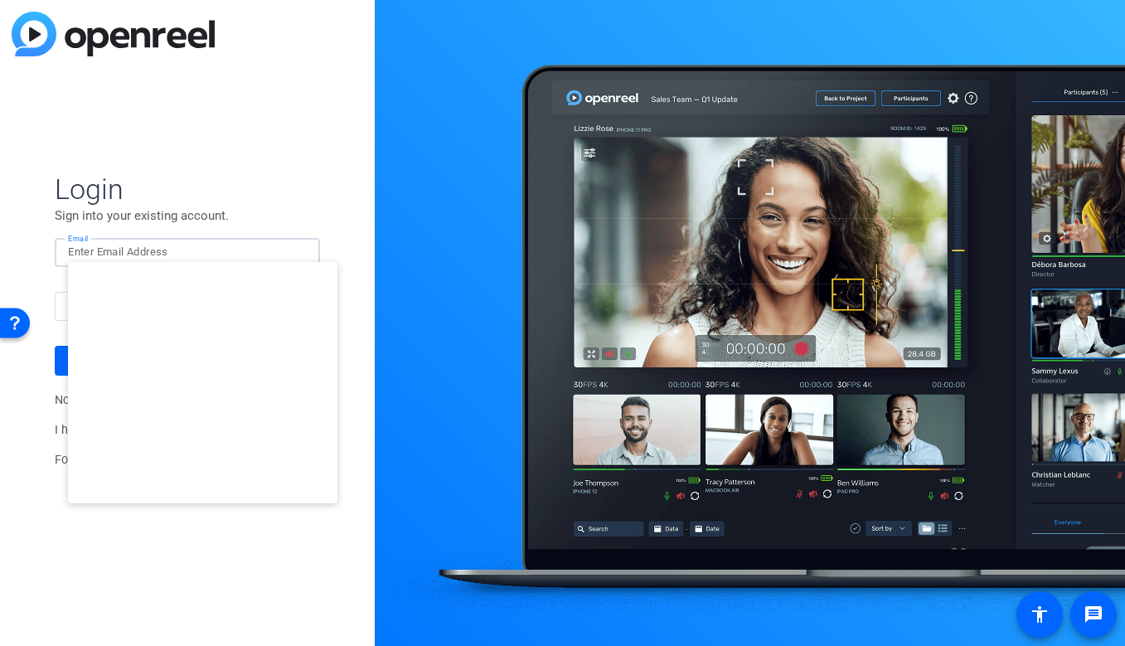
type input "[EMAIL_ADDRESS][DOMAIN_NAME]"
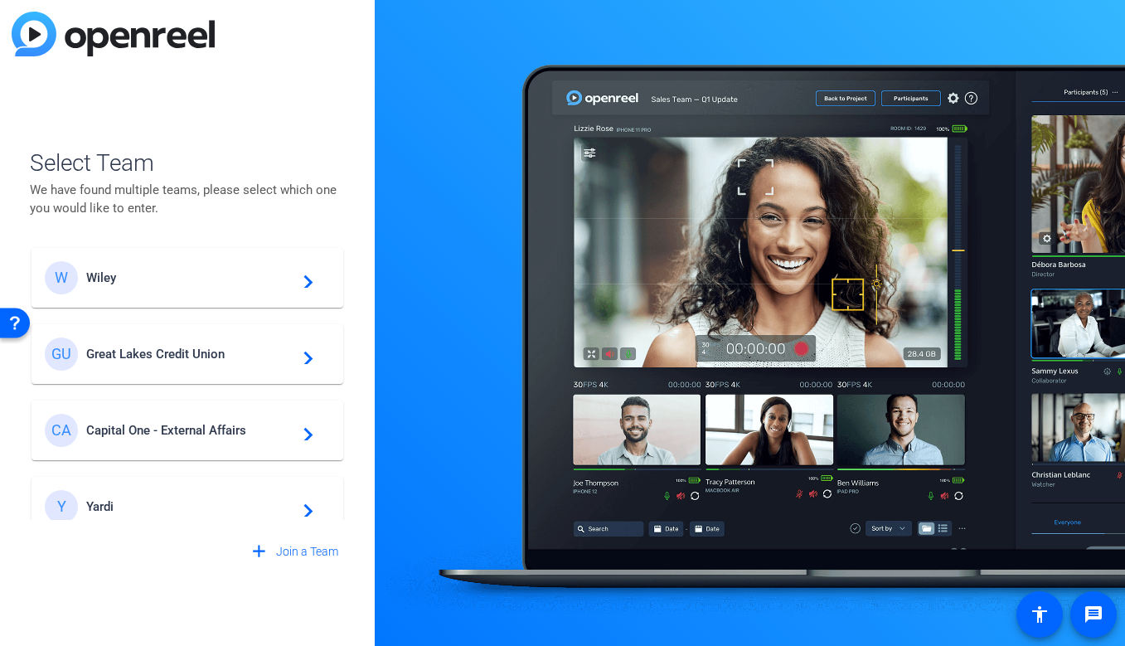
click at [216, 289] on div "W Wiley navigate_next" at bounding box center [187, 277] width 285 height 33
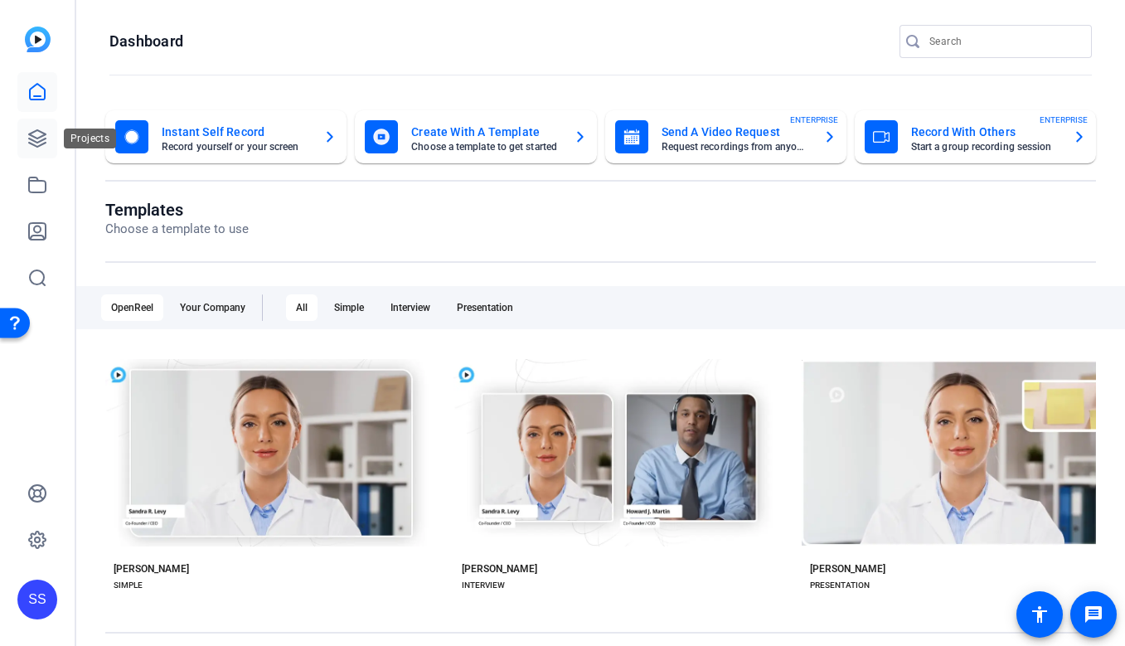
click at [47, 136] on link at bounding box center [37, 139] width 40 height 40
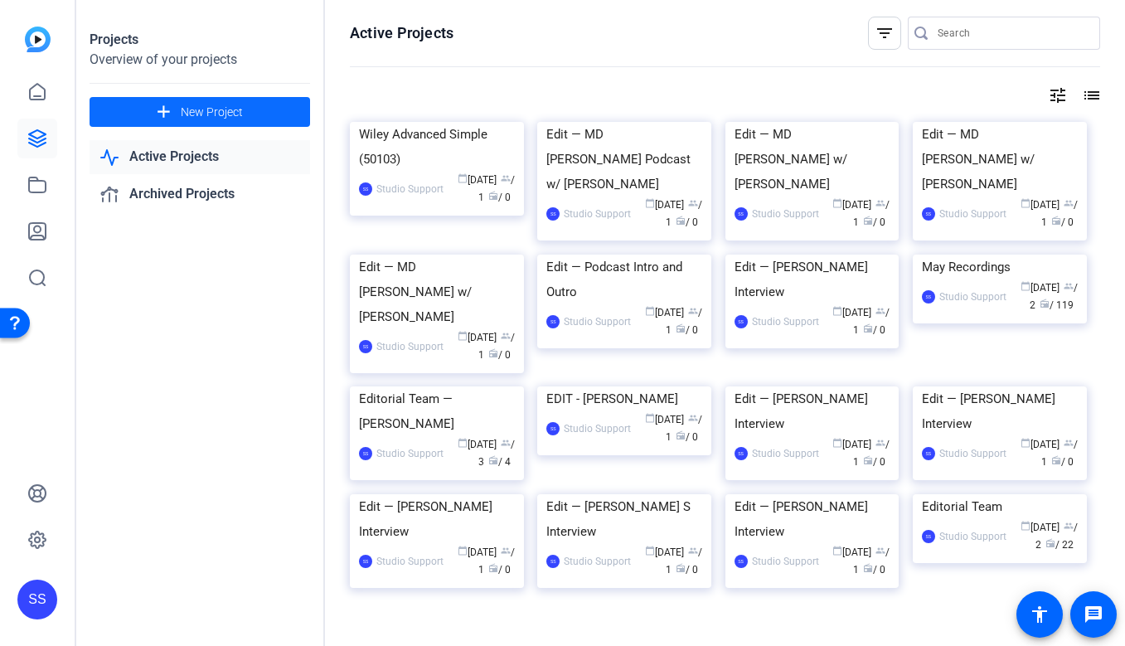
click at [197, 112] on span "New Project" at bounding box center [212, 112] width 62 height 17
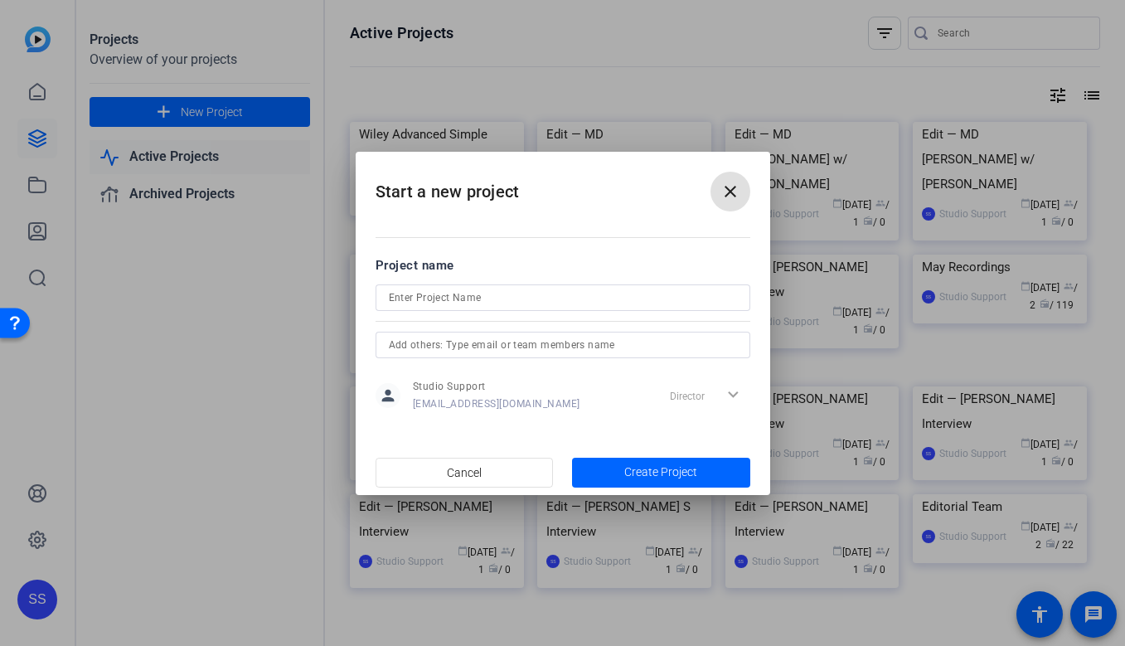
click at [437, 298] on input at bounding box center [563, 298] width 348 height 20
type input "MD Anderson Fall 25"
click at [538, 351] on input "text" at bounding box center [563, 345] width 348 height 20
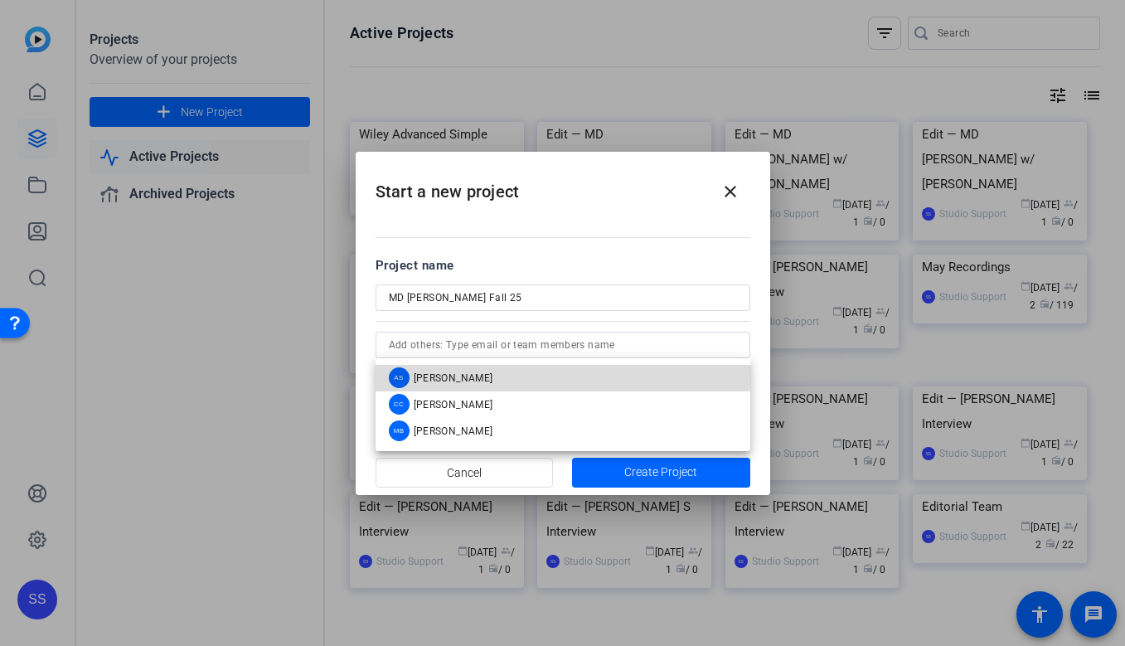
click at [535, 369] on mat-option "AS Alison Stanley" at bounding box center [563, 378] width 375 height 27
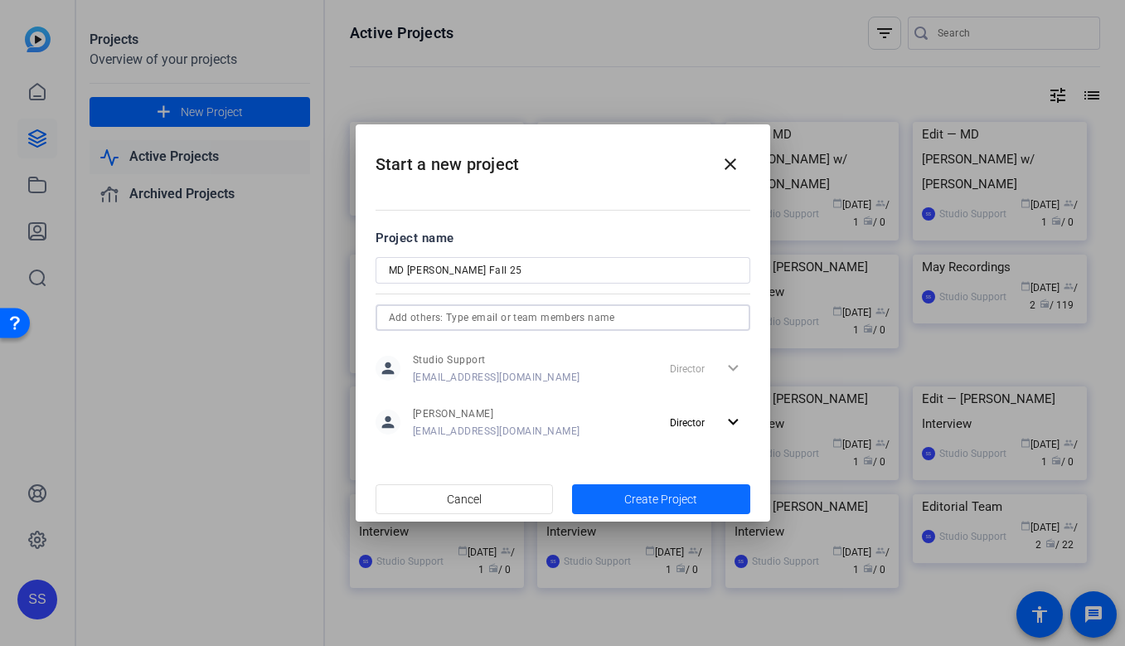
click at [616, 498] on span "button" at bounding box center [661, 499] width 178 height 40
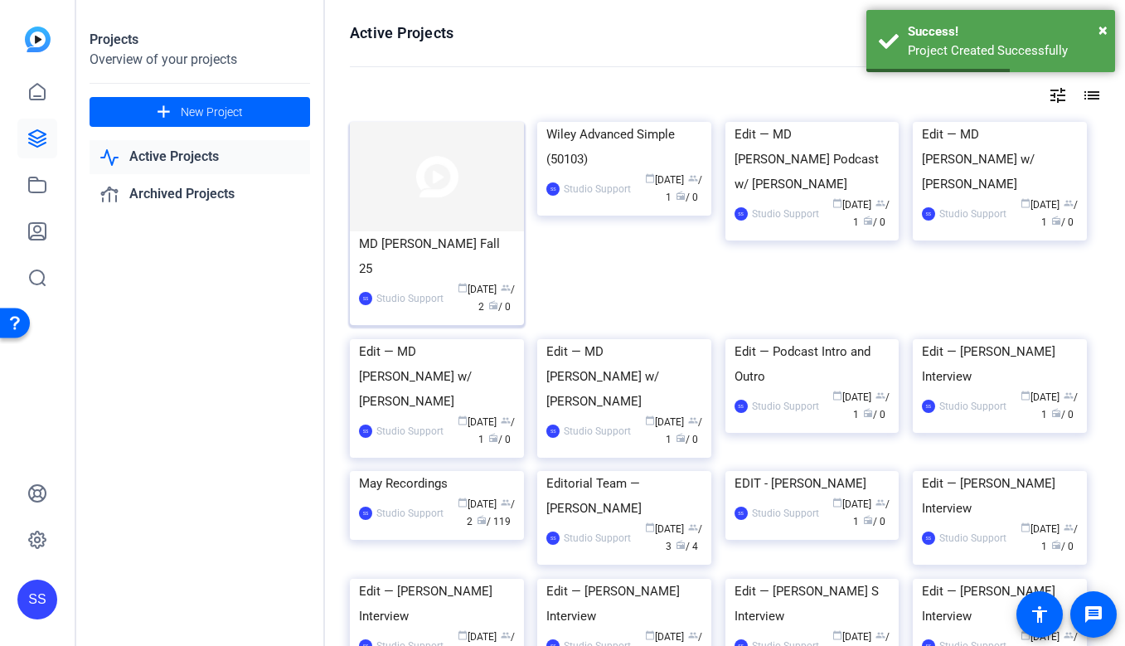
click at [425, 244] on div "MD Anderson Fall 25" at bounding box center [437, 256] width 156 height 50
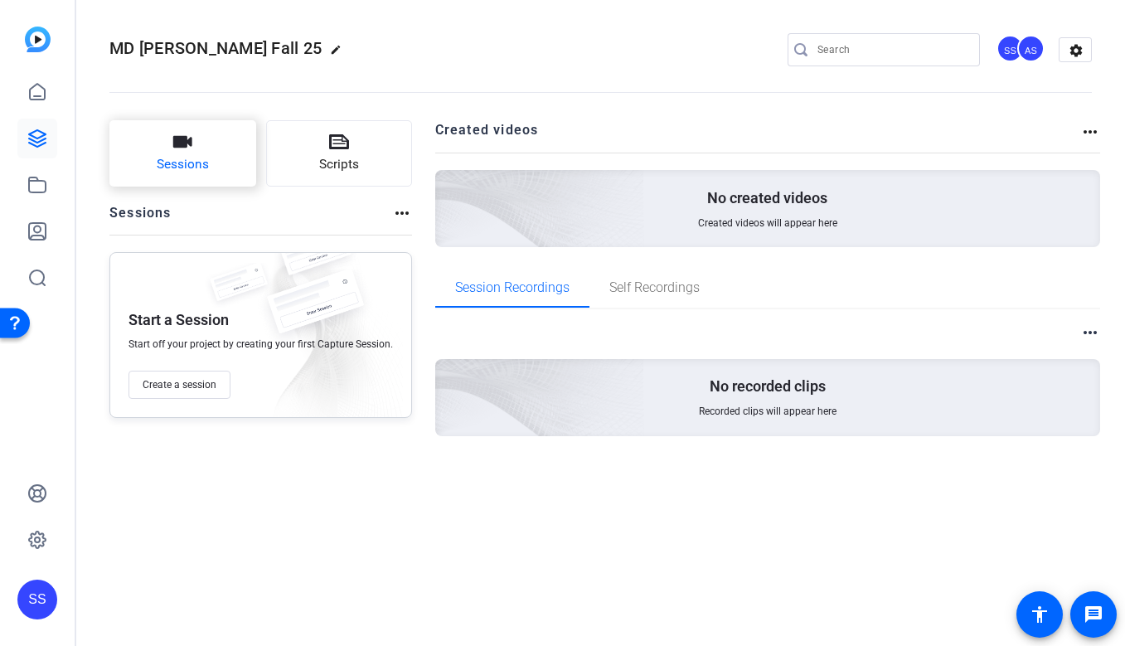
click at [211, 182] on button "Sessions" at bounding box center [182, 153] width 147 height 66
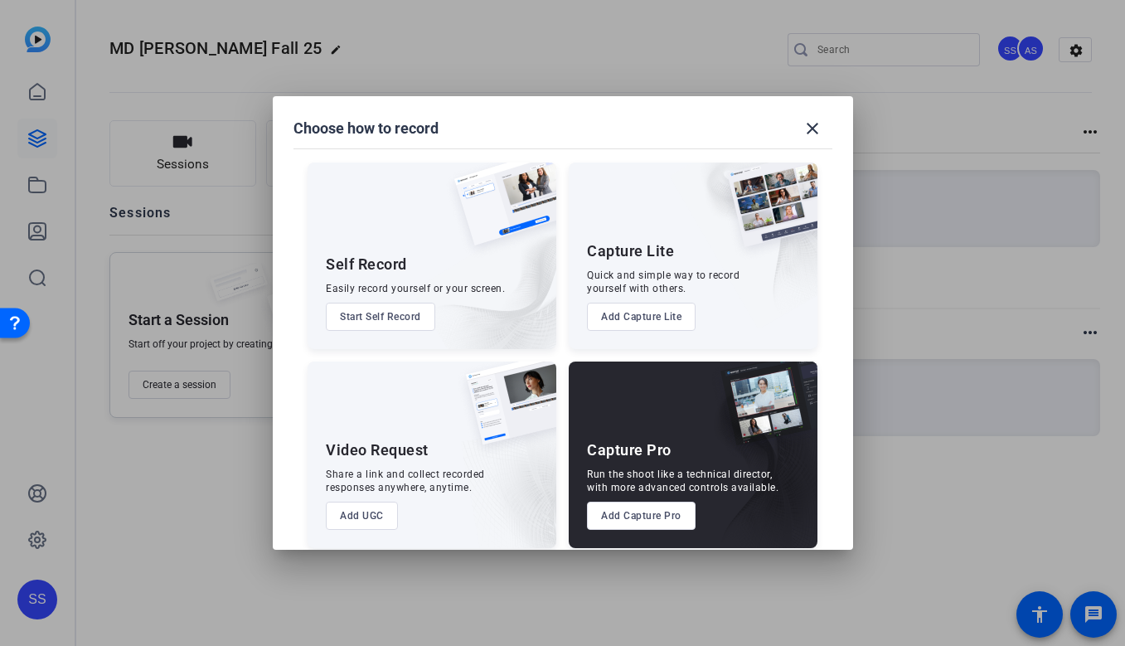
click at [635, 518] on button "Add Capture Pro" at bounding box center [641, 516] width 109 height 28
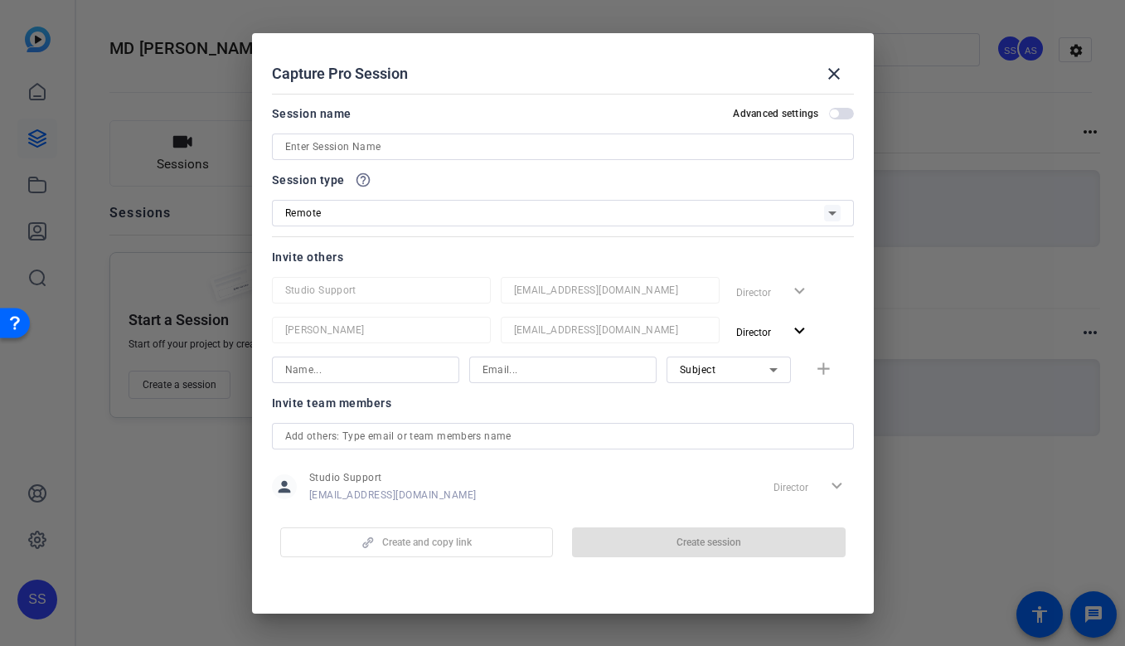
click at [504, 149] on input at bounding box center [563, 147] width 556 height 20
paste input "Dr. Liddelow"
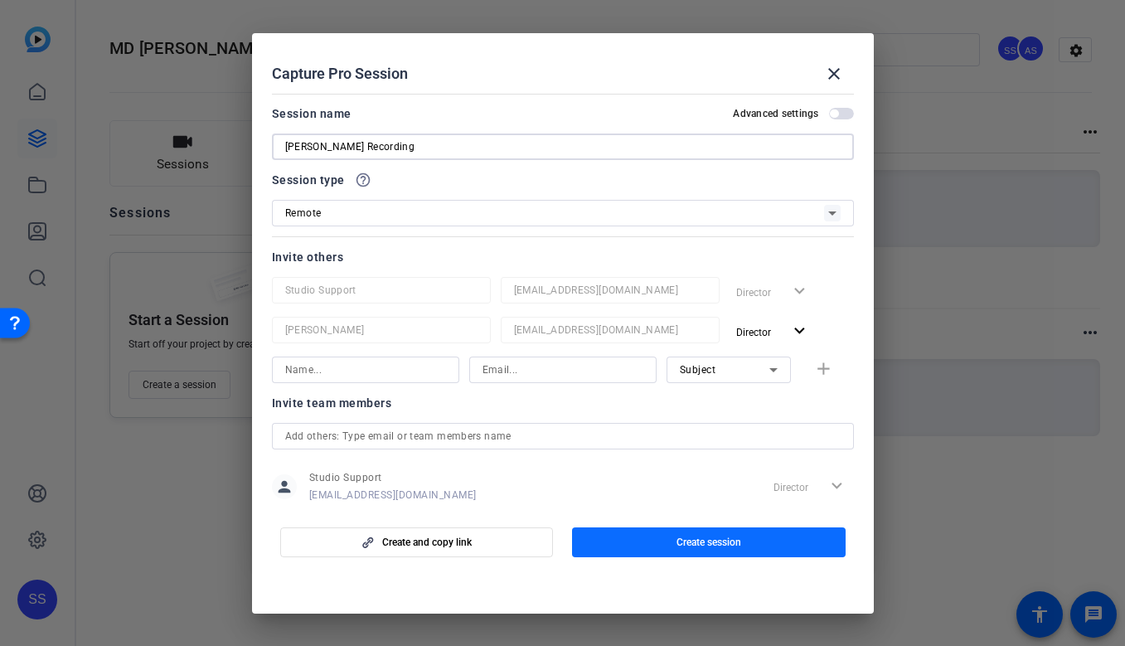
type input "Dr. Liddelow Recording"
click at [712, 536] on span "Create session" at bounding box center [709, 542] width 65 height 13
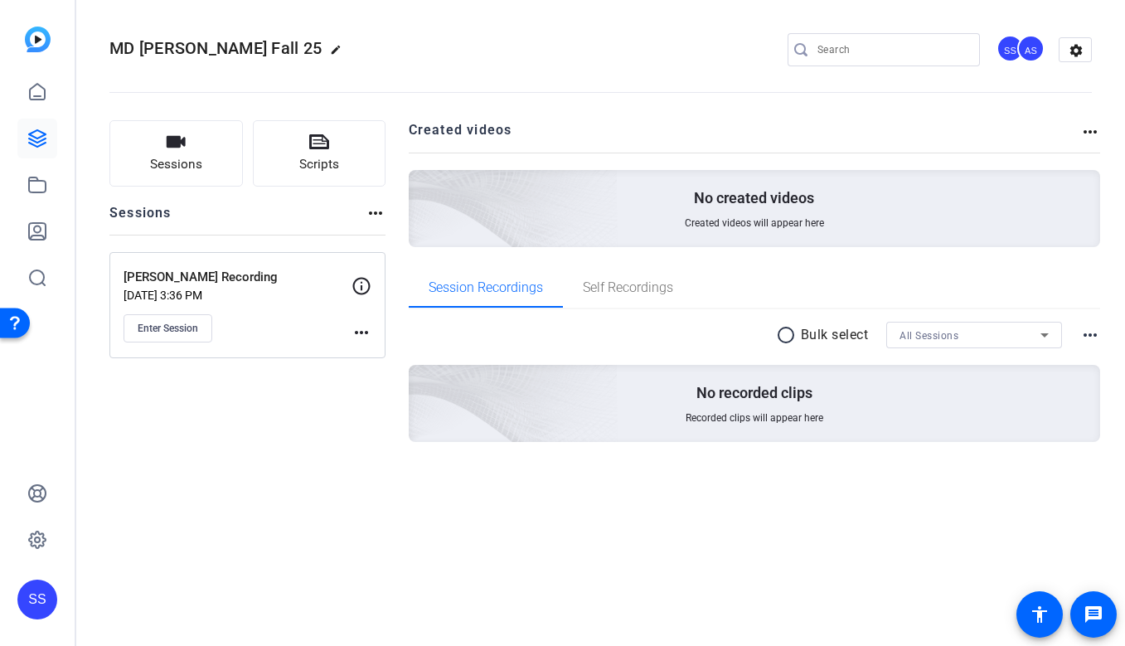
click at [364, 333] on mat-icon "more_horiz" at bounding box center [362, 333] width 20 height 20
click at [367, 356] on span "Edit Session" at bounding box center [402, 357] width 75 height 20
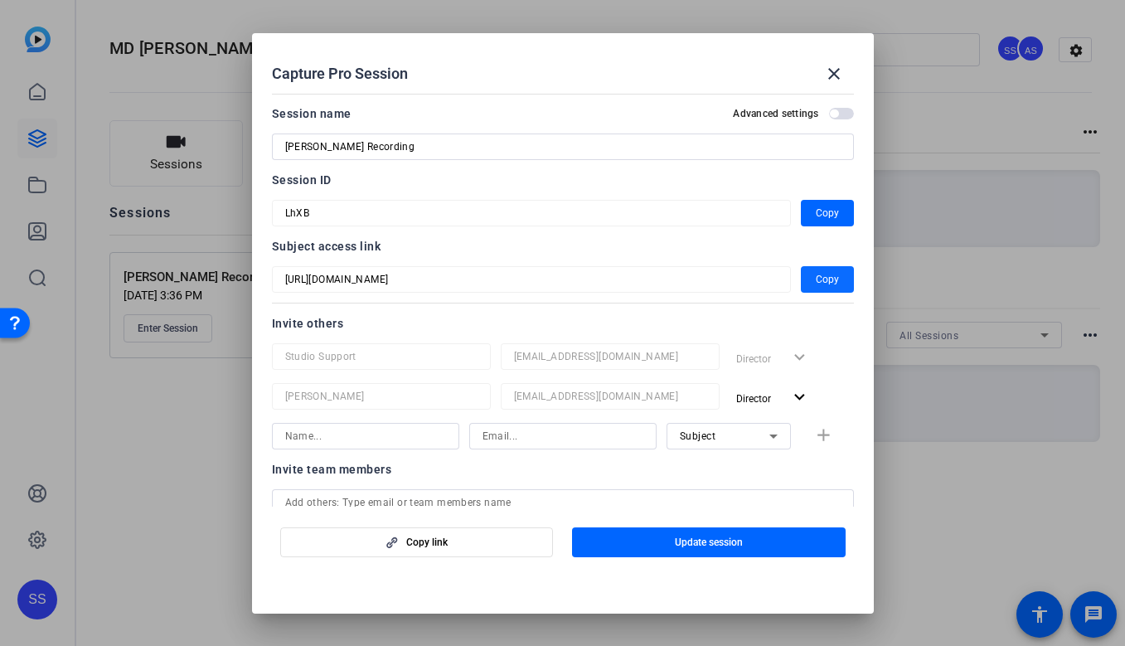
click at [838, 279] on span "button" at bounding box center [827, 280] width 53 height 40
click at [833, 78] on mat-icon "close" at bounding box center [834, 74] width 20 height 20
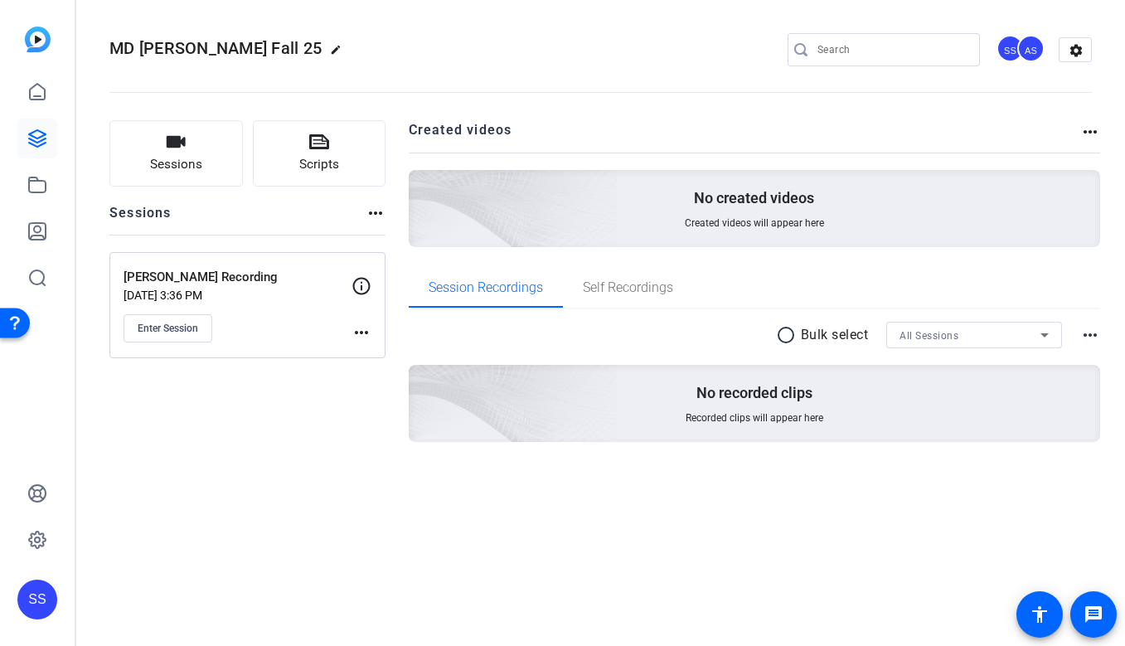
click at [32, 585] on div "SS" at bounding box center [37, 600] width 40 height 40
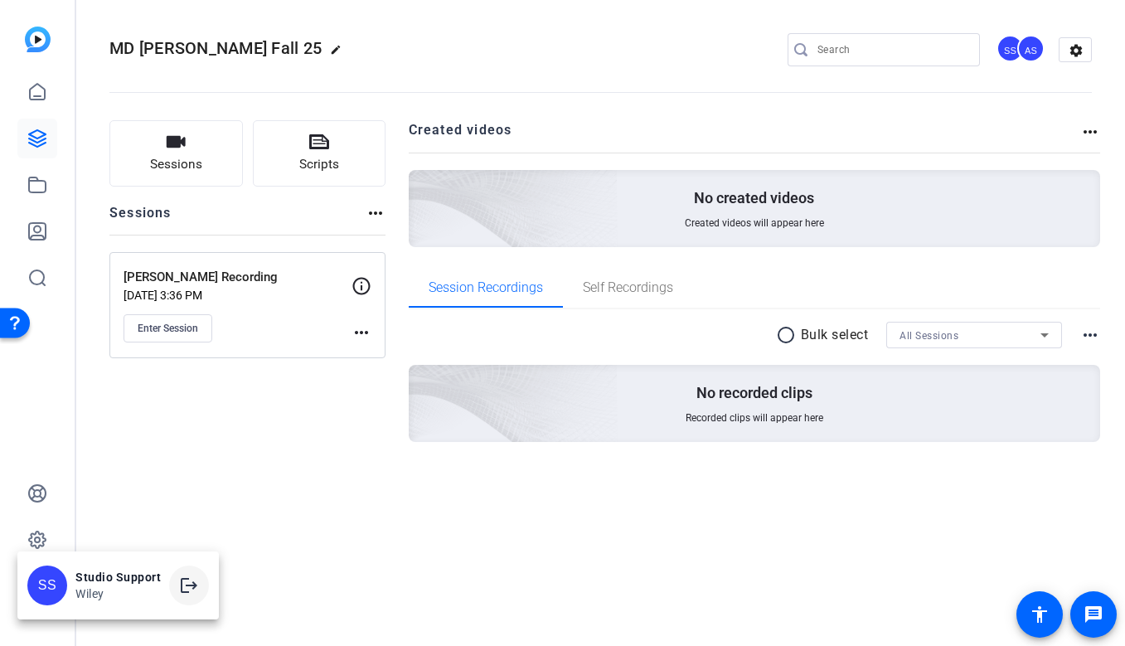
click at [182, 588] on mat-icon "logout" at bounding box center [189, 586] width 20 height 20
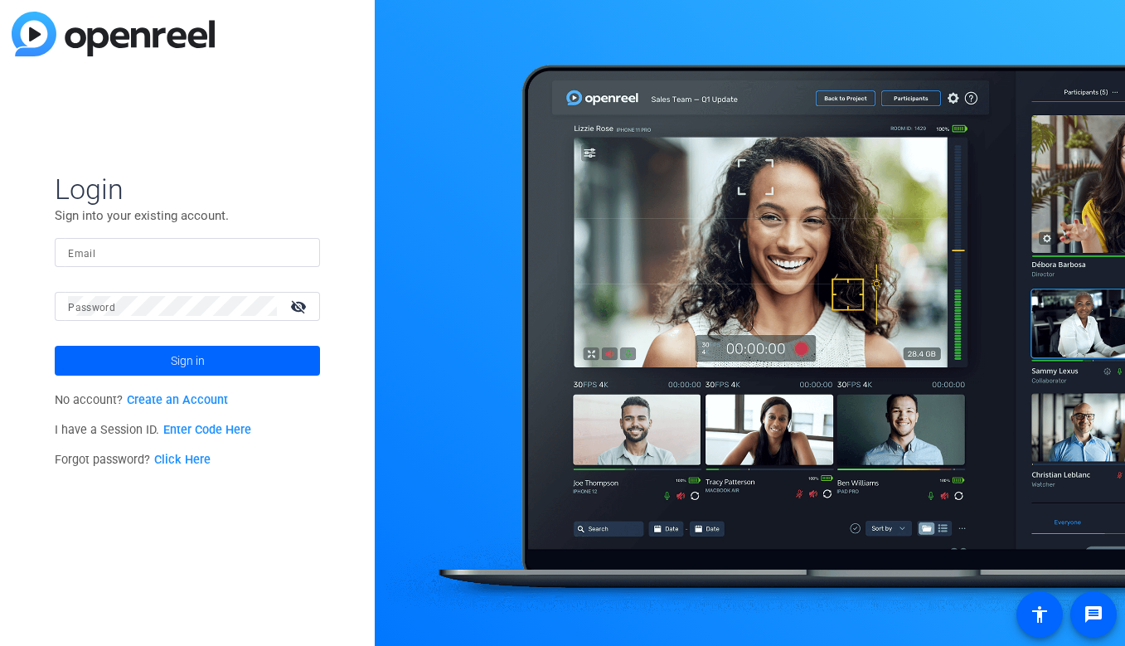
click at [197, 252] on input "Email" at bounding box center [187, 252] width 239 height 20
click at [300, 254] on div at bounding box center [297, 252] width 20 height 20
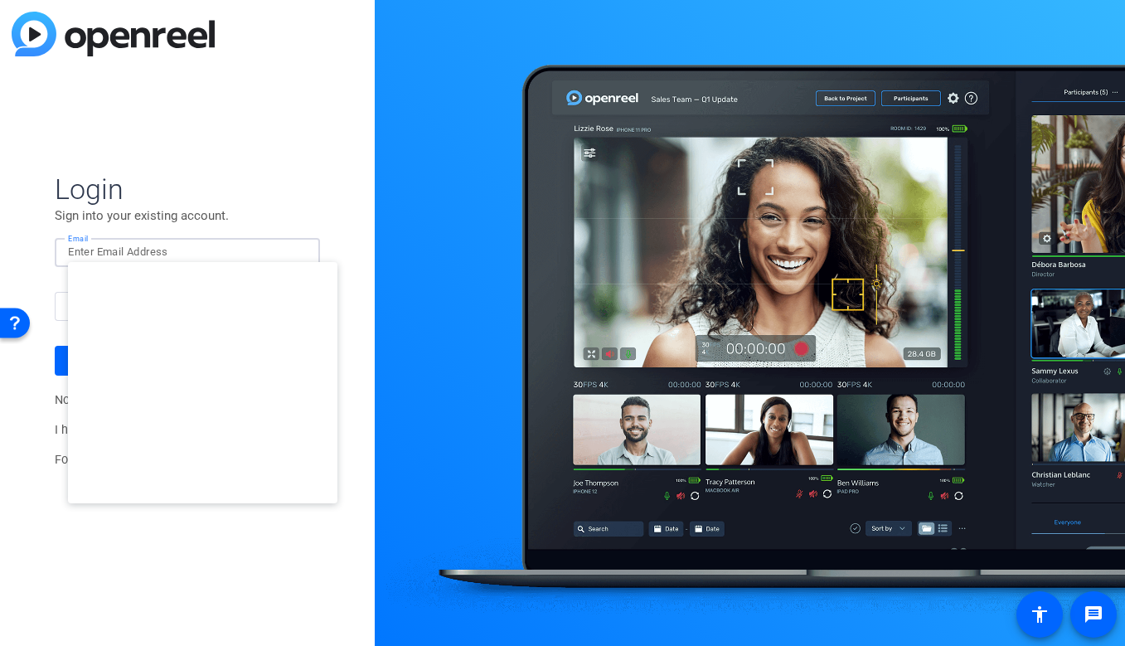
type input "[EMAIL_ADDRESS][DOMAIN_NAME]"
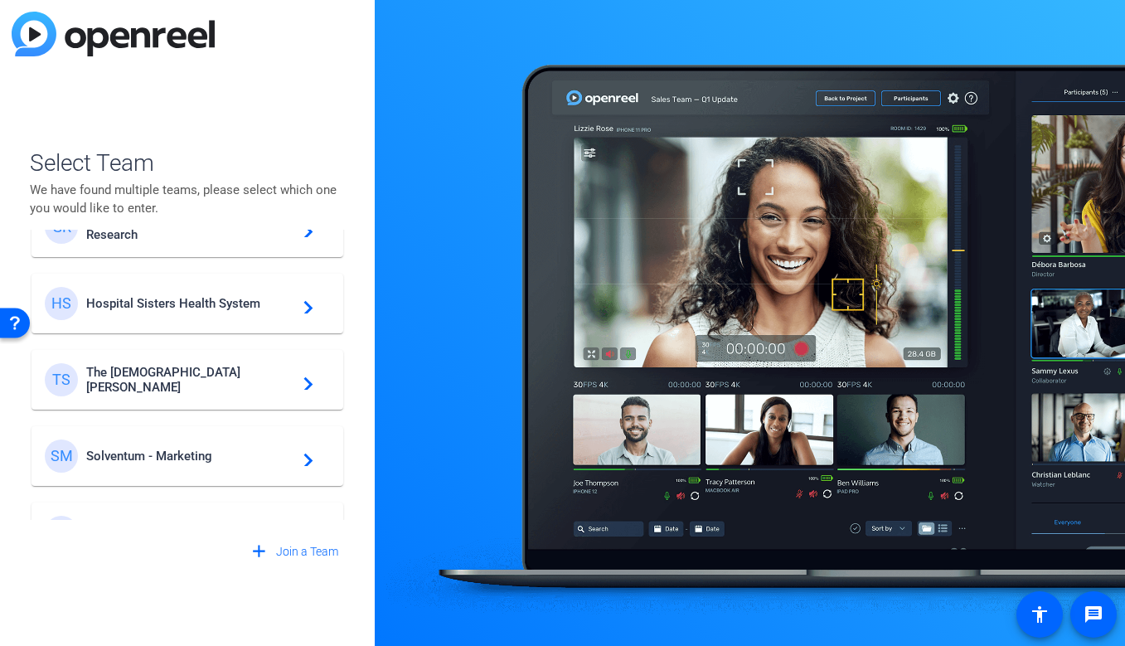
scroll to position [476, 0]
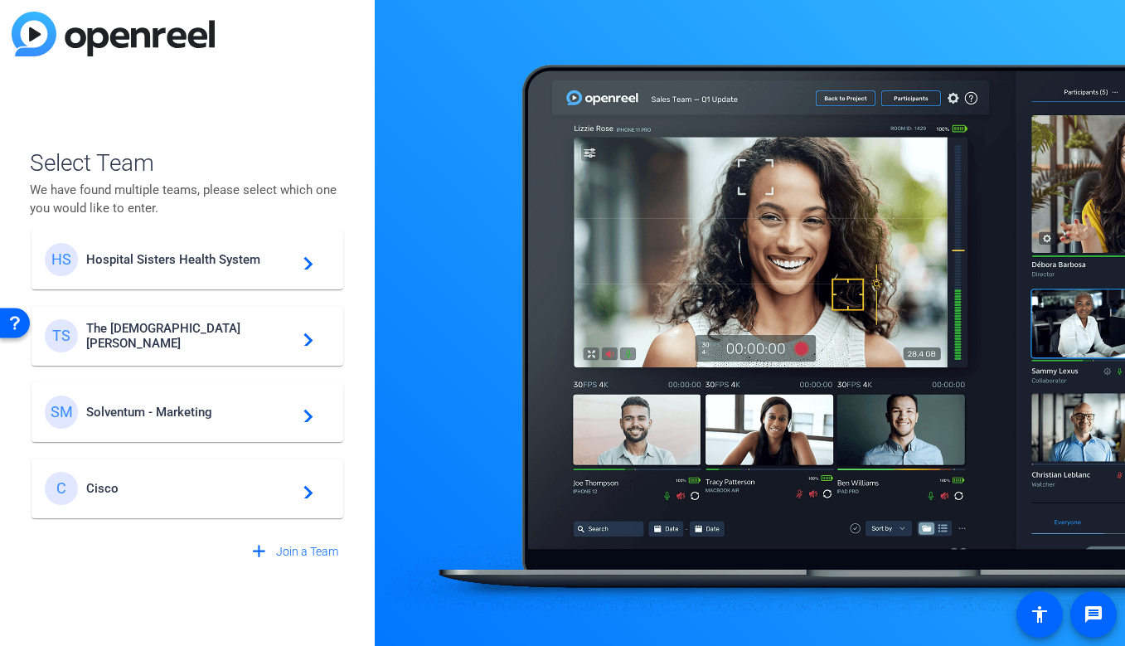
click at [200, 406] on span "Solventum - Marketing" at bounding box center [189, 412] width 207 height 15
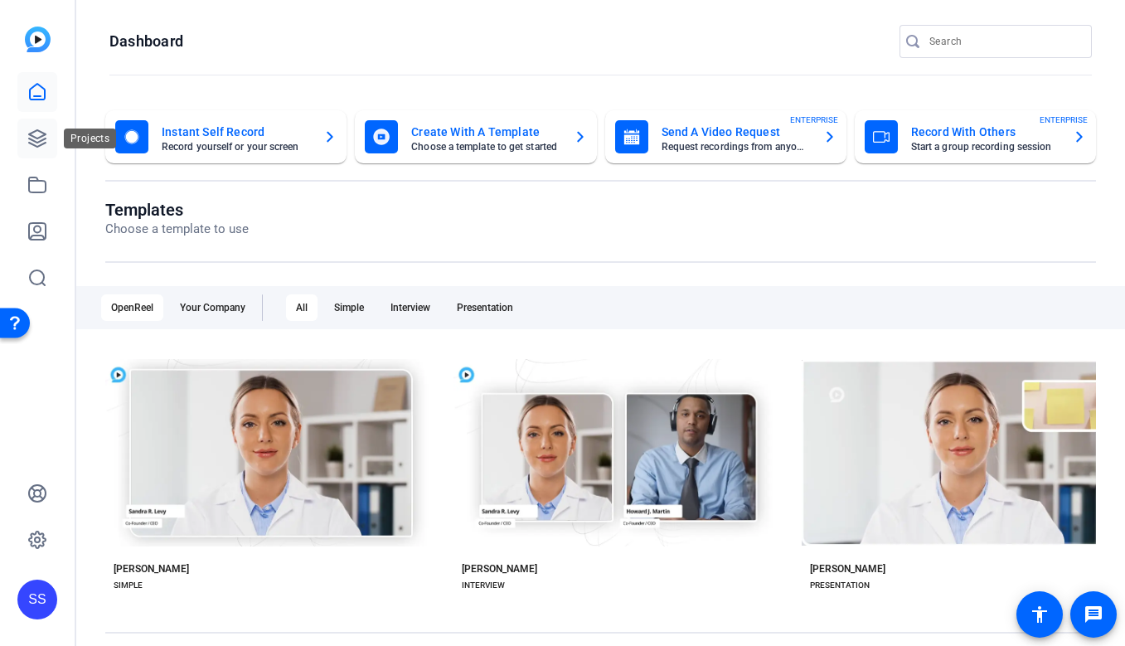
click at [35, 145] on icon at bounding box center [37, 138] width 17 height 17
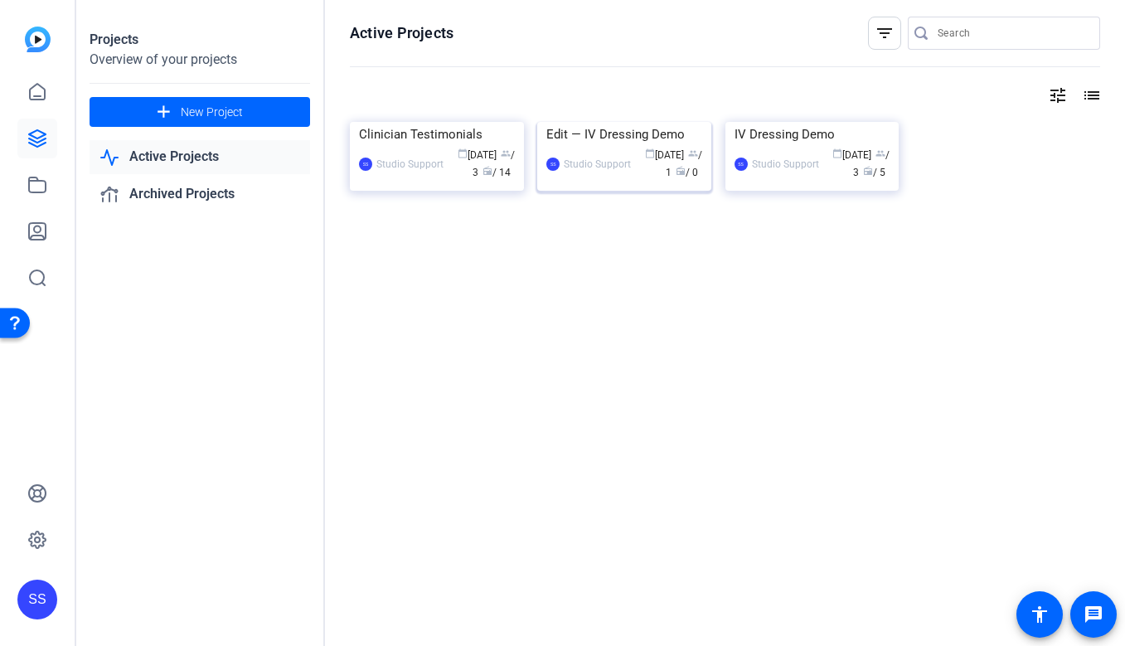
click at [583, 172] on div "Studio Support" at bounding box center [597, 164] width 67 height 17
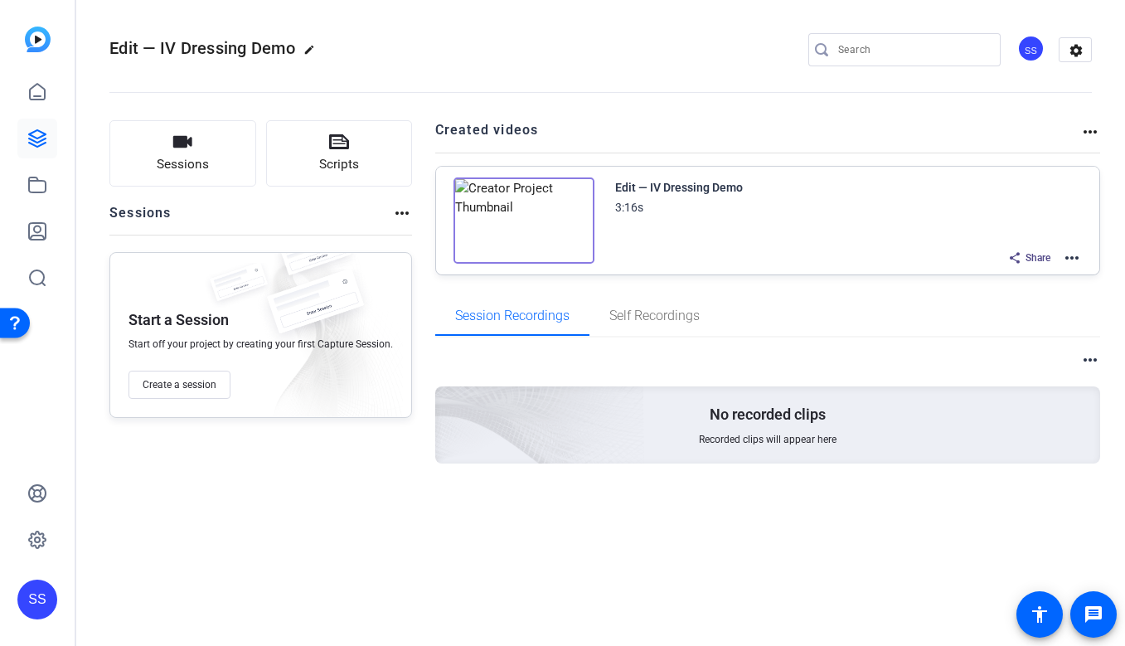
click at [1076, 260] on mat-icon "more_horiz" at bounding box center [1072, 258] width 20 height 20
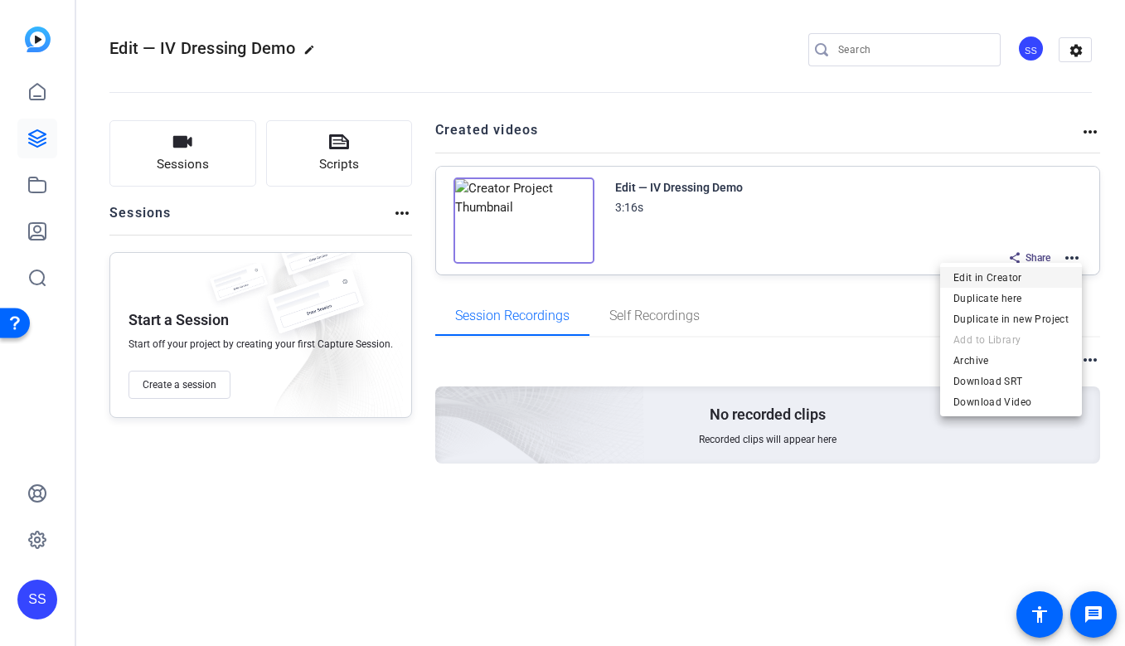
click at [1013, 280] on span "Edit in Creator" at bounding box center [1011, 278] width 115 height 20
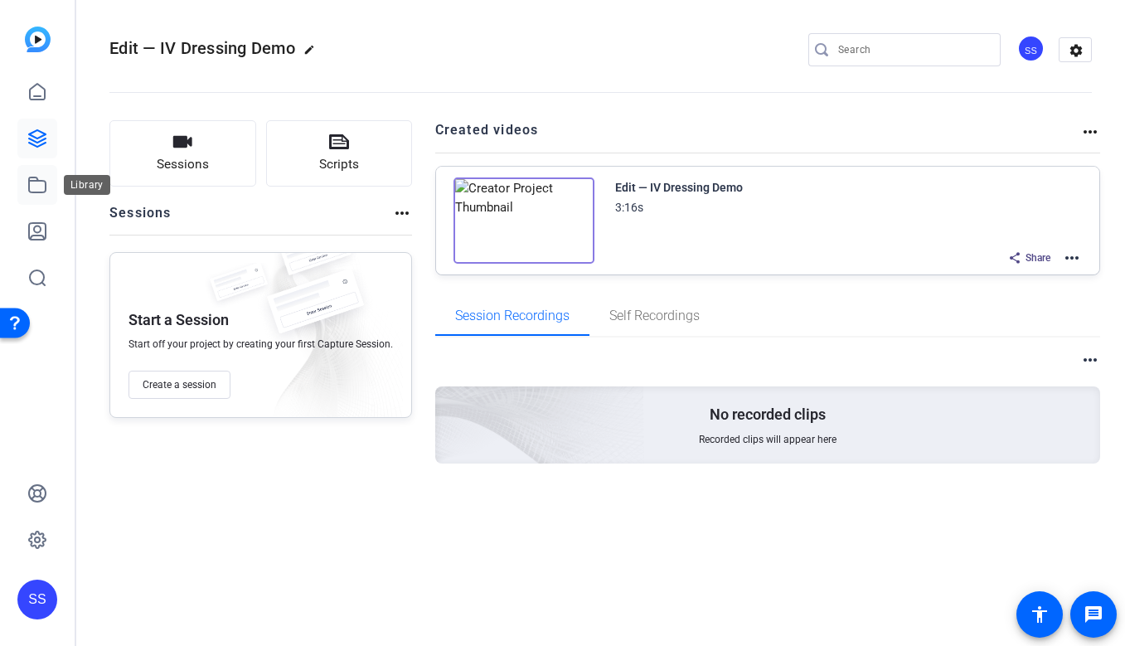
click at [45, 184] on icon at bounding box center [37, 184] width 17 height 15
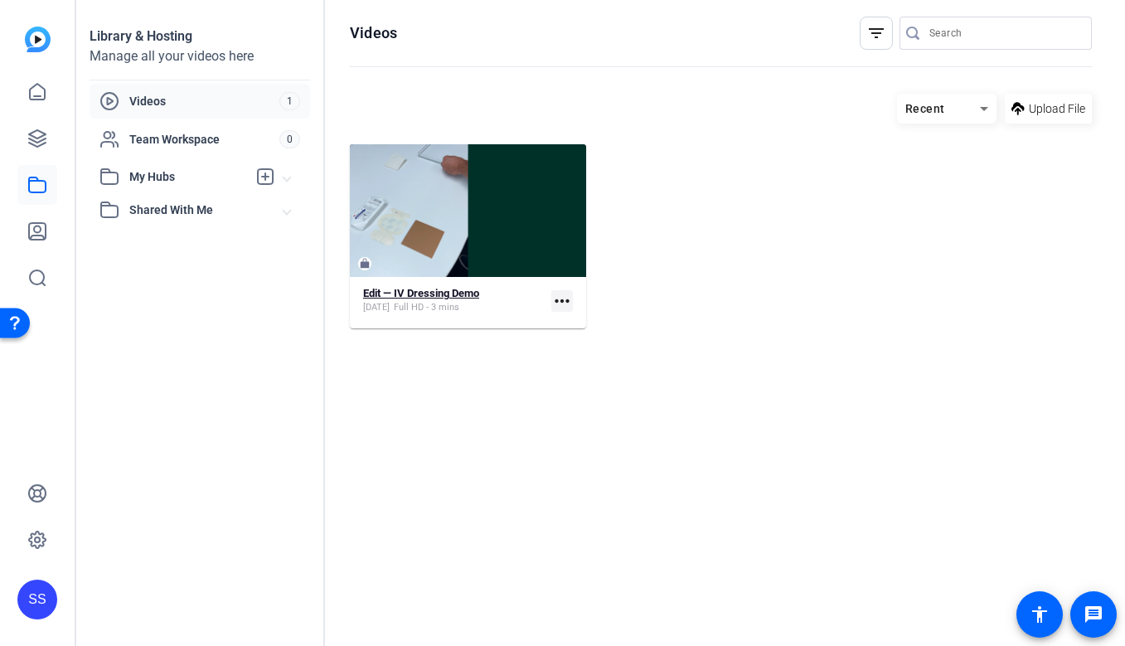
click at [456, 296] on strong "Edit — IV Dressing Demo" at bounding box center [421, 293] width 116 height 12
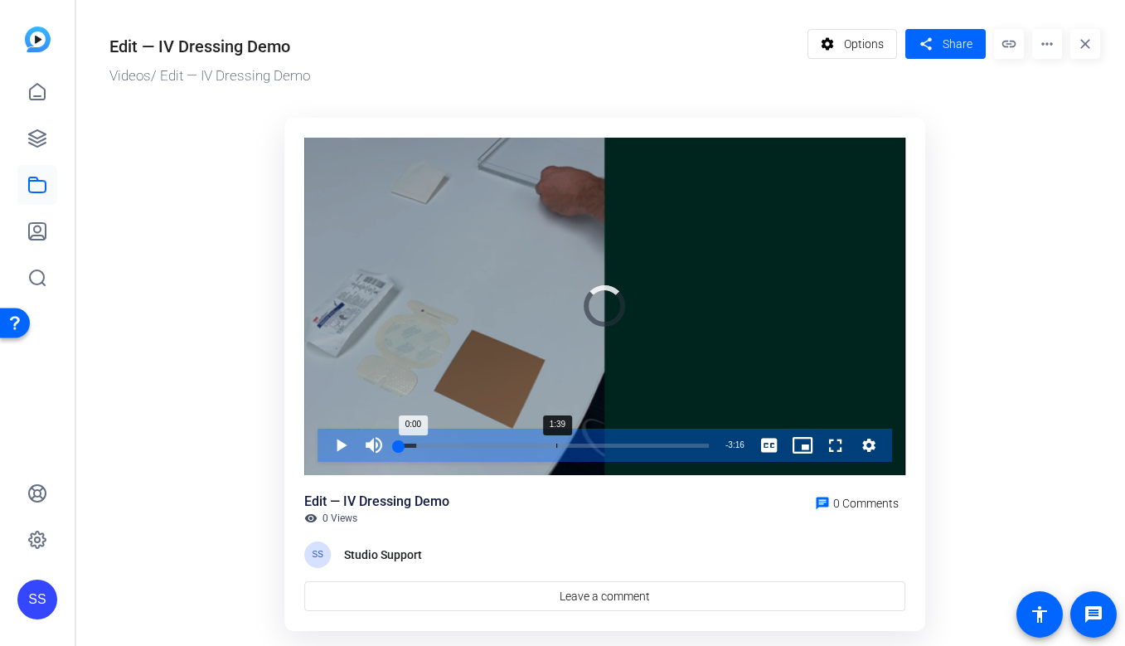
click at [556, 446] on div "1:39" at bounding box center [556, 446] width 1 height 4
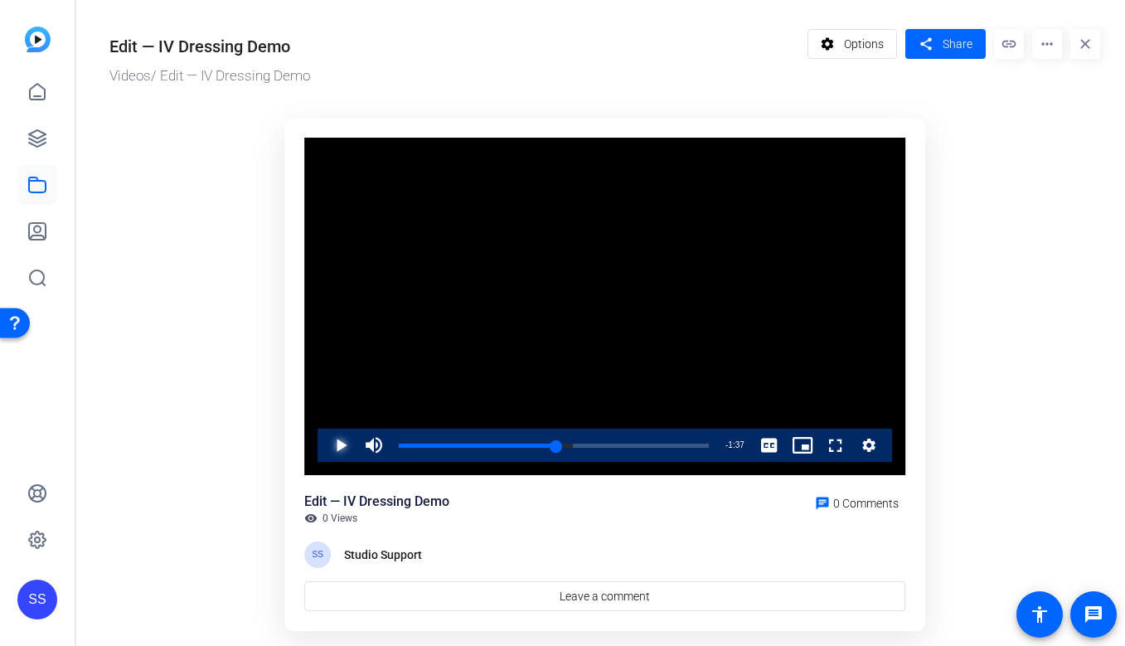
click at [324, 442] on span "Video Player" at bounding box center [324, 445] width 0 height 33
click at [324, 449] on span "Video Player" at bounding box center [324, 445] width 0 height 33
drag, startPoint x: 571, startPoint y: 444, endPoint x: 508, endPoint y: 441, distance: 63.9
click at [508, 444] on div "1:10" at bounding box center [454, 446] width 111 height 4
click at [679, 444] on div "2:57" at bounding box center [679, 446] width 1 height 4
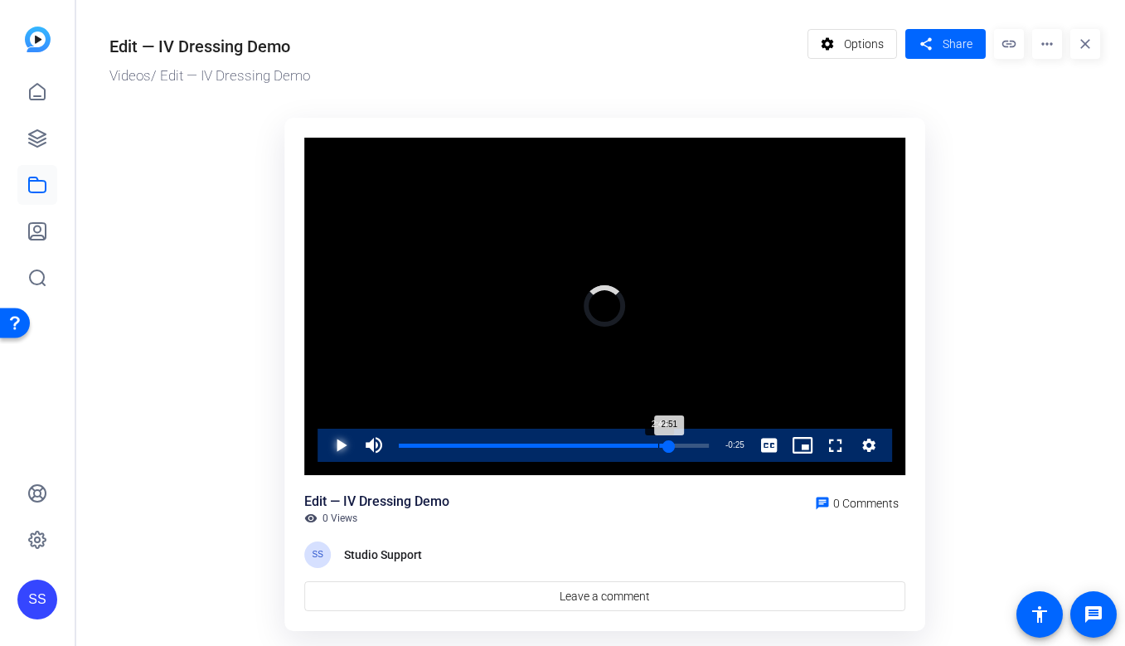
drag, startPoint x: 679, startPoint y: 444, endPoint x: 658, endPoint y: 438, distance: 22.3
click at [658, 438] on div "Loaded : 0.00% 2:44 2:51" at bounding box center [554, 445] width 327 height 33
click at [324, 443] on span "Video Player" at bounding box center [324, 445] width 0 height 33
click at [324, 447] on span "Video Player" at bounding box center [324, 445] width 0 height 33
